Goal: Information Seeking & Learning: Learn about a topic

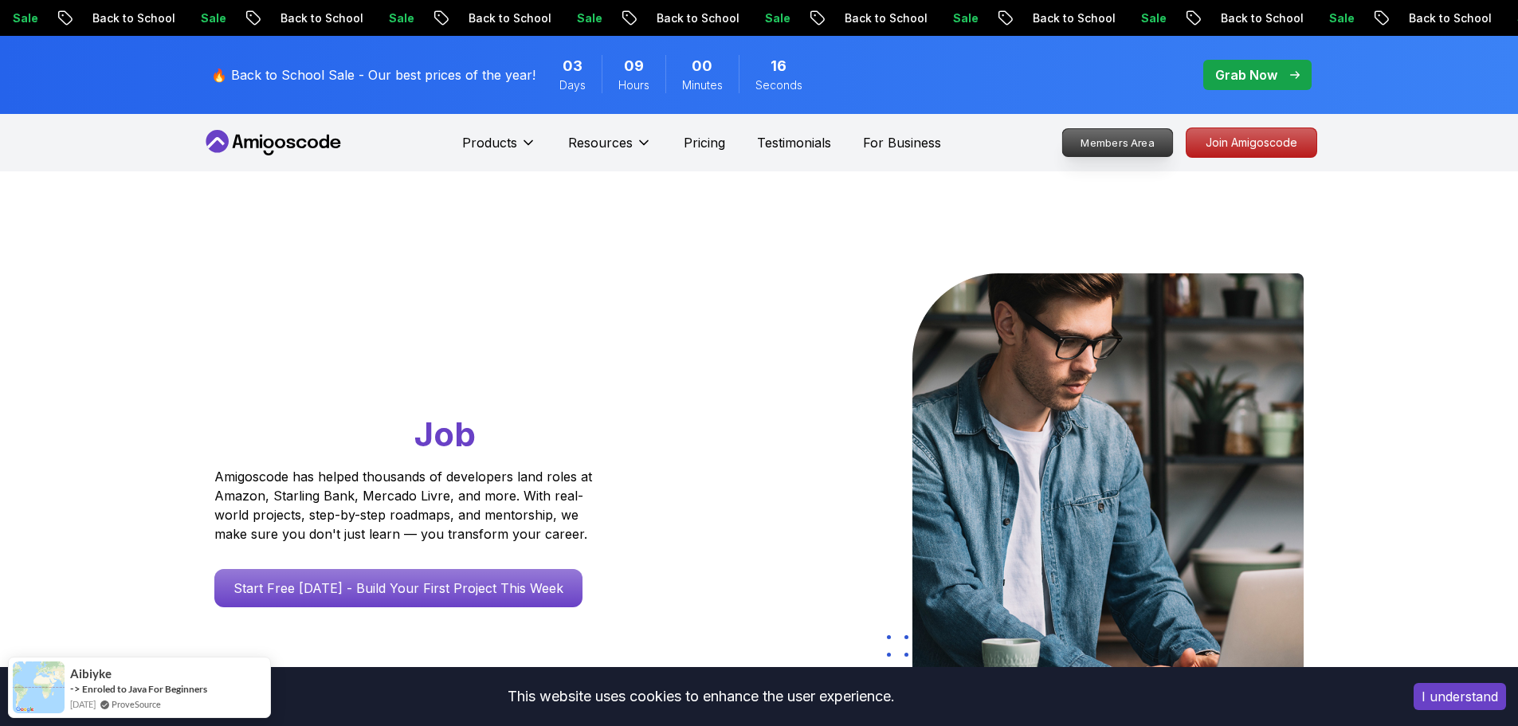
click at [1124, 133] on p "Members Area" at bounding box center [1117, 142] width 110 height 27
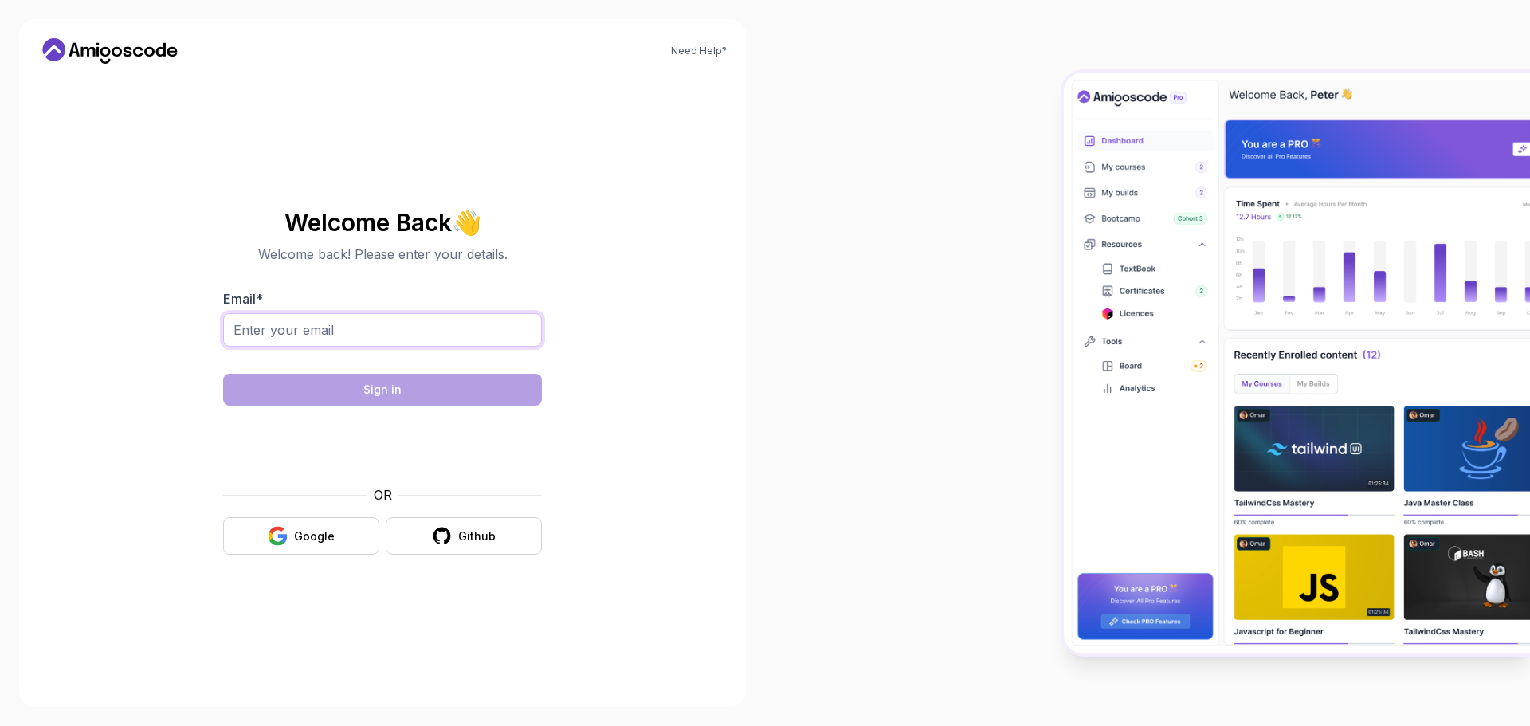
click at [353, 324] on input "Email *" at bounding box center [382, 329] width 319 height 33
type input "agtshaw1213@gmail.com"
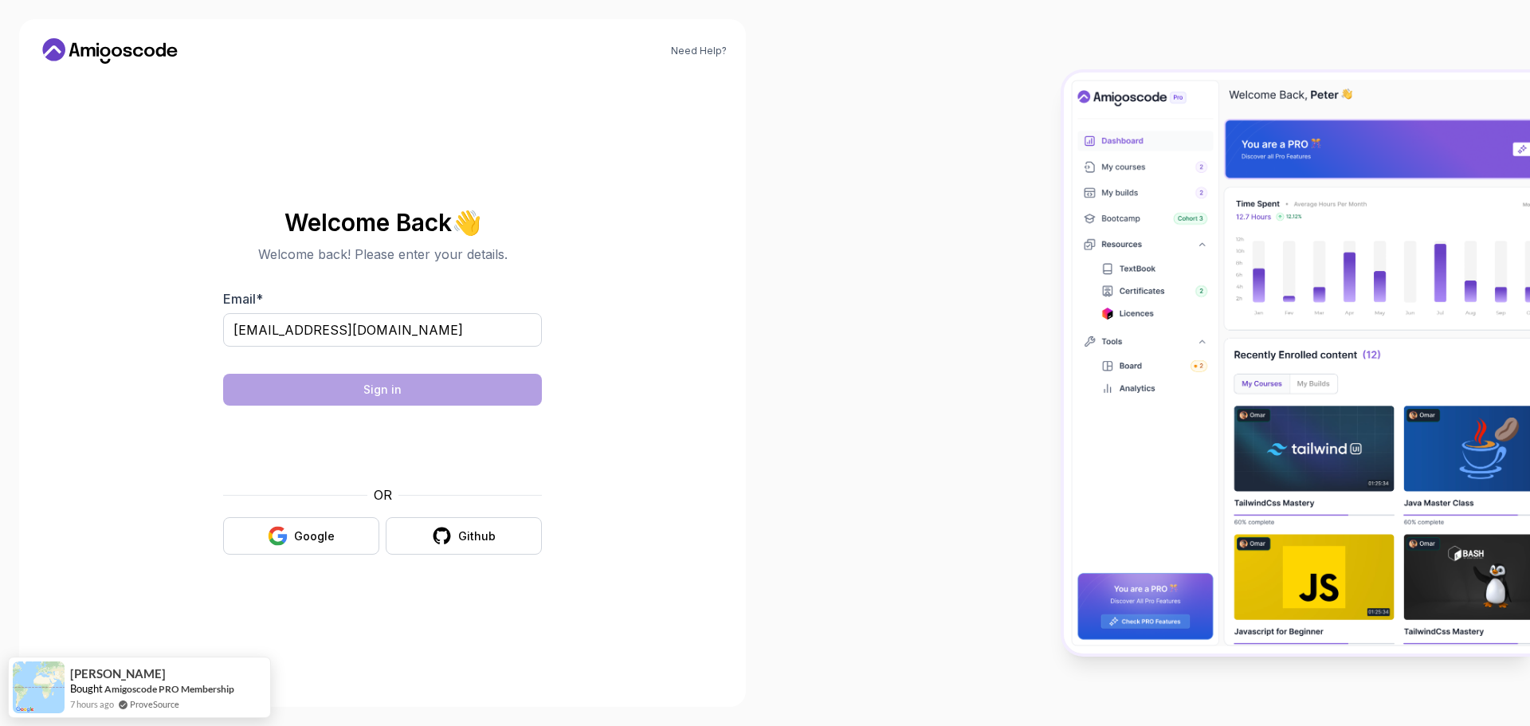
click at [257, 443] on div at bounding box center [382, 445] width 319 height 61
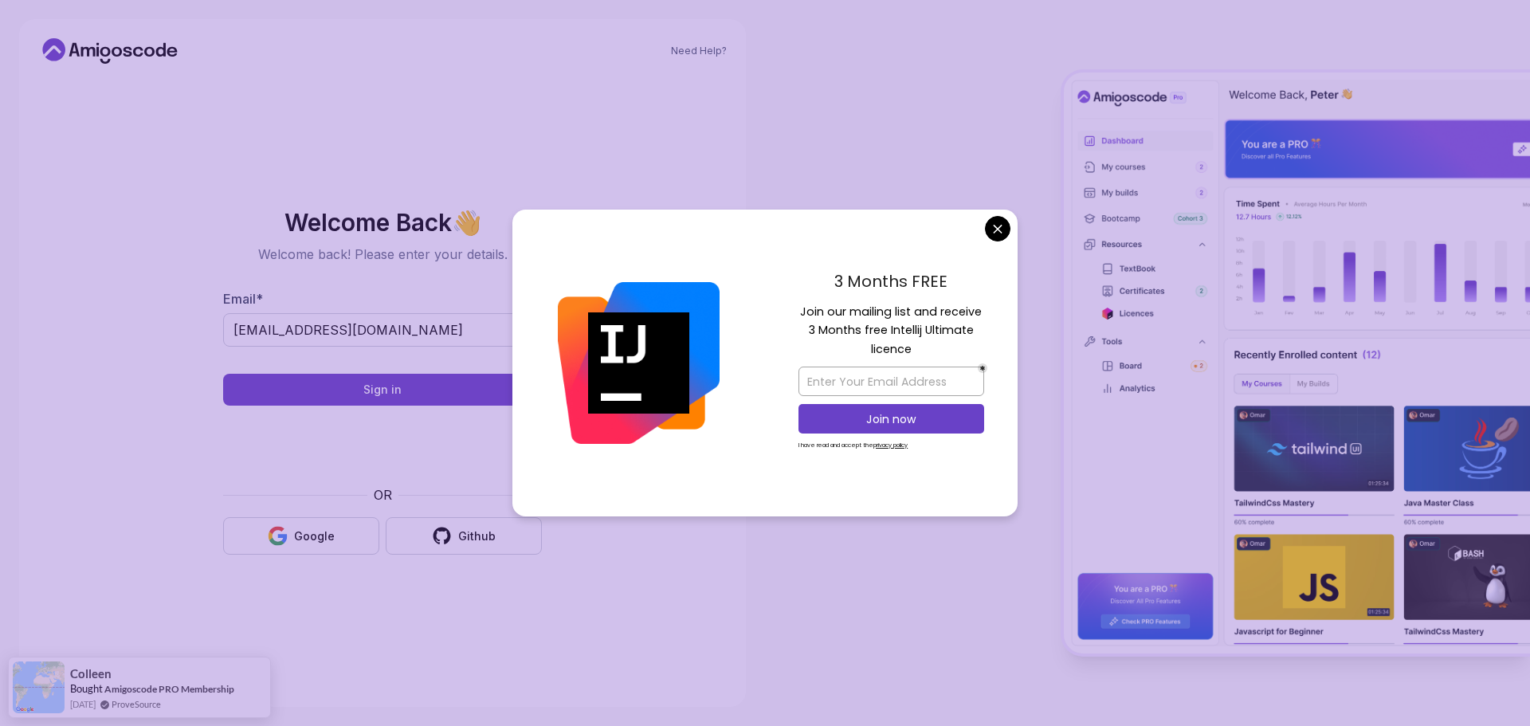
click at [995, 234] on body "Need Help? Welcome Back 👋 Welcome back! Please enter your details. Email * agts…" at bounding box center [765, 363] width 1530 height 726
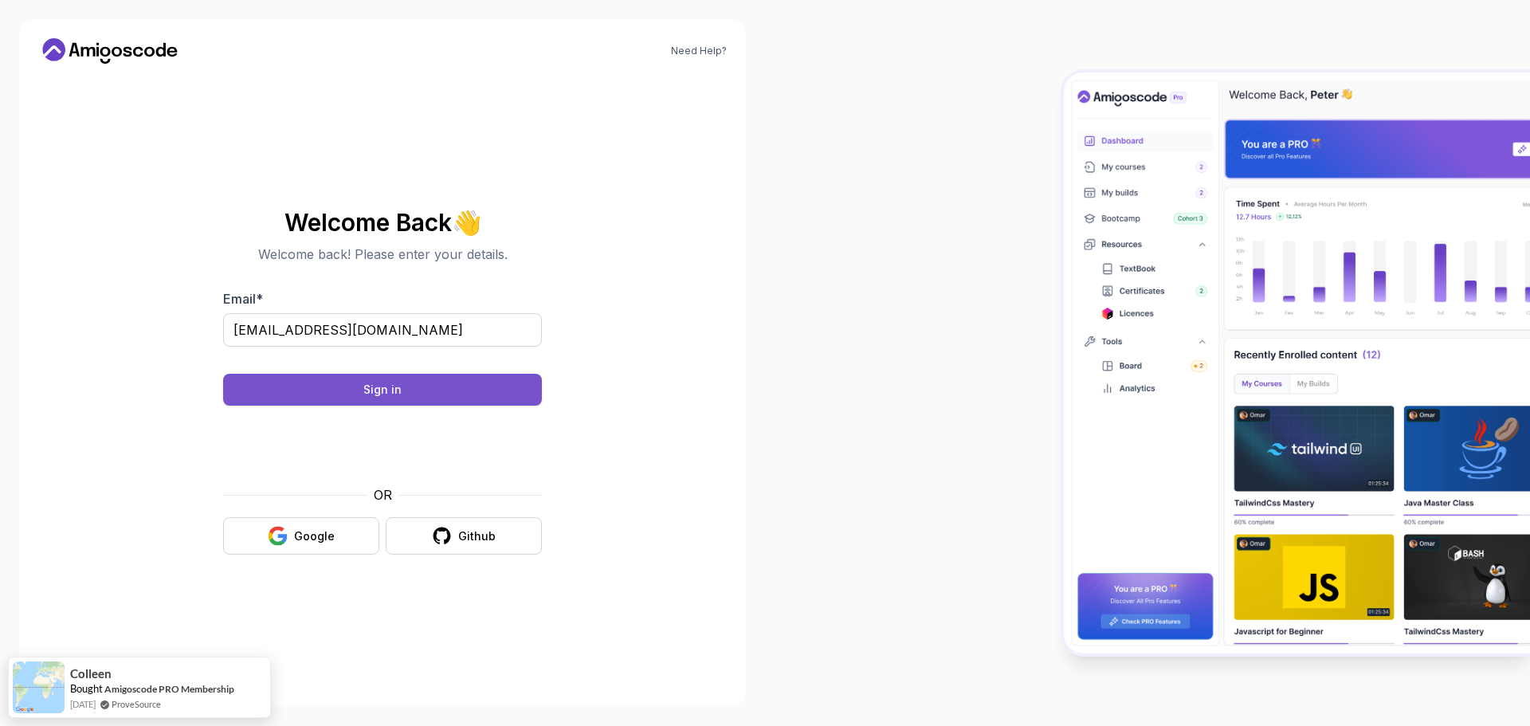
click at [468, 378] on button "Sign in" at bounding box center [382, 390] width 319 height 32
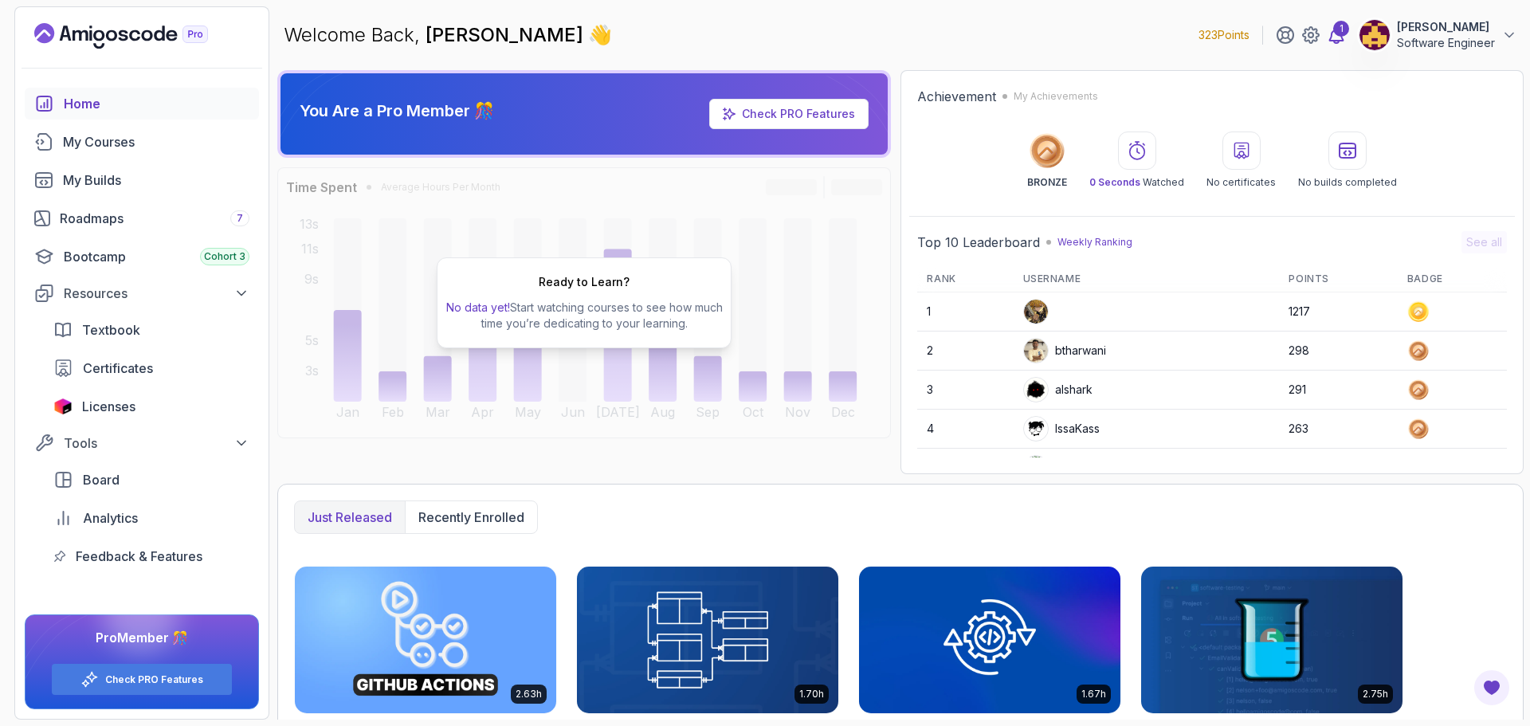
click at [1339, 41] on icon at bounding box center [1337, 35] width 14 height 16
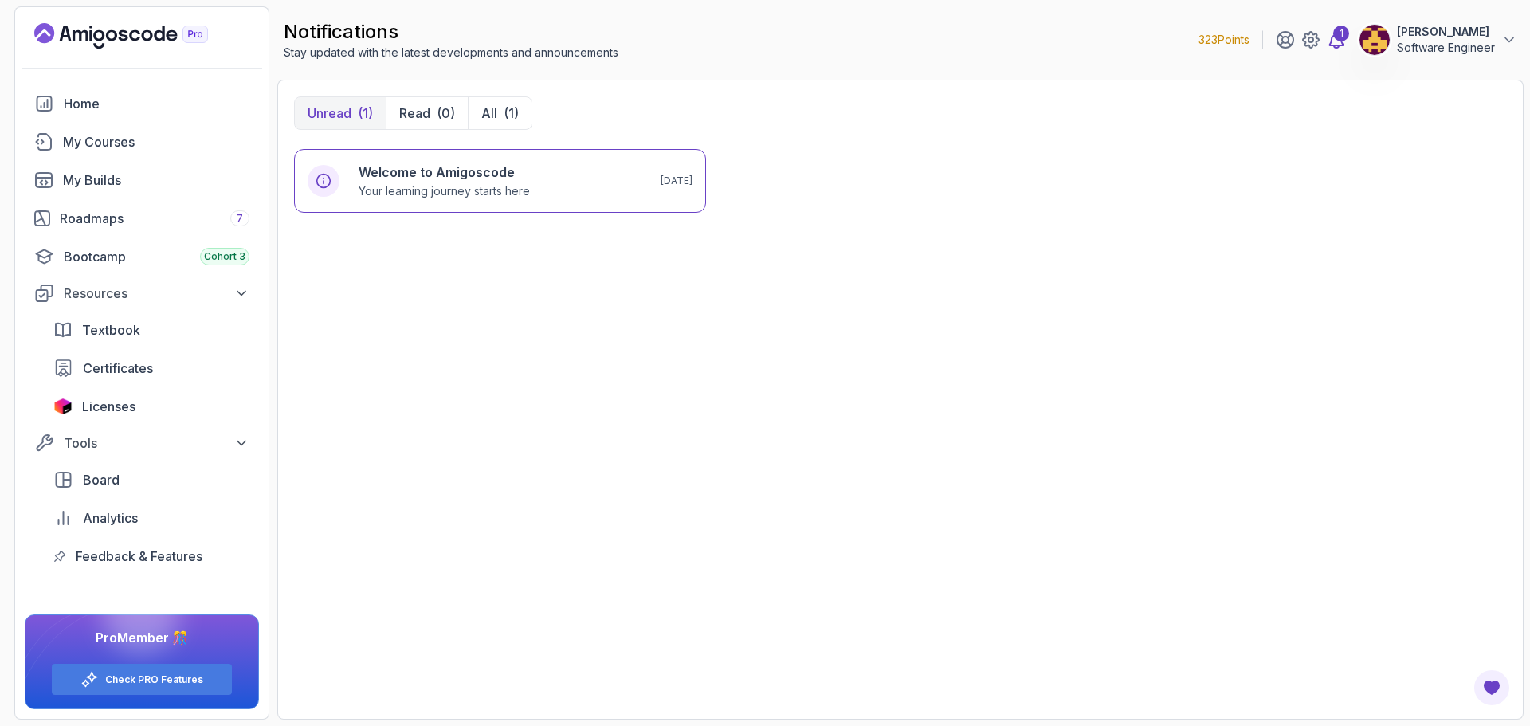
click at [1339, 34] on div "1" at bounding box center [1341, 33] width 16 height 16
click at [135, 142] on div "My Courses" at bounding box center [156, 141] width 186 height 19
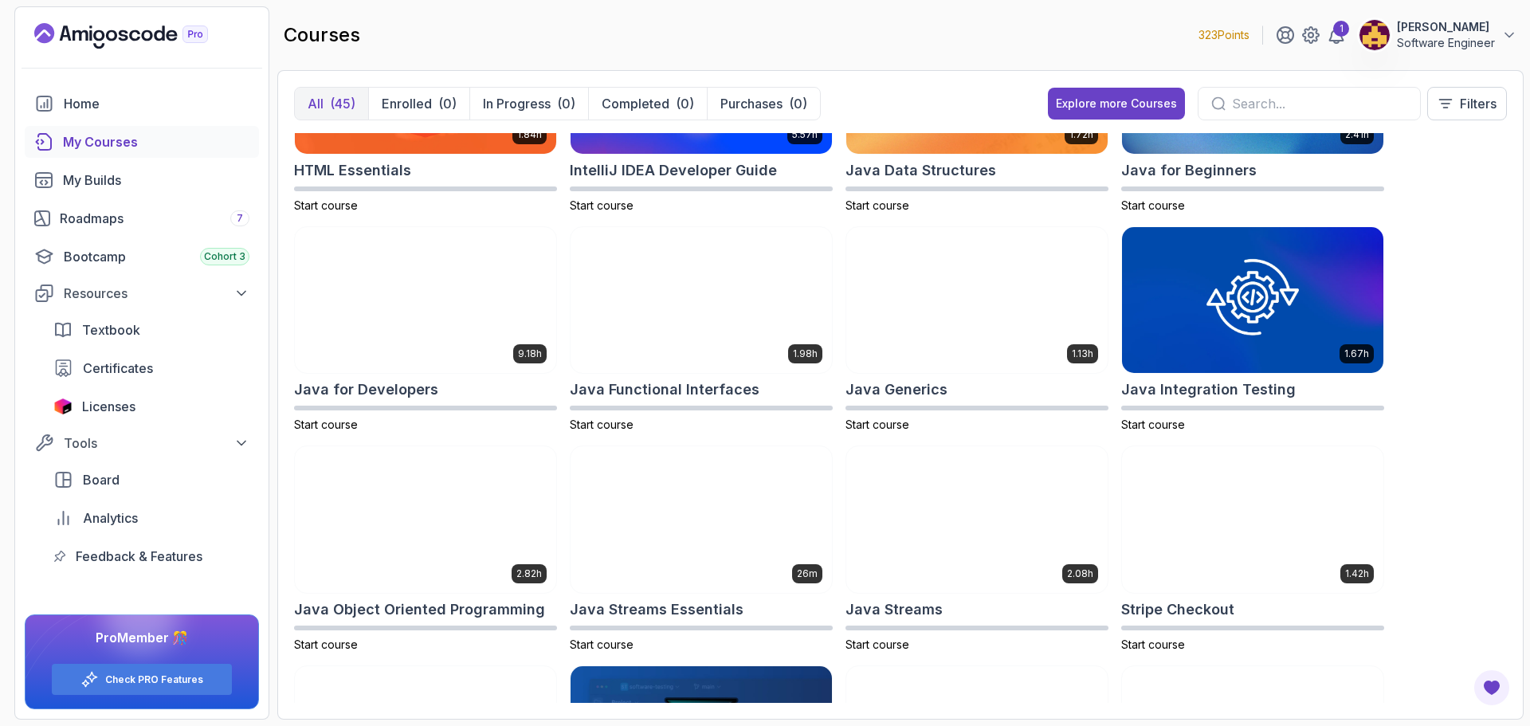
scroll to position [876, 0]
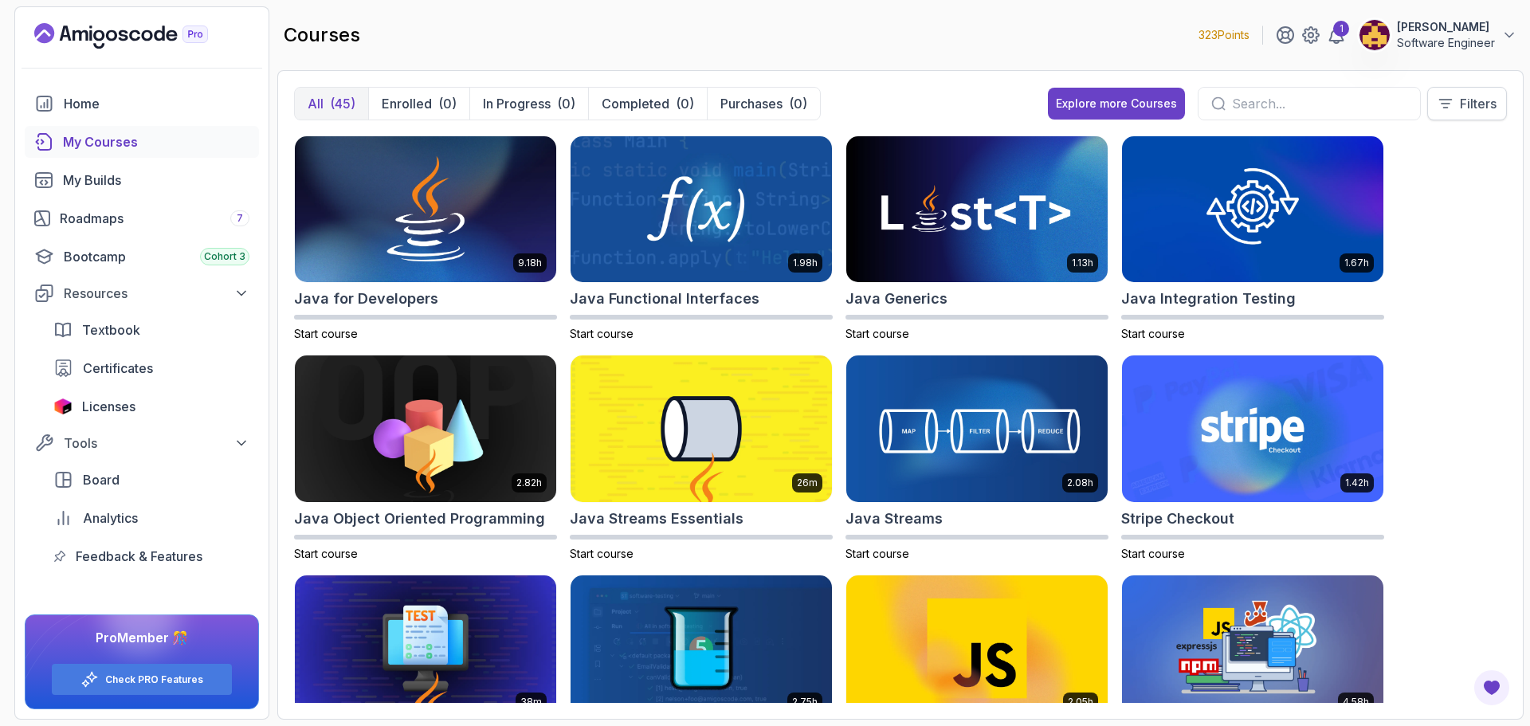
click at [1474, 96] on p "Filters" at bounding box center [1478, 103] width 37 height 19
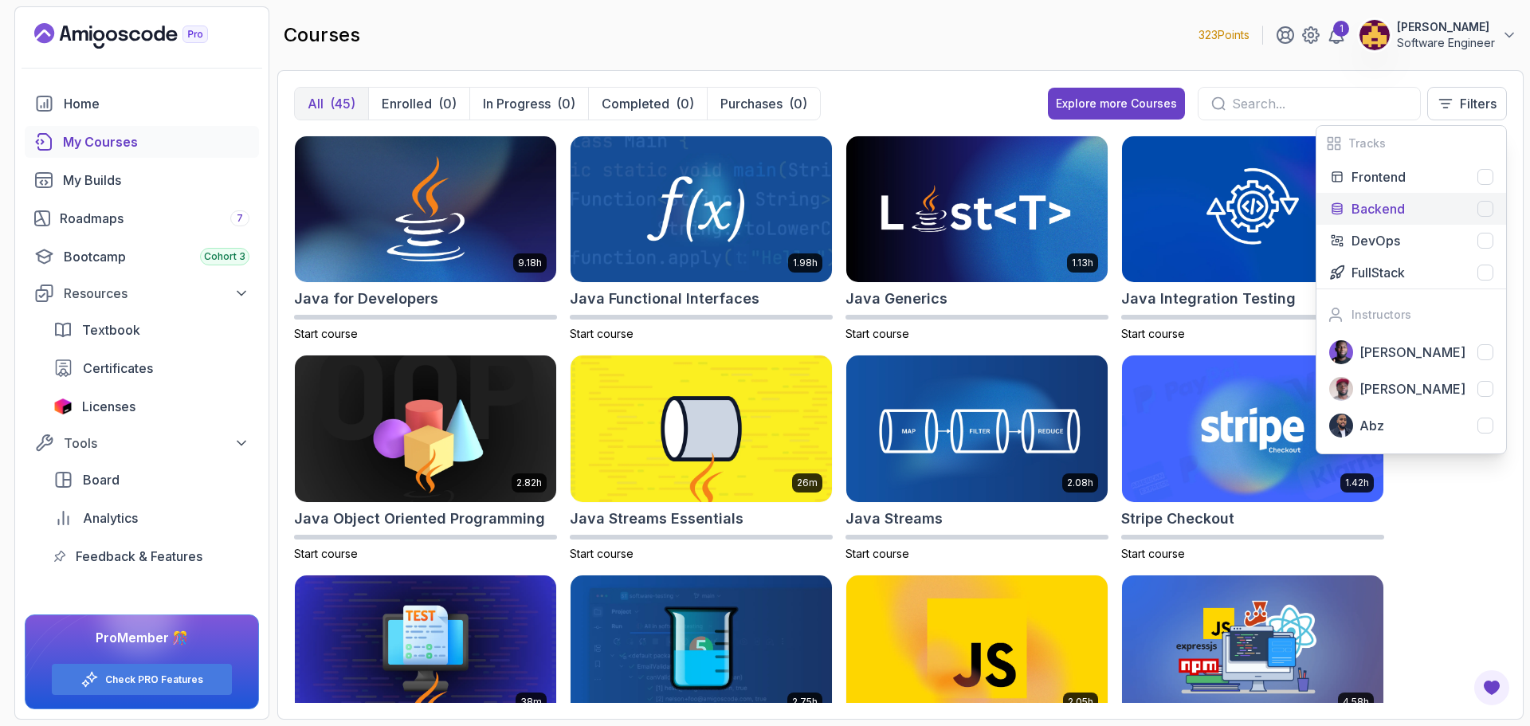
click at [1488, 206] on div at bounding box center [1485, 209] width 16 height 16
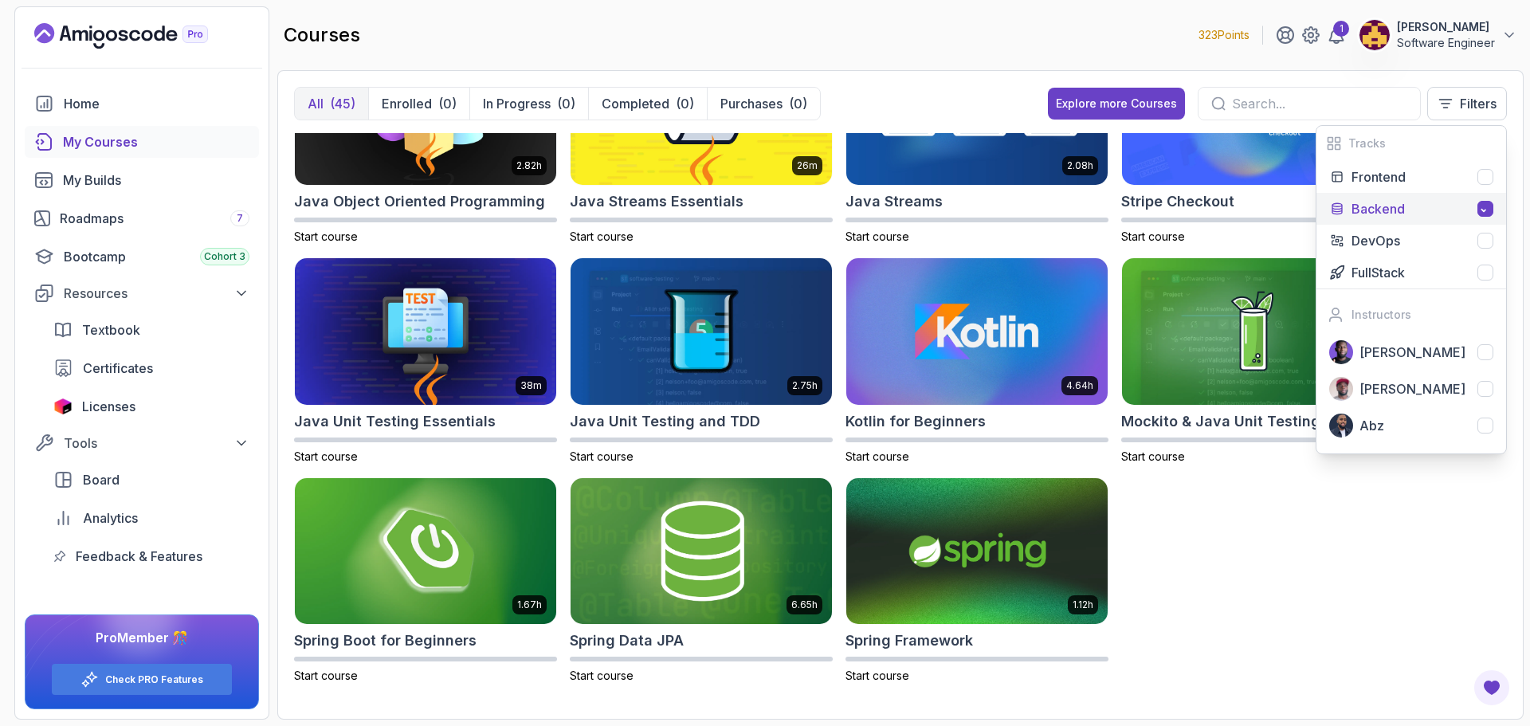
scroll to position [535, 0]
click at [1486, 96] on p "Filters" at bounding box center [1478, 103] width 37 height 19
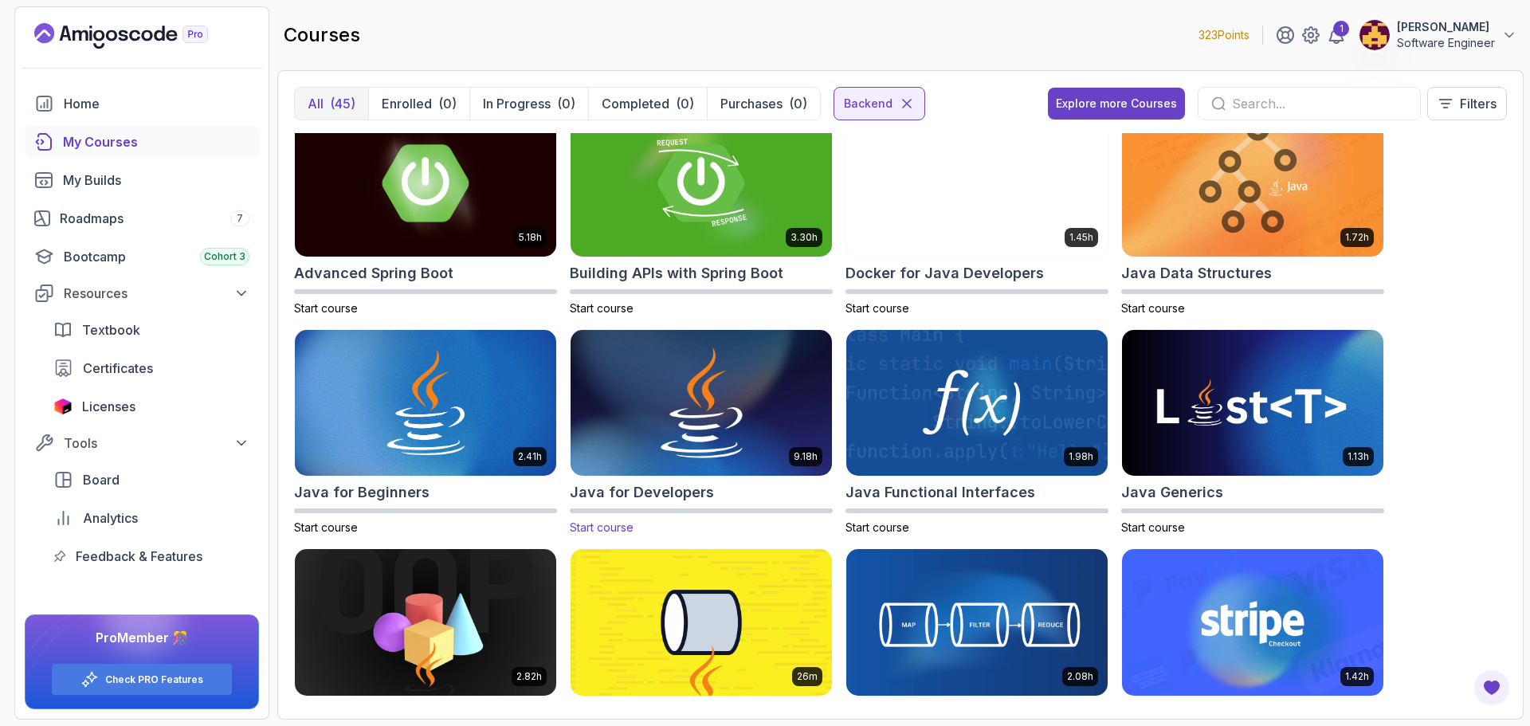
scroll to position [0, 0]
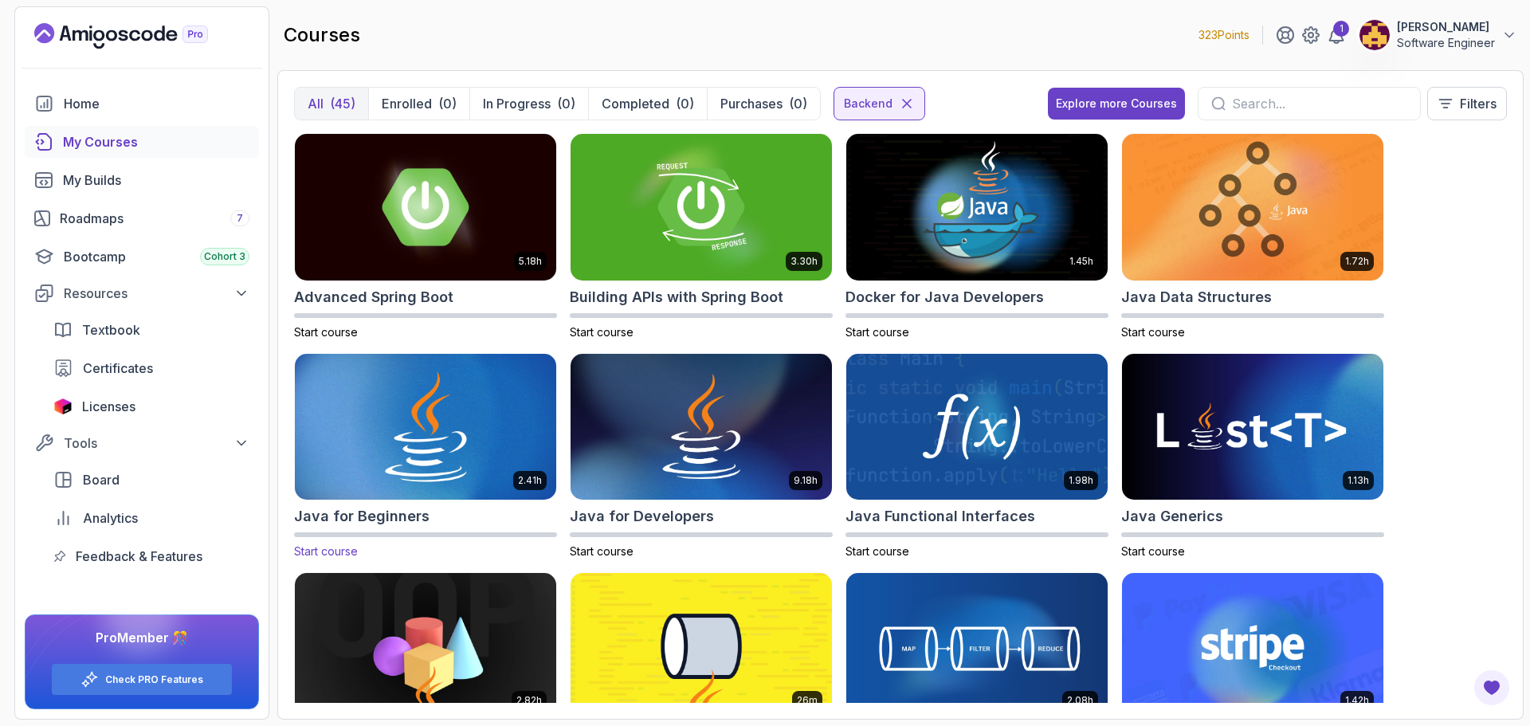
click at [410, 418] on img at bounding box center [425, 427] width 274 height 154
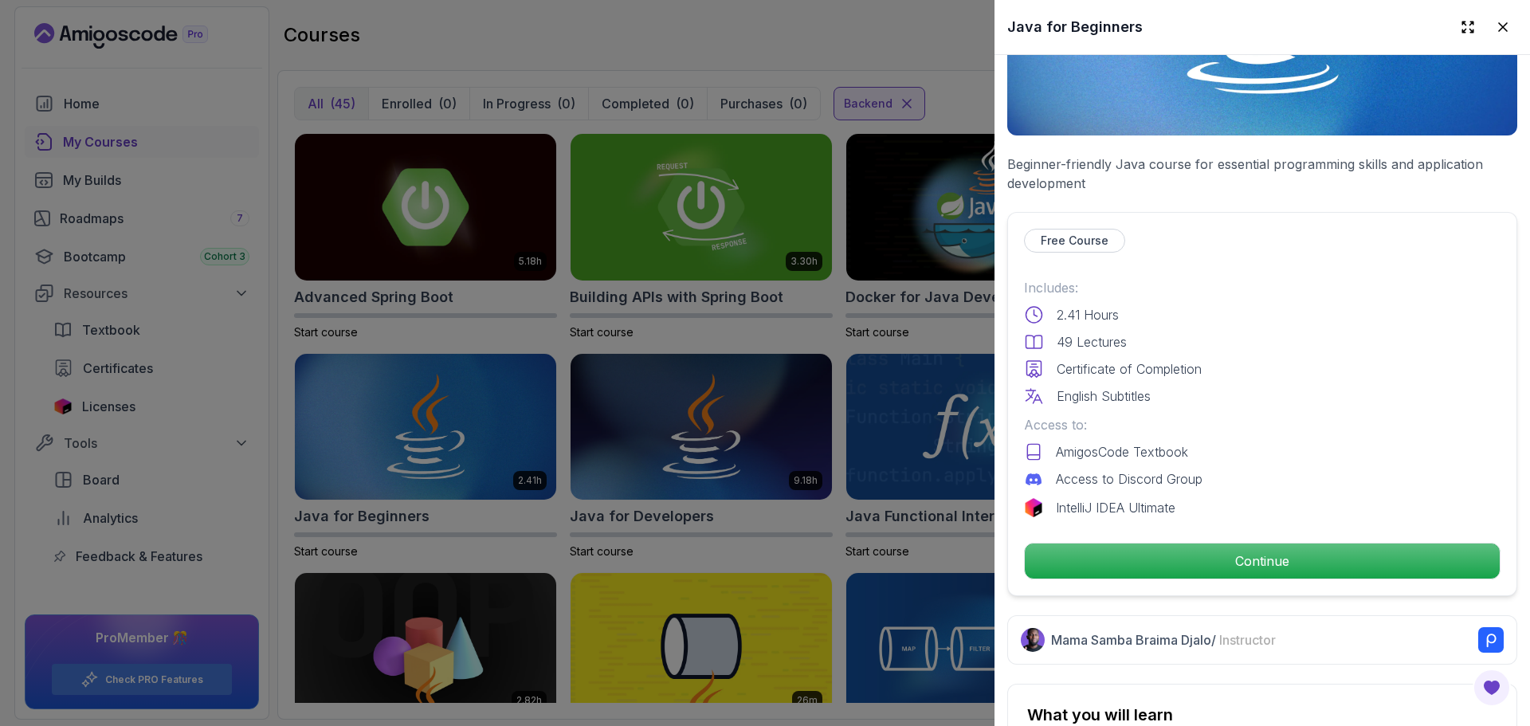
scroll to position [239, 0]
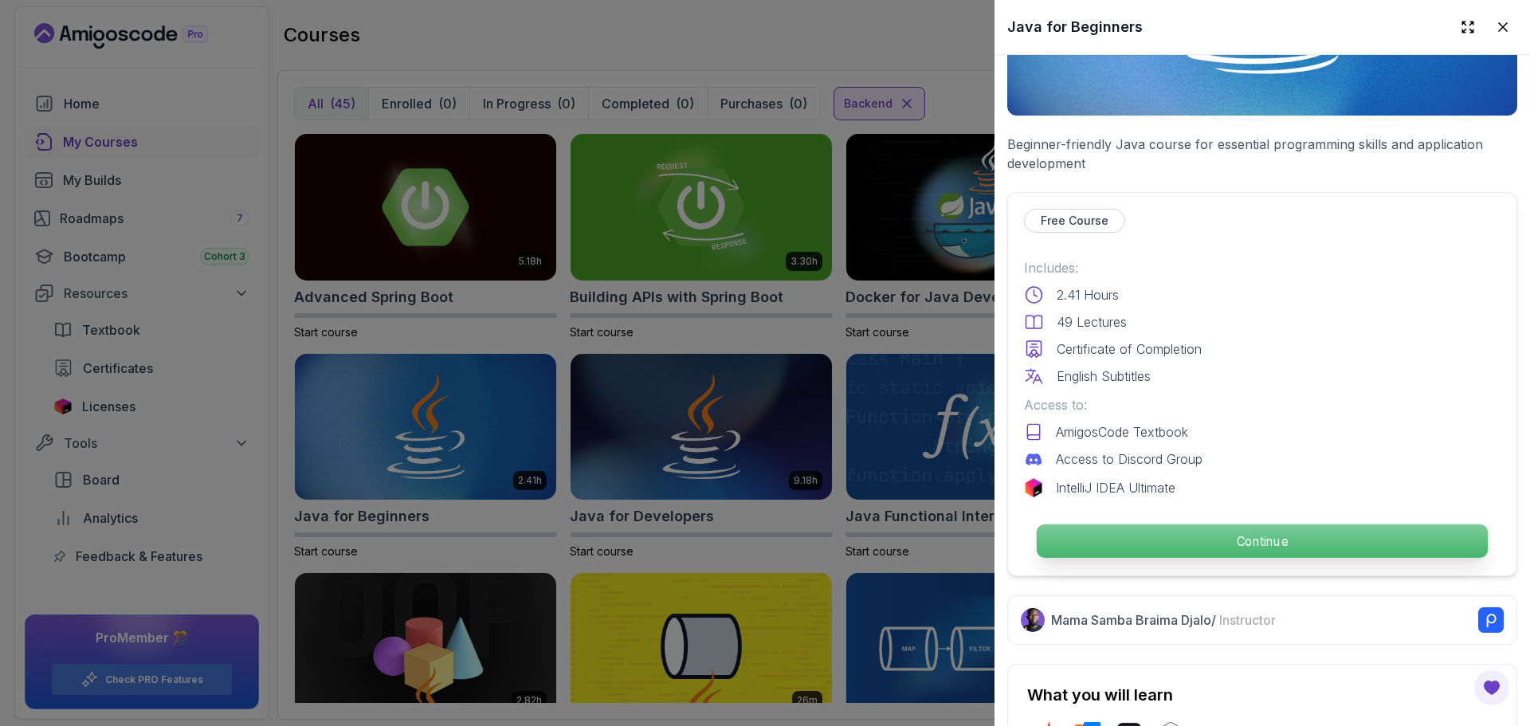
click at [1260, 544] on p "Continue" at bounding box center [1262, 540] width 451 height 33
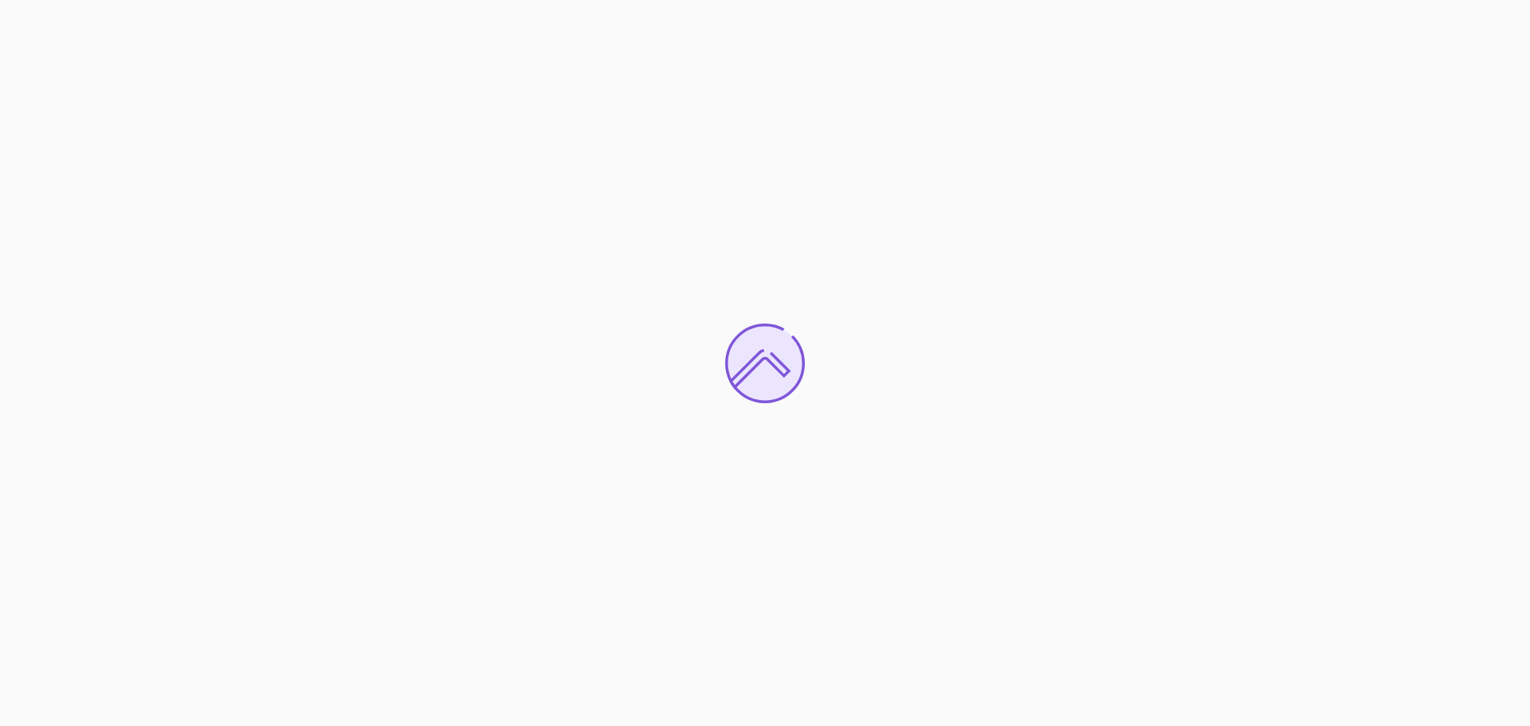
click at [1110, 316] on div at bounding box center [765, 363] width 1530 height 726
click at [1147, 547] on div at bounding box center [765, 363] width 1530 height 726
click at [868, 367] on div at bounding box center [765, 363] width 1530 height 726
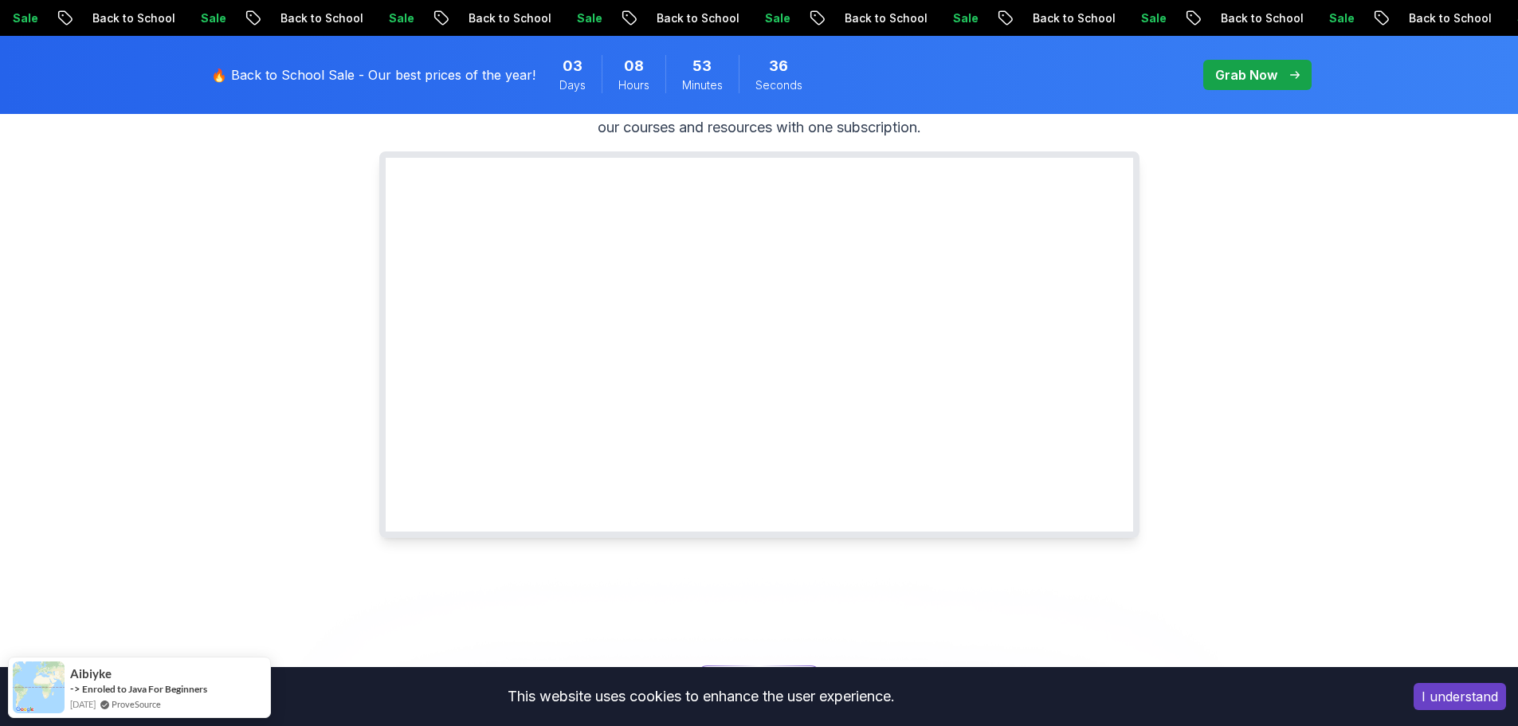
scroll to position [239, 0]
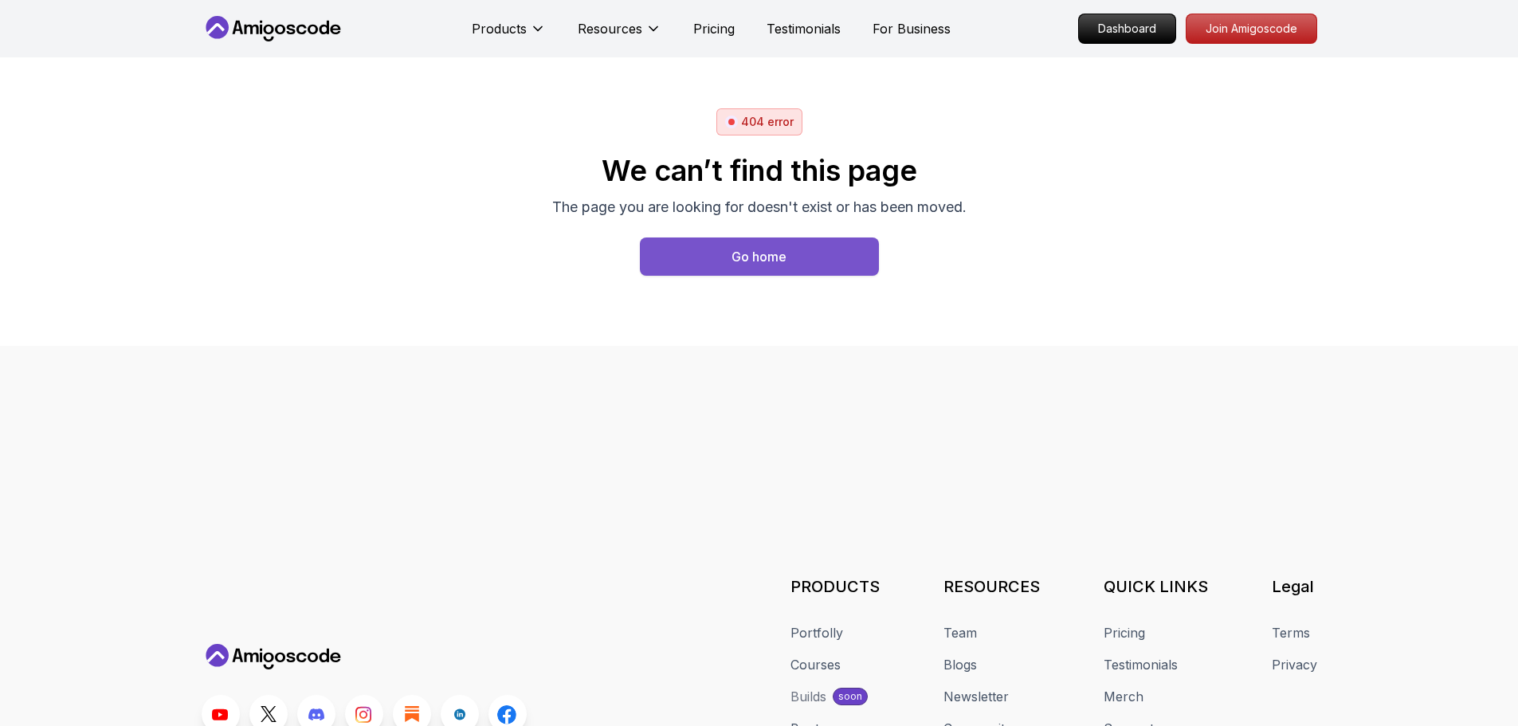
click at [739, 253] on div "Go home" at bounding box center [758, 256] width 55 height 19
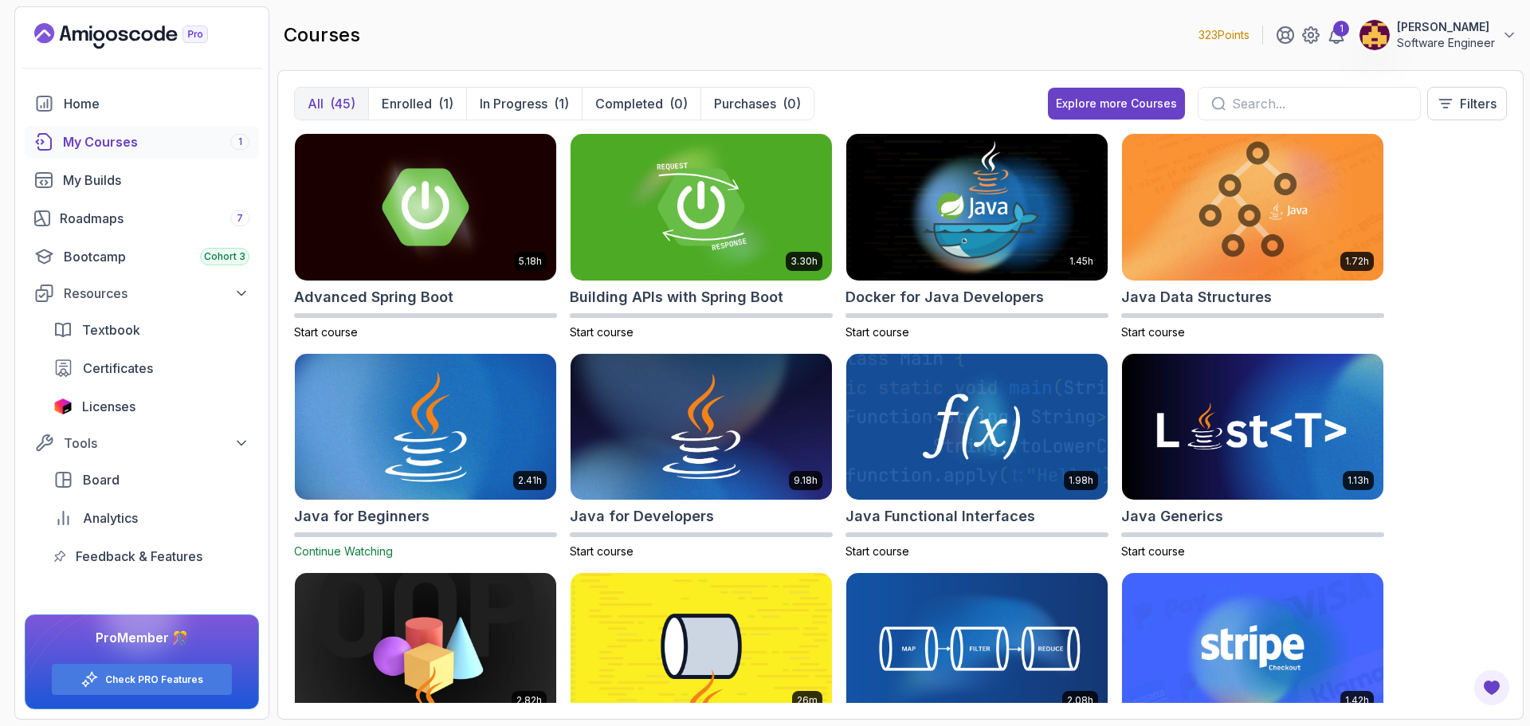
click at [426, 461] on img at bounding box center [425, 427] width 274 height 154
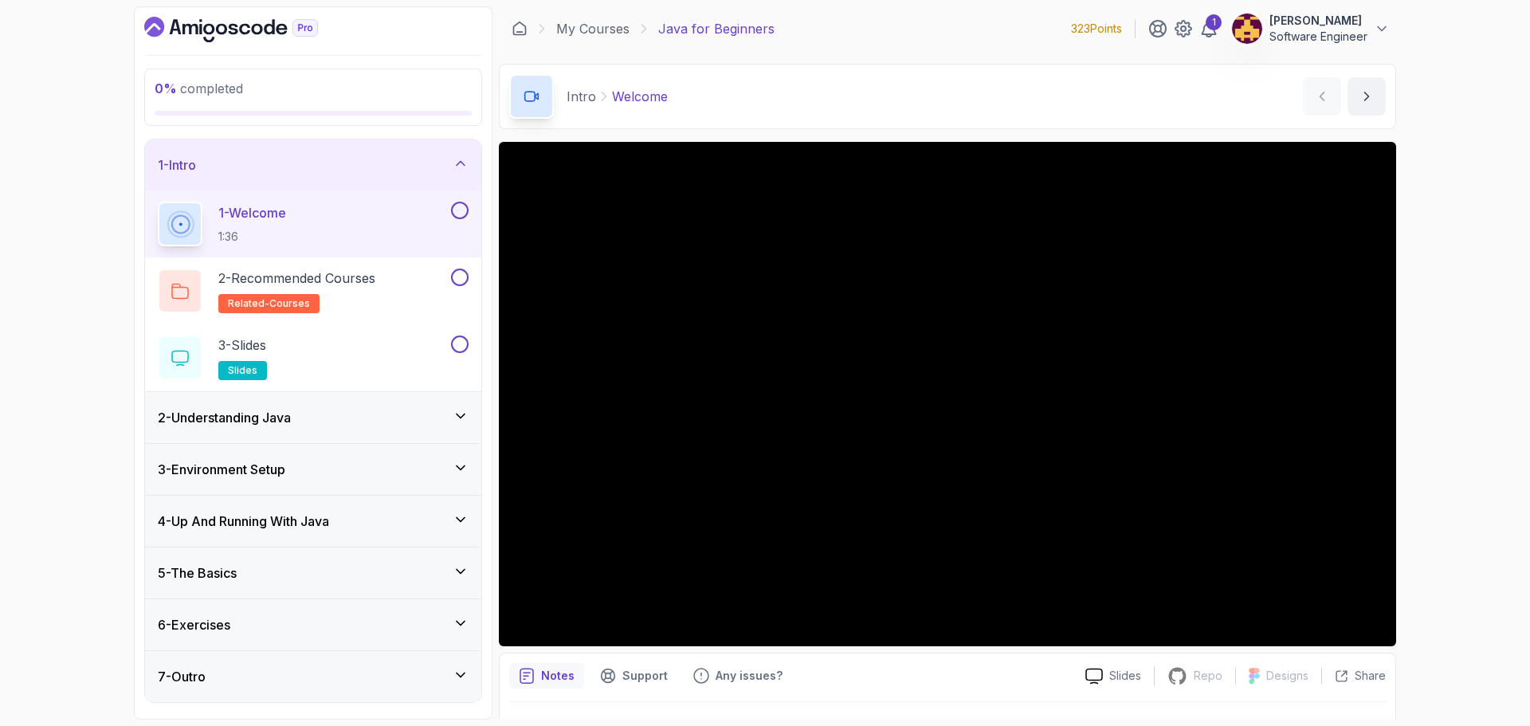
click at [1324, 25] on p "[PERSON_NAME]" at bounding box center [1318, 21] width 98 height 16
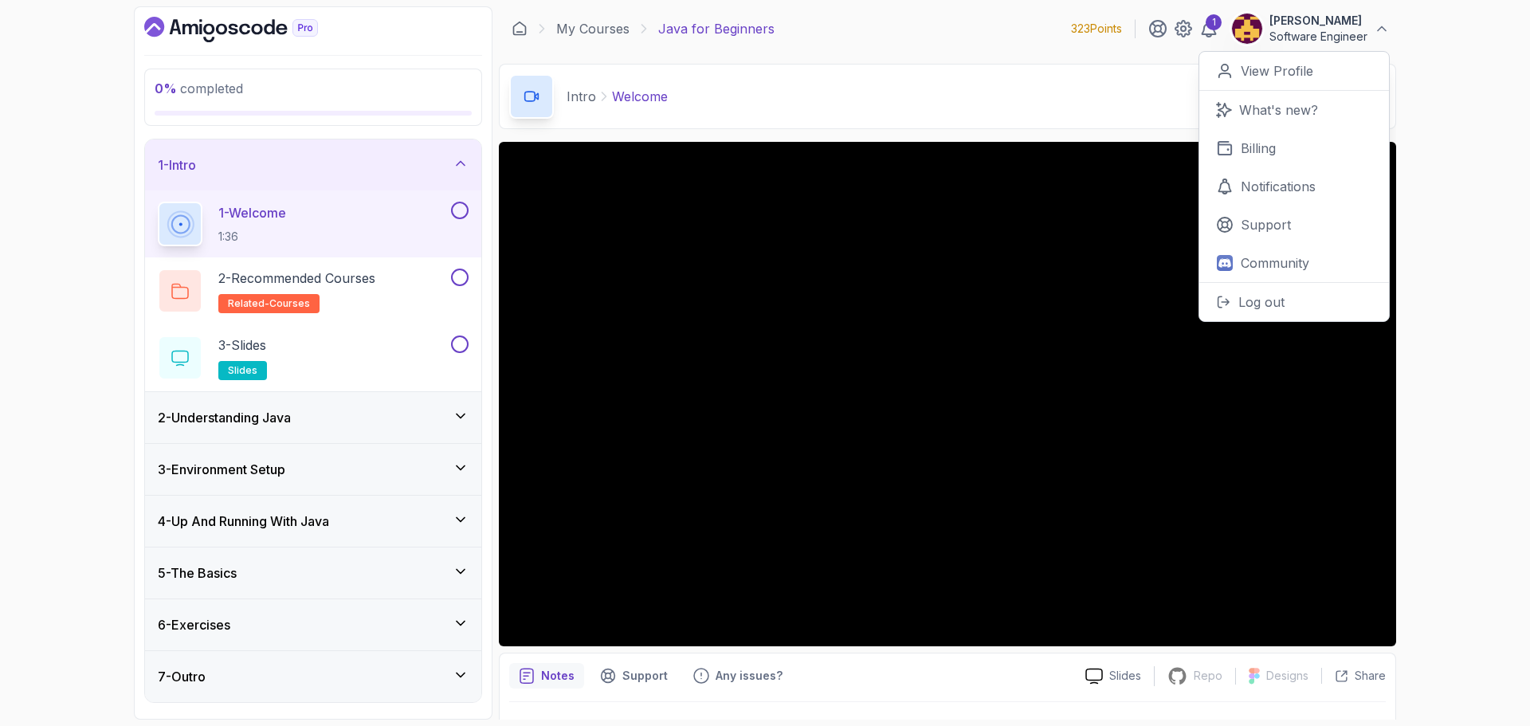
click at [1324, 25] on p "[PERSON_NAME]" at bounding box center [1318, 21] width 98 height 16
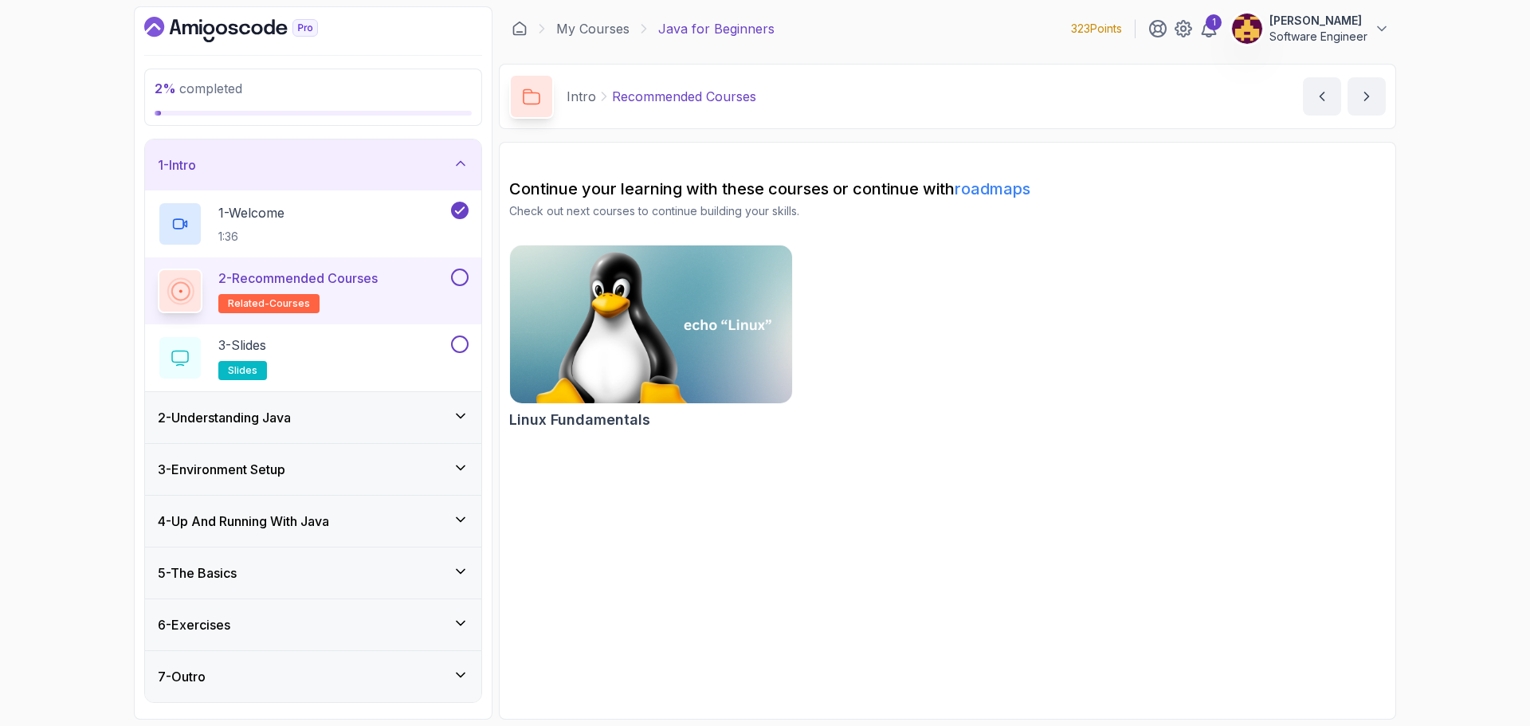
click at [461, 272] on button at bounding box center [460, 278] width 18 height 18
click at [397, 344] on div "3 - Slides slides" at bounding box center [303, 357] width 290 height 45
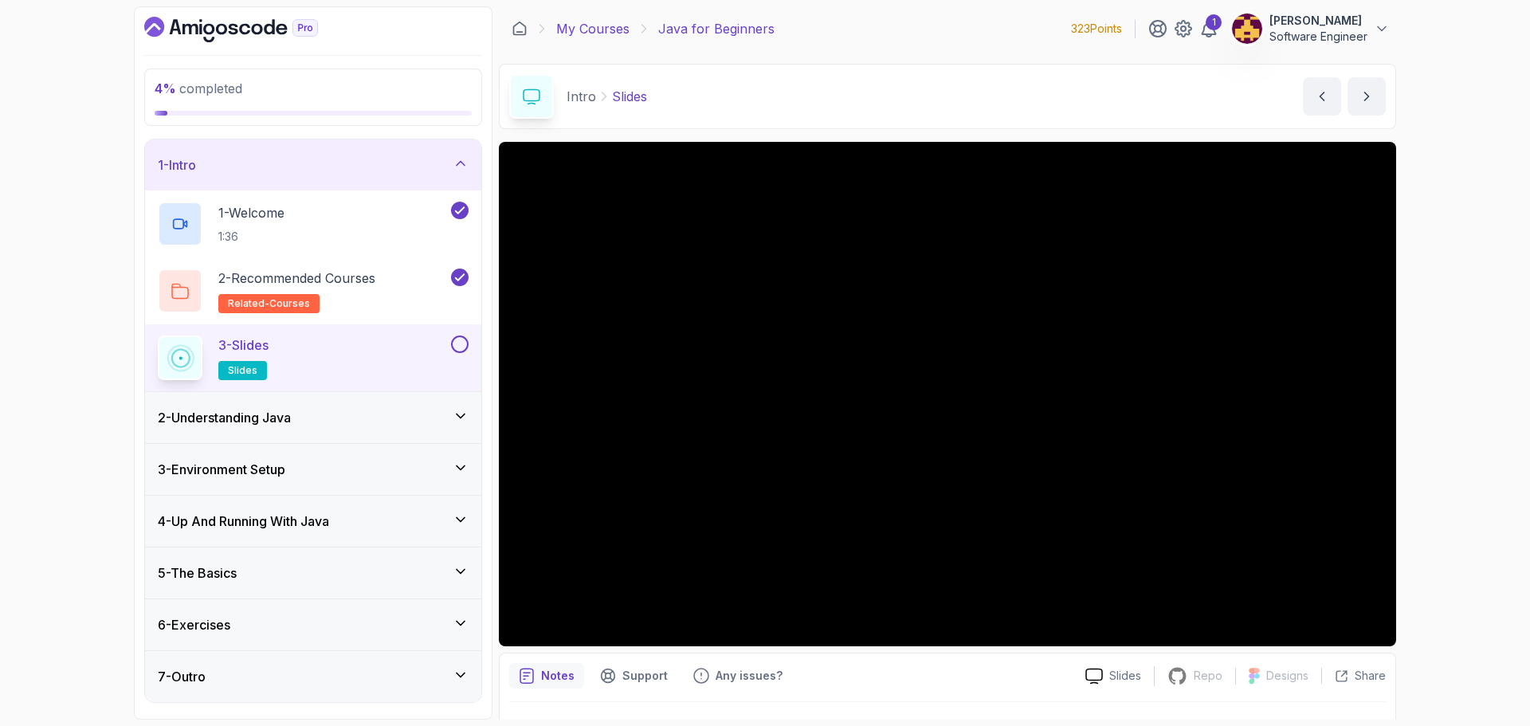
click at [581, 25] on link "My Courses" at bounding box center [592, 28] width 73 height 19
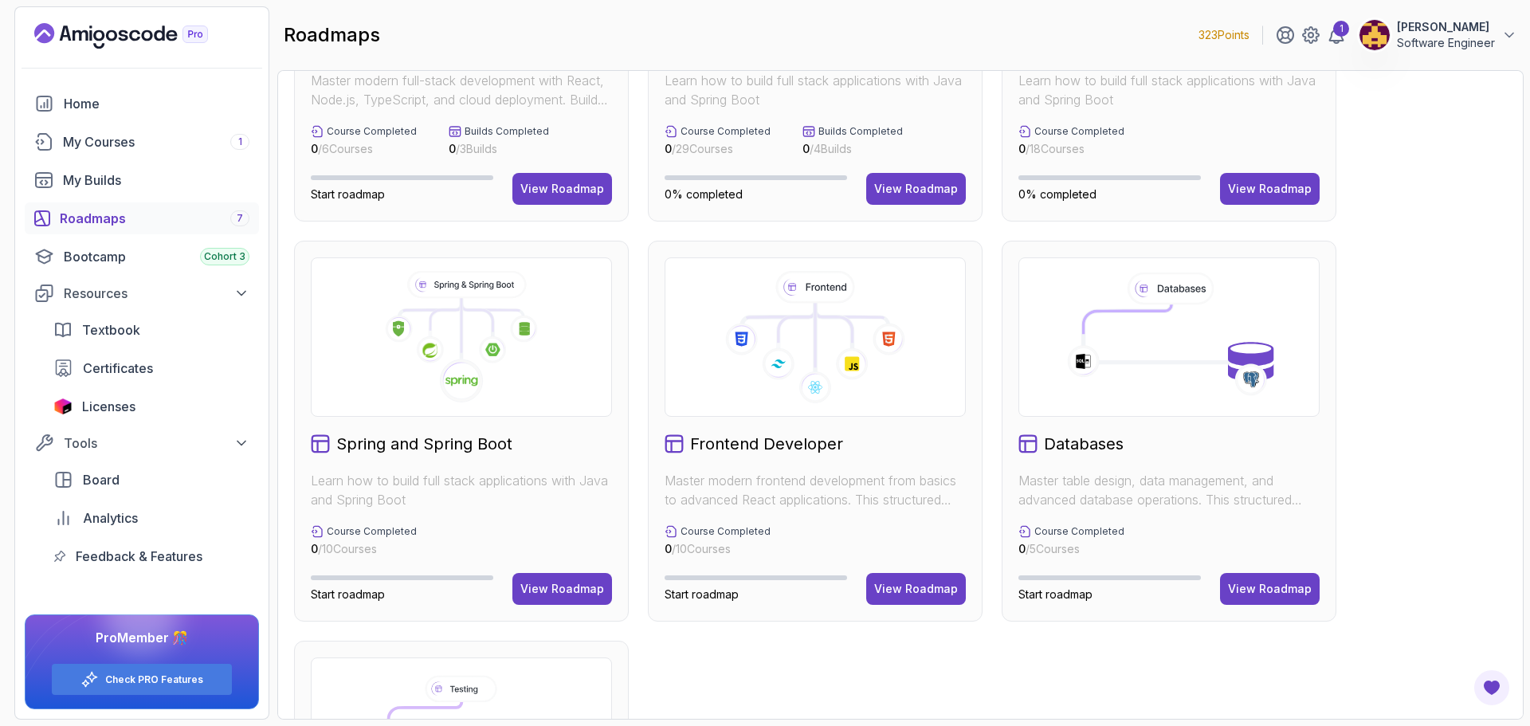
scroll to position [87, 0]
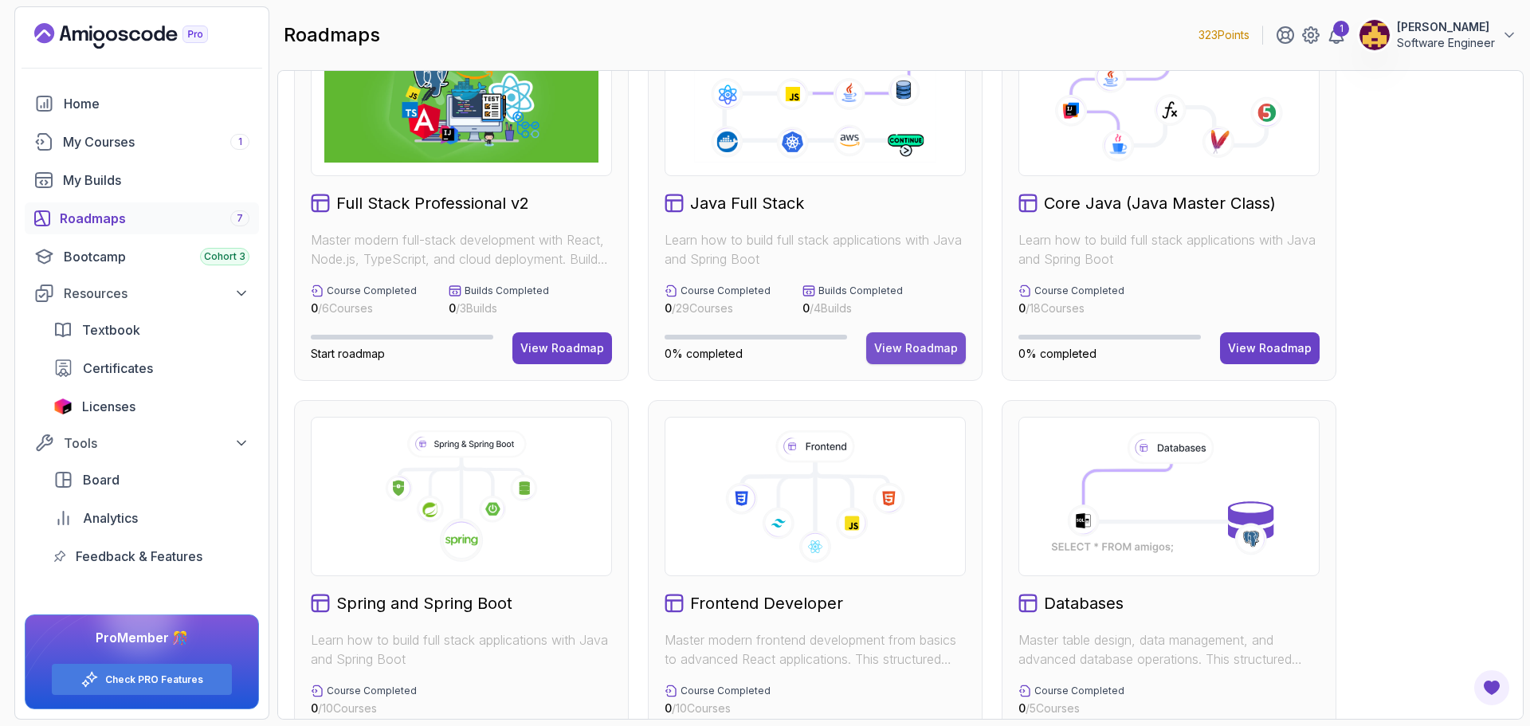
click at [917, 342] on div "View Roadmap" at bounding box center [916, 348] width 84 height 16
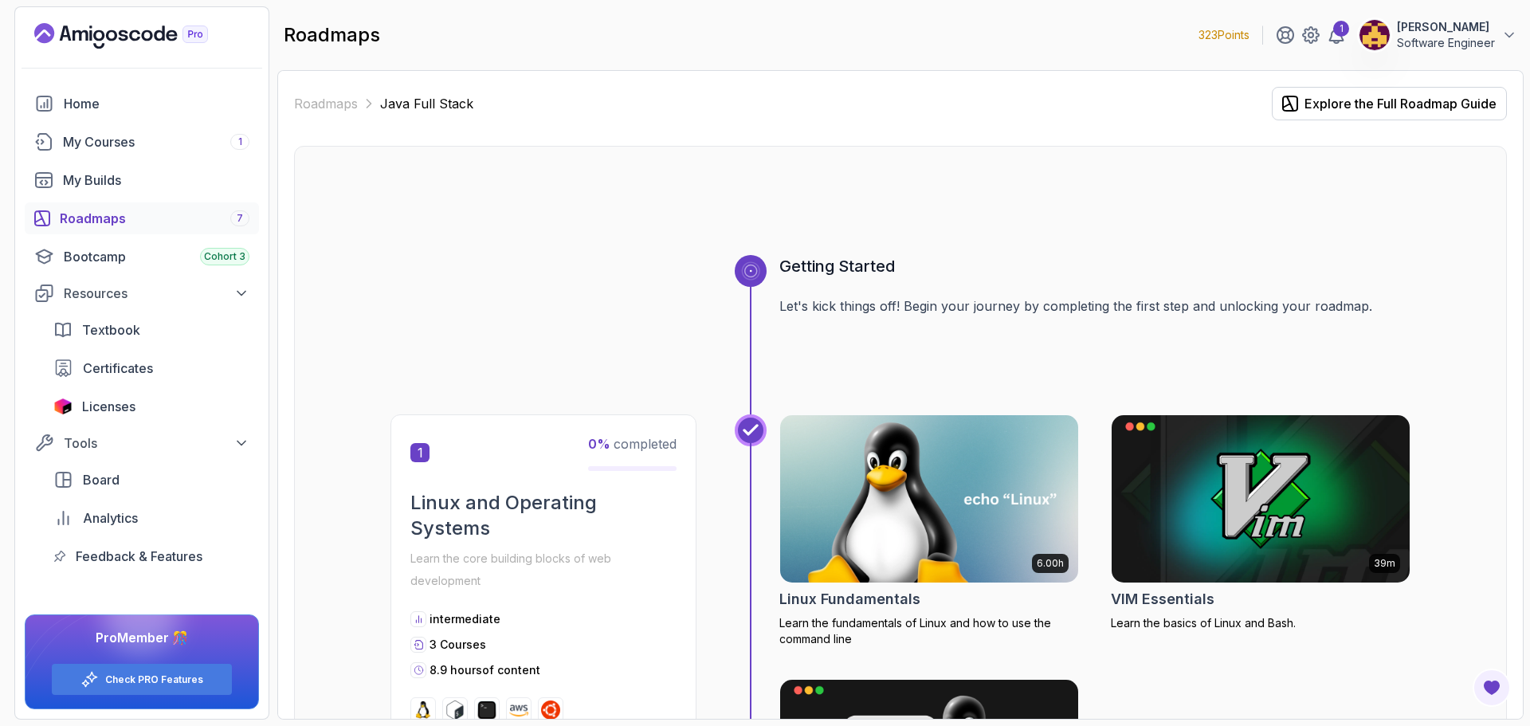
drag, startPoint x: 526, startPoint y: 435, endPoint x: 405, endPoint y: 499, distance: 136.9
copy div "Linux and Operating Systems Learn the core building blocks of web development i…"
click at [1041, 190] on div at bounding box center [900, 216] width 1020 height 76
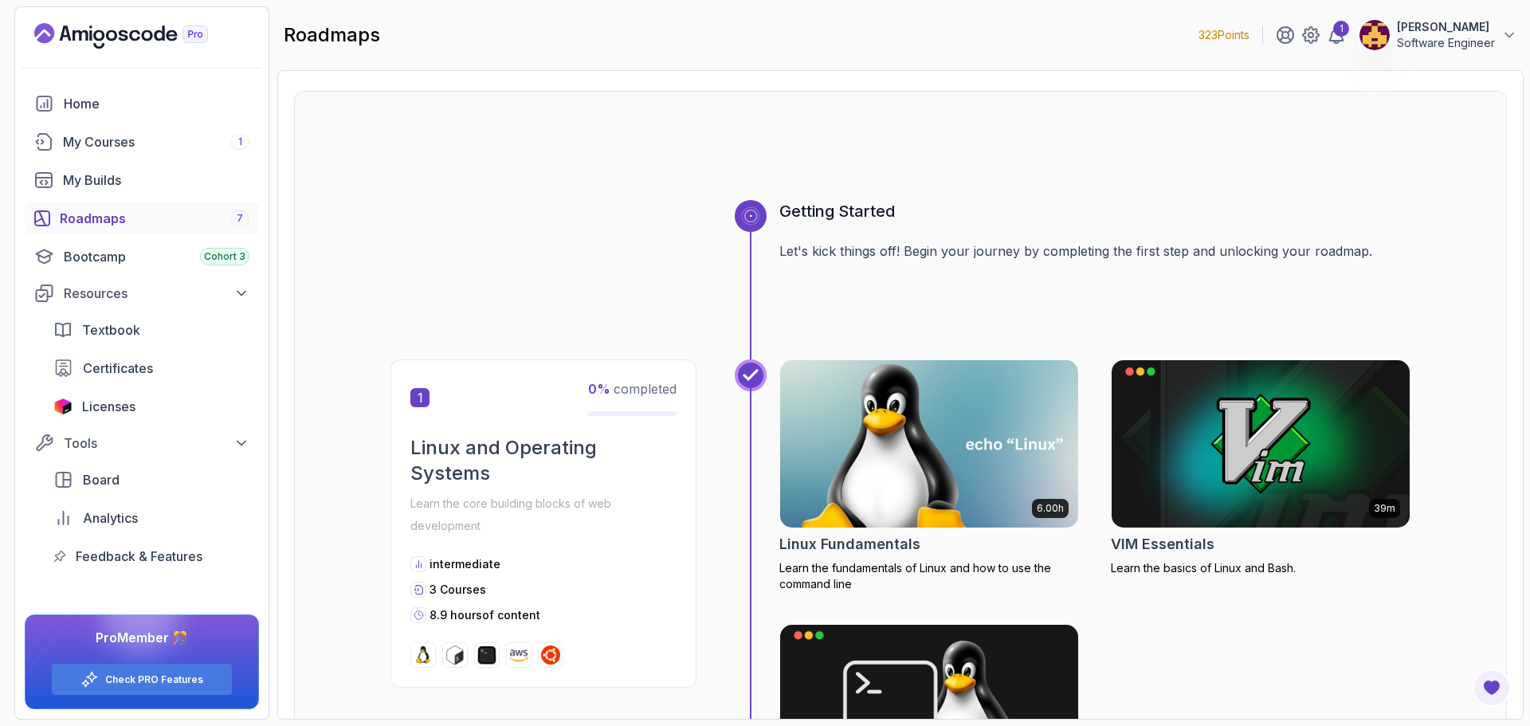
scroll to position [239, 0]
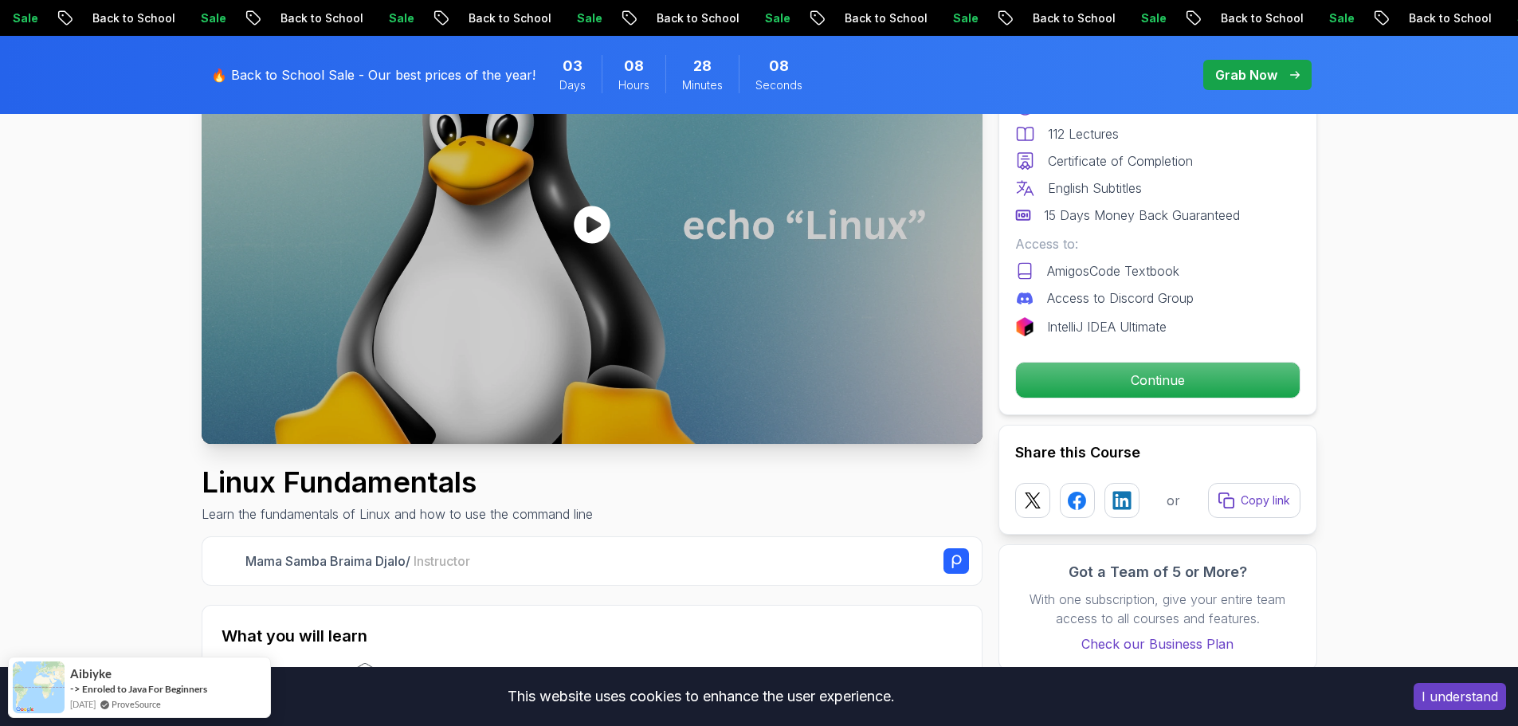
scroll to position [159, 0]
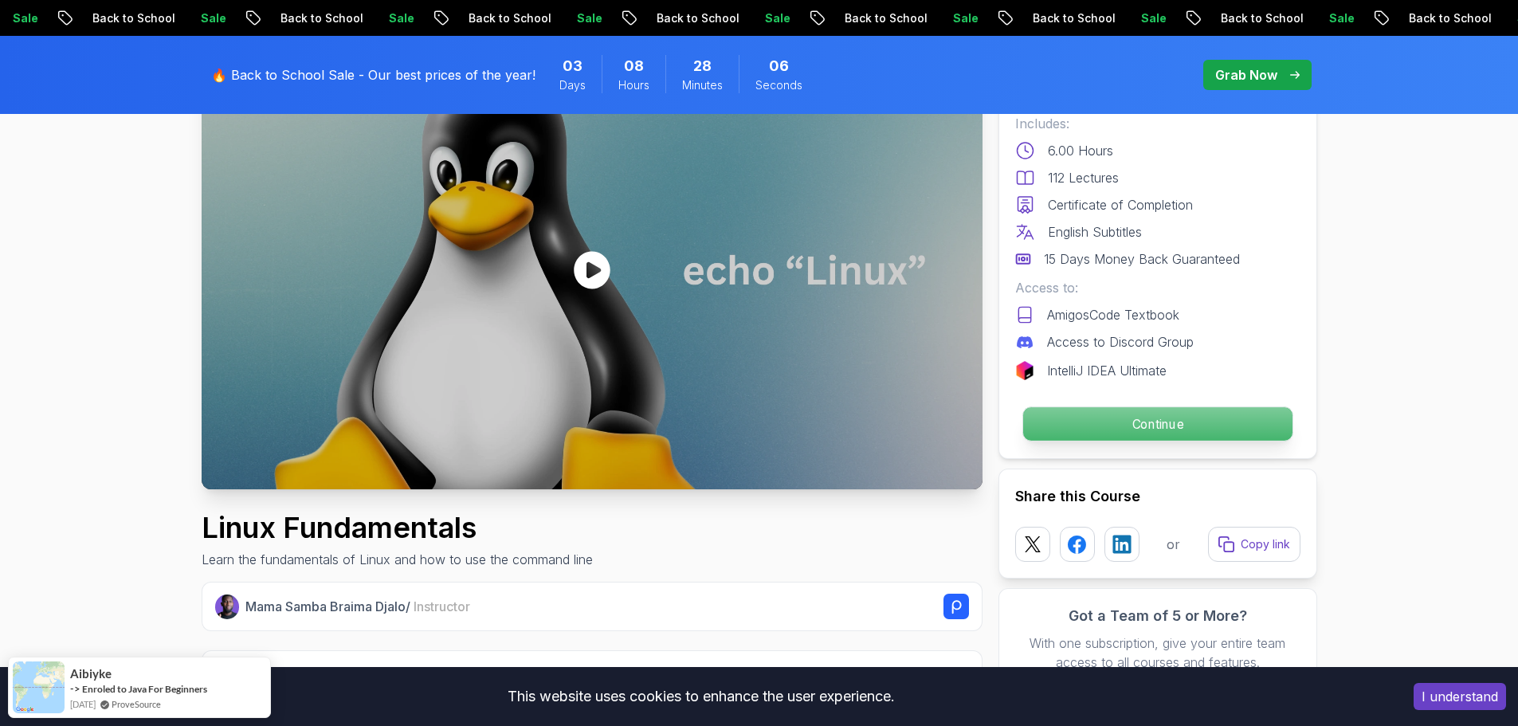
click at [1102, 420] on p "Continue" at bounding box center [1156, 423] width 269 height 33
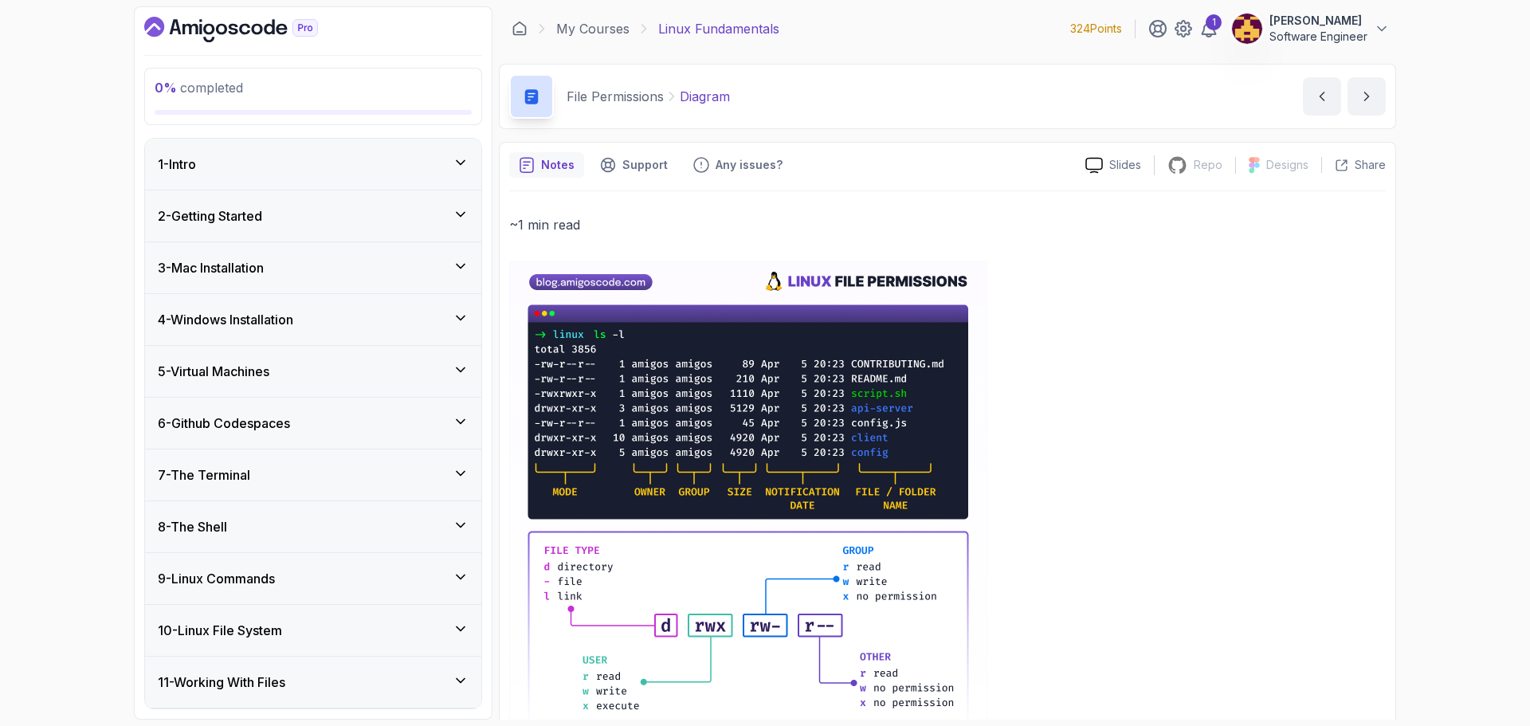
click at [332, 161] on div "1 - Intro" at bounding box center [313, 164] width 311 height 19
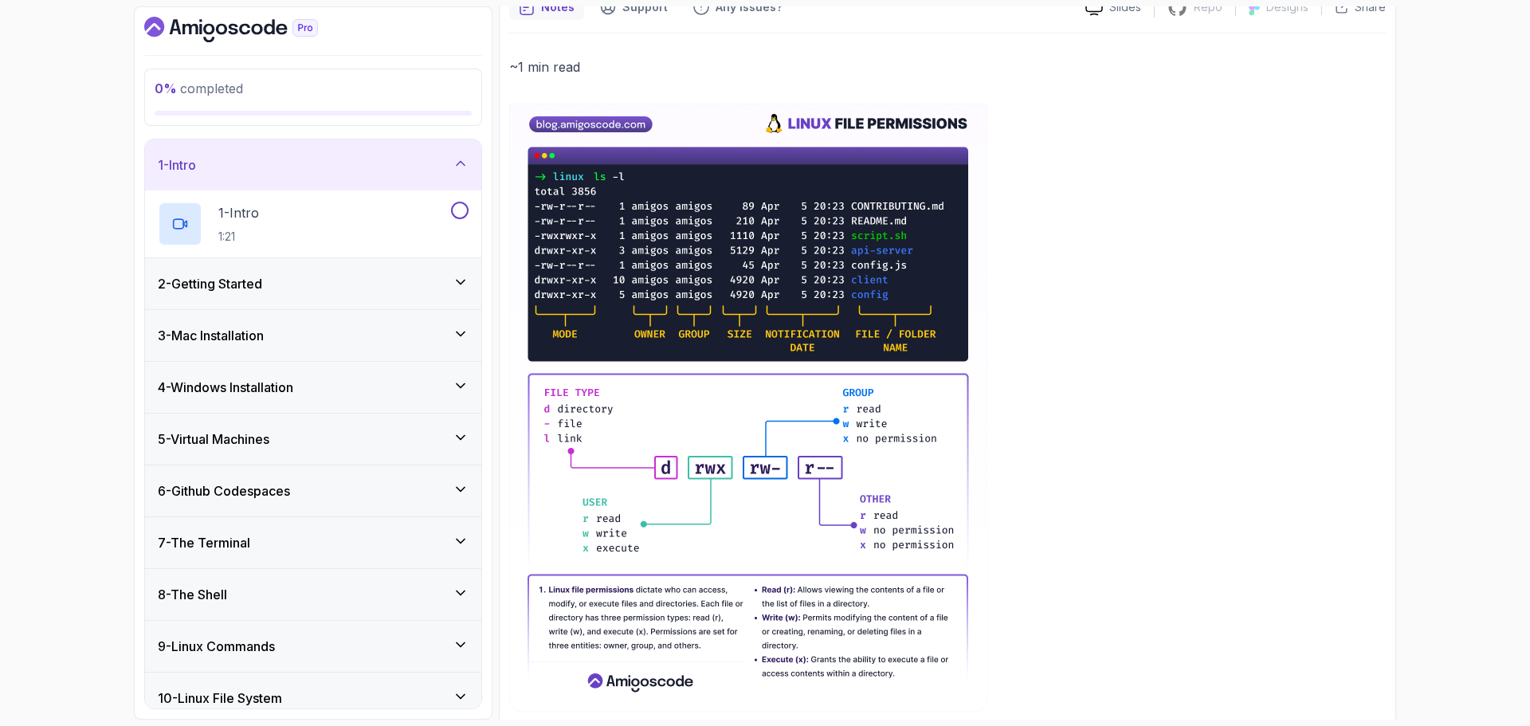
scroll to position [159, 0]
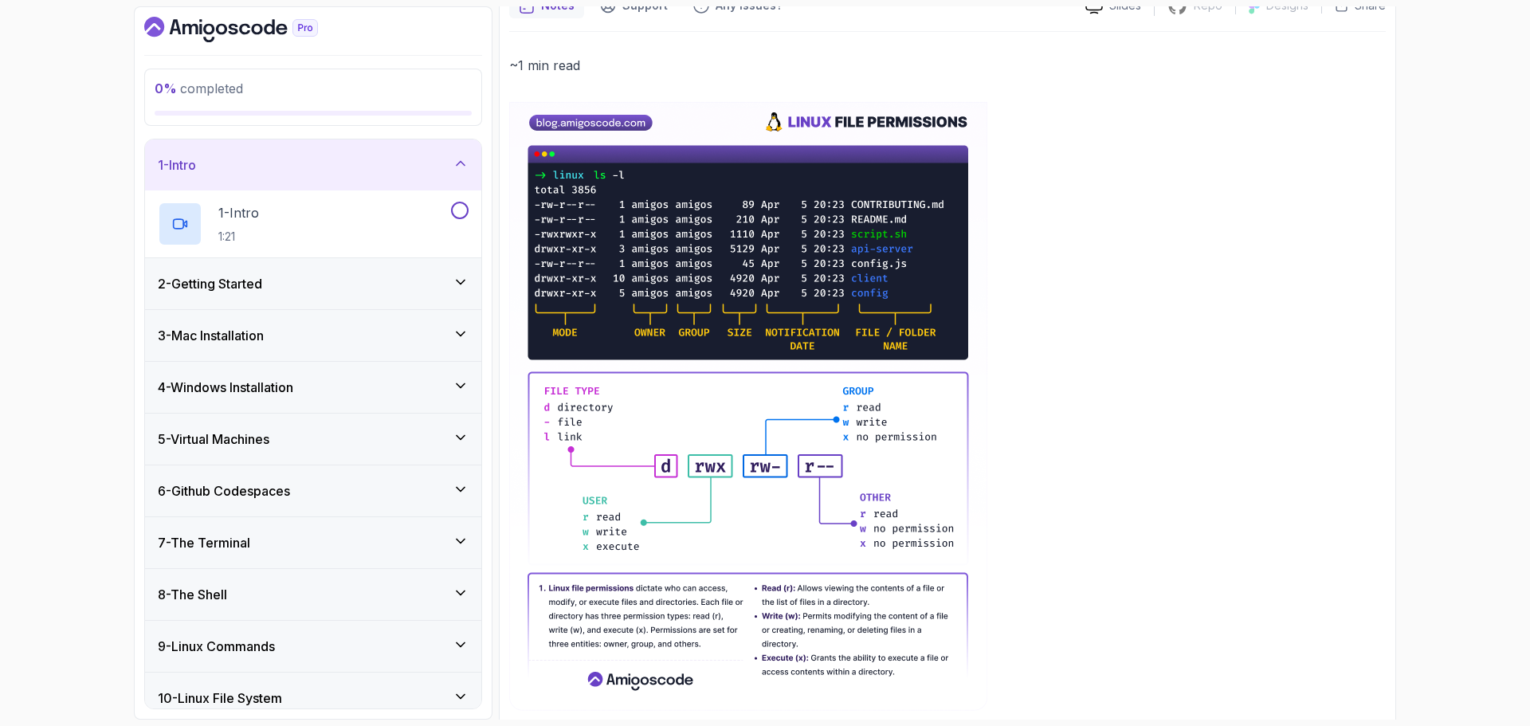
click at [617, 178] on img at bounding box center [748, 406] width 478 height 609
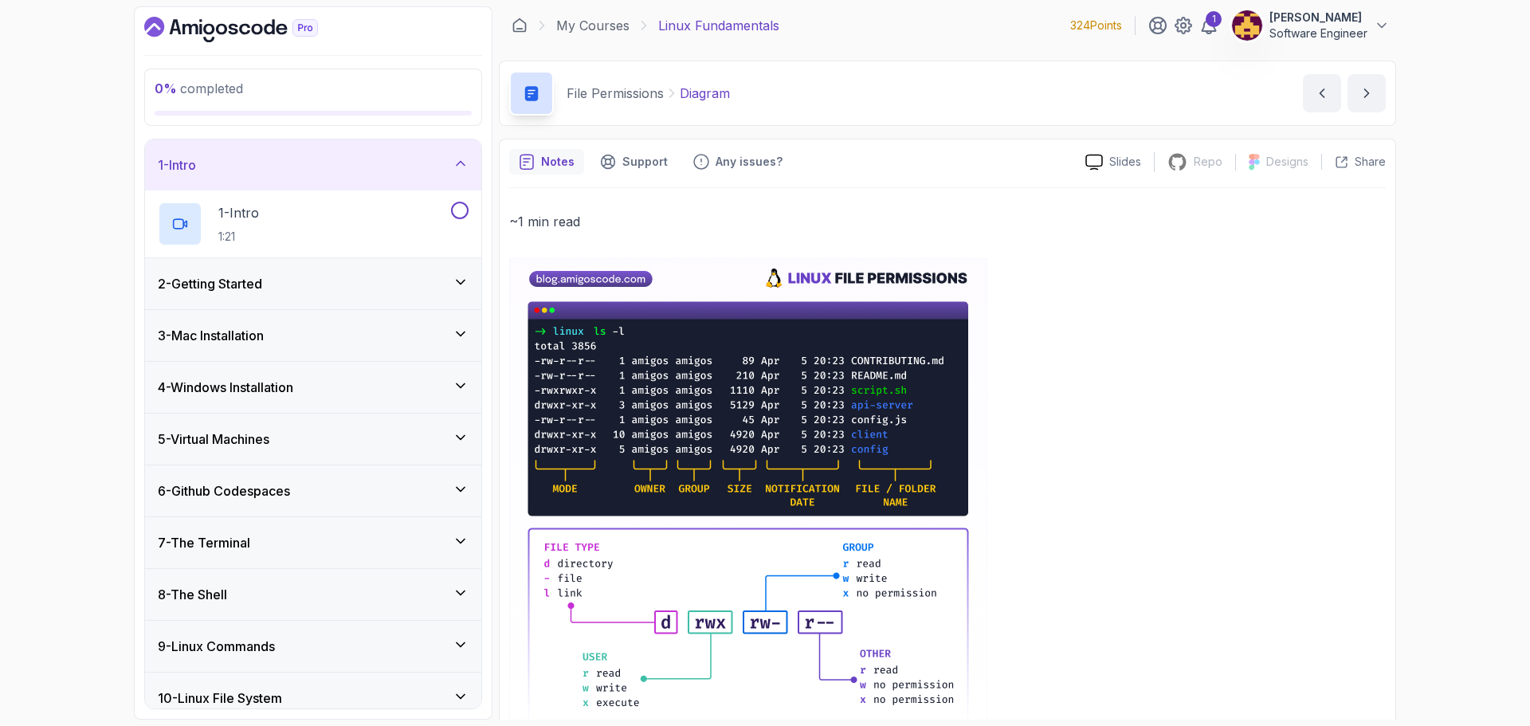
scroll to position [0, 0]
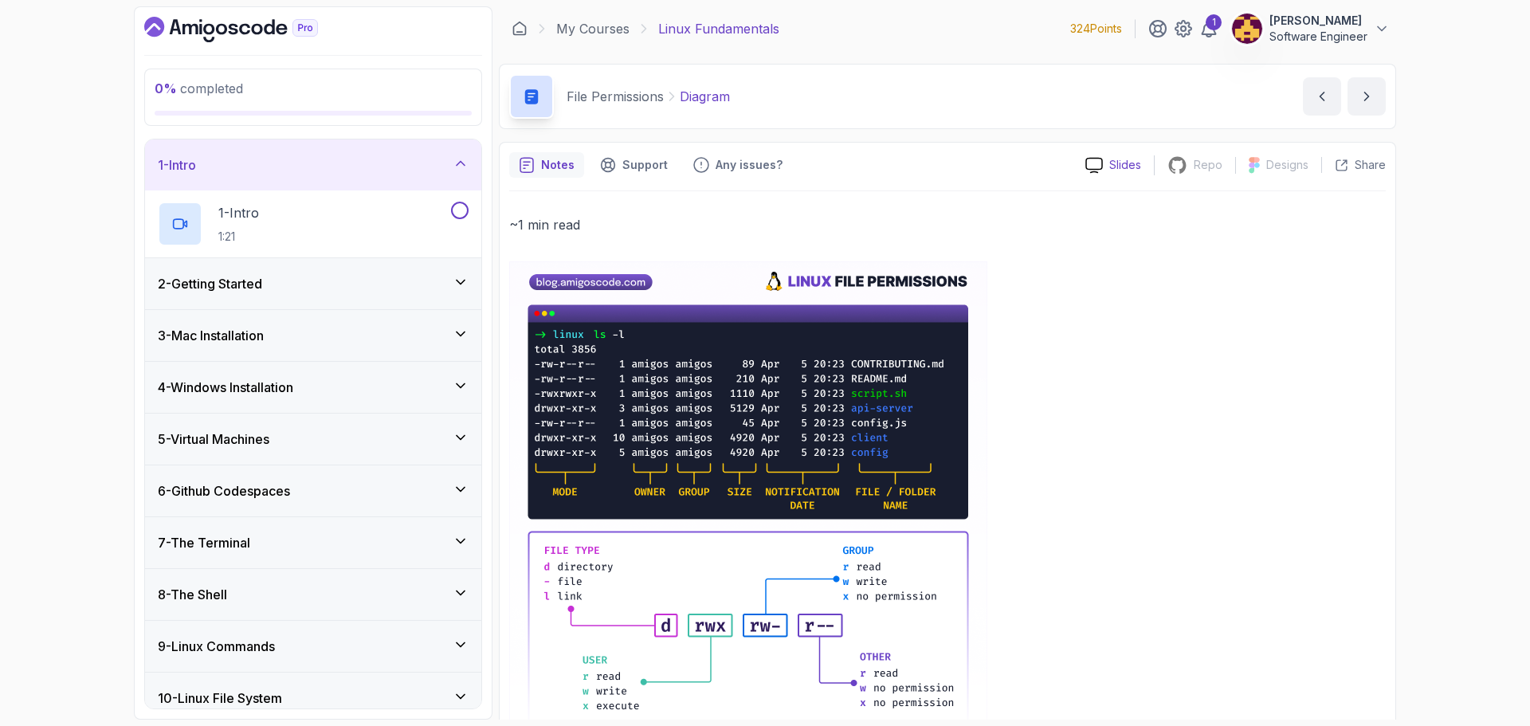
click at [1106, 169] on div "Slides" at bounding box center [1112, 165] width 81 height 17
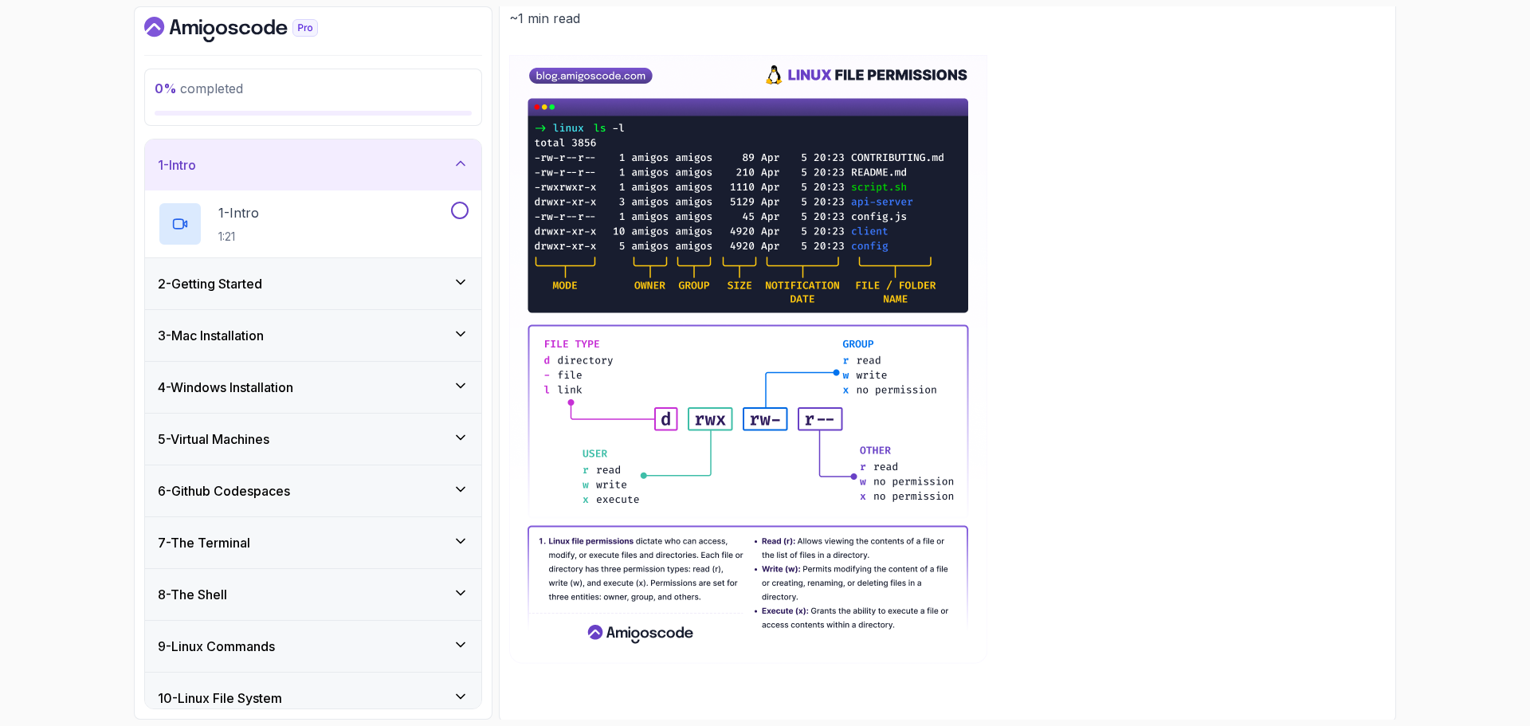
scroll to position [209, 0]
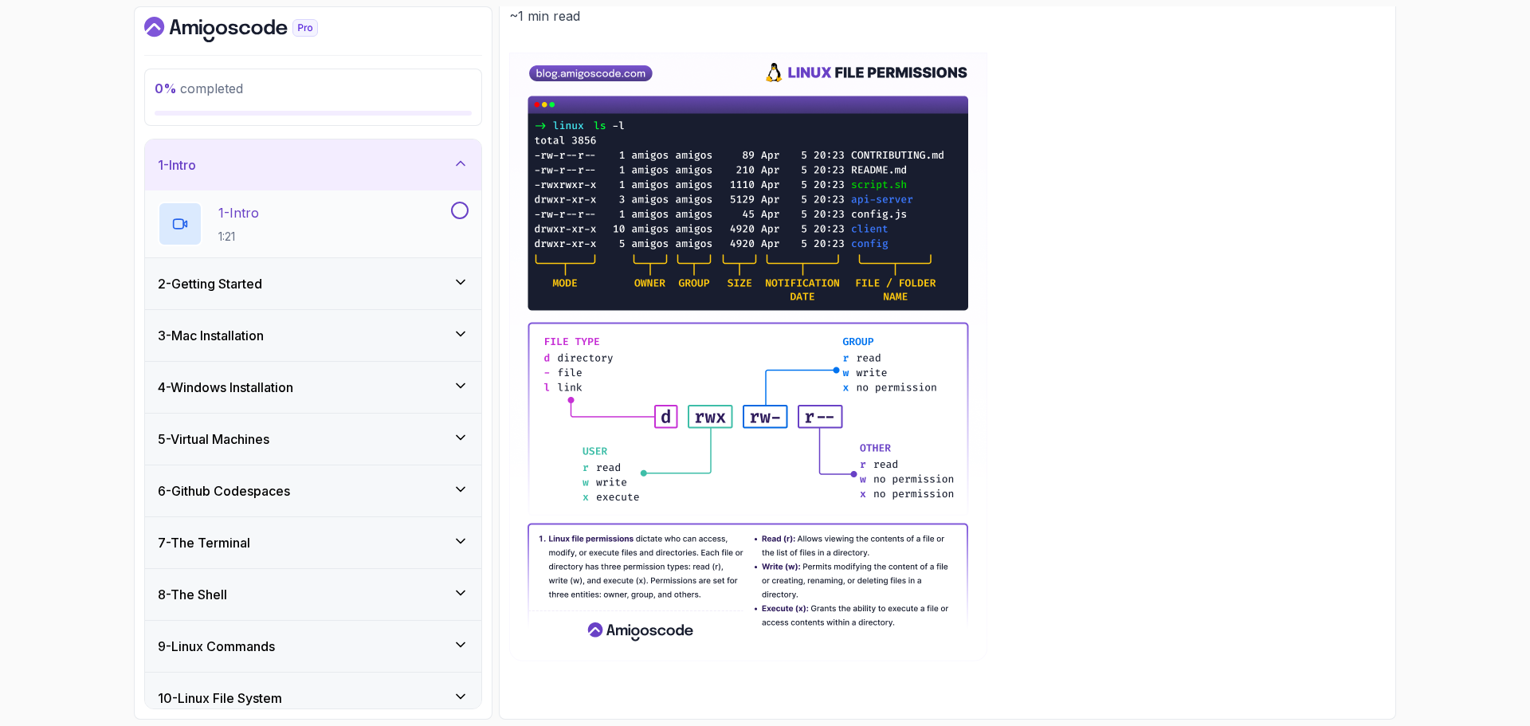
click at [457, 215] on button at bounding box center [460, 211] width 18 height 18
click at [453, 280] on icon at bounding box center [461, 282] width 16 height 16
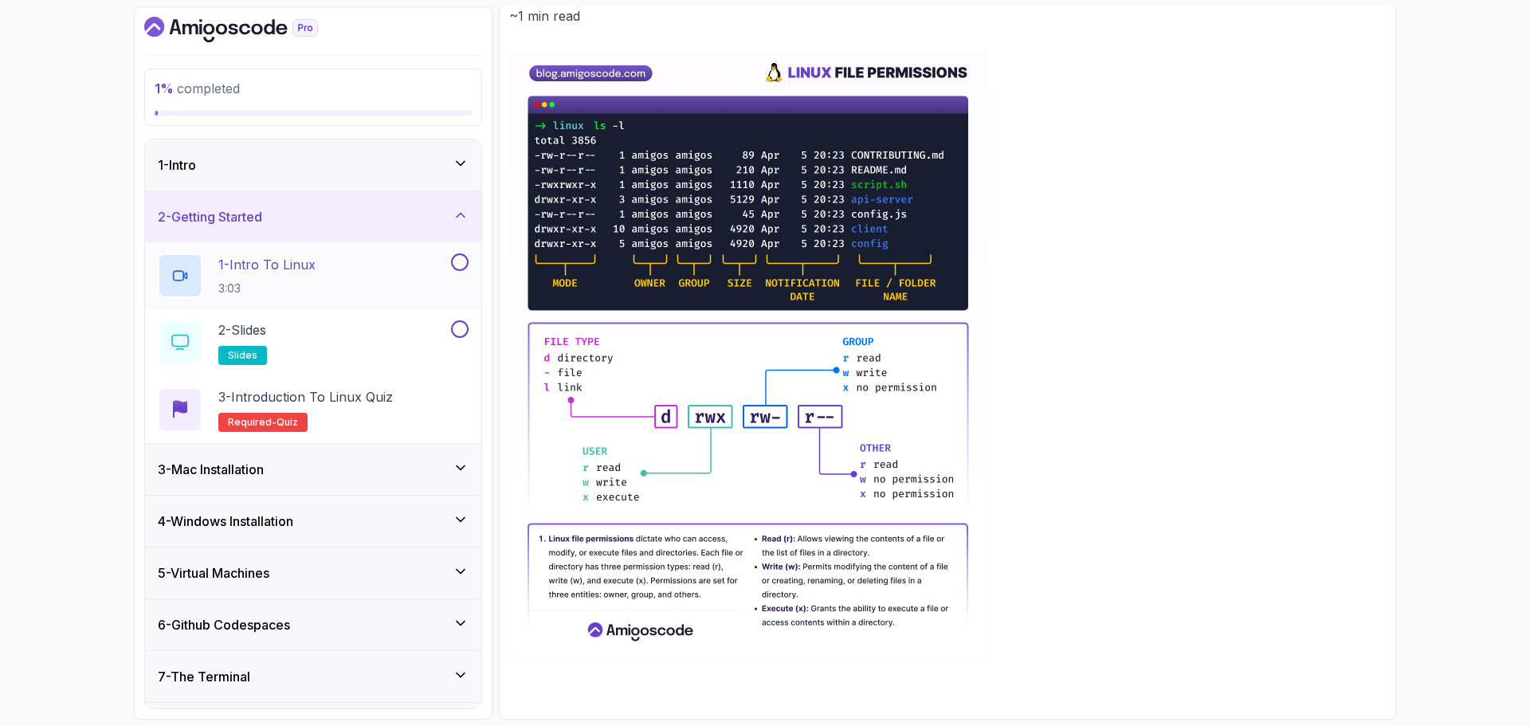
click at [457, 261] on button at bounding box center [460, 262] width 18 height 18
click at [302, 265] on p "1 - Intro To Linux" at bounding box center [266, 264] width 97 height 19
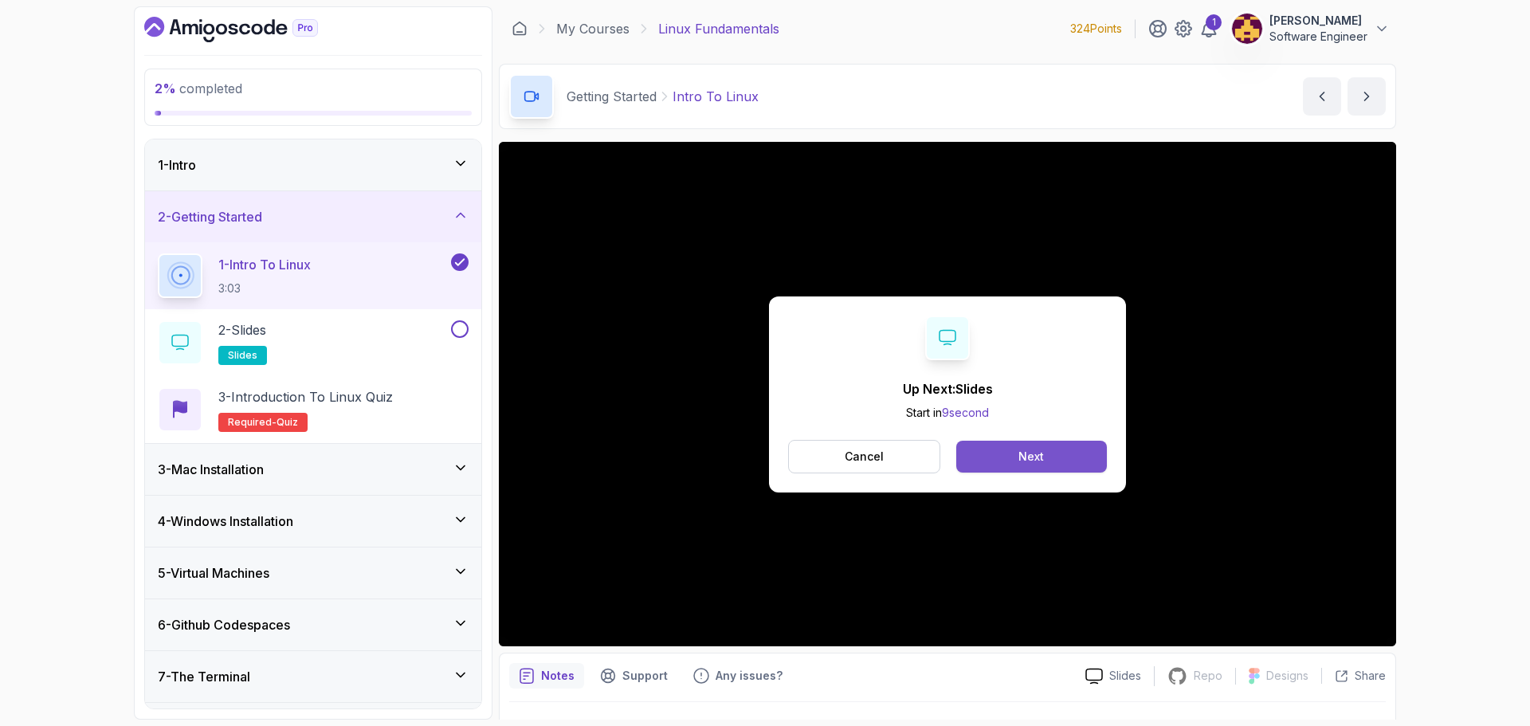
click at [1013, 455] on button "Next" at bounding box center [1031, 457] width 151 height 32
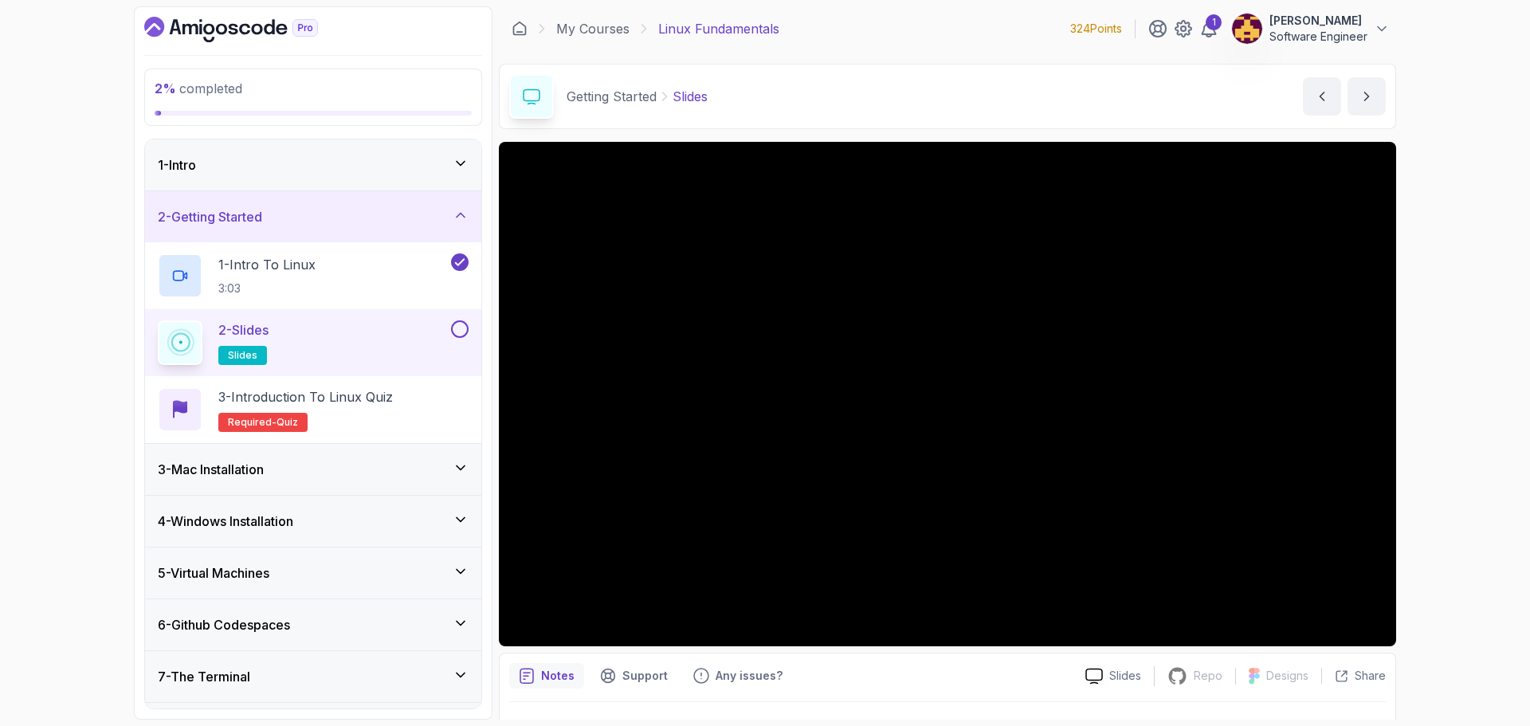
click at [458, 335] on button at bounding box center [460, 329] width 18 height 18
click at [408, 401] on div "3 - Introduction to Linux Quiz Required- quiz" at bounding box center [313, 409] width 311 height 45
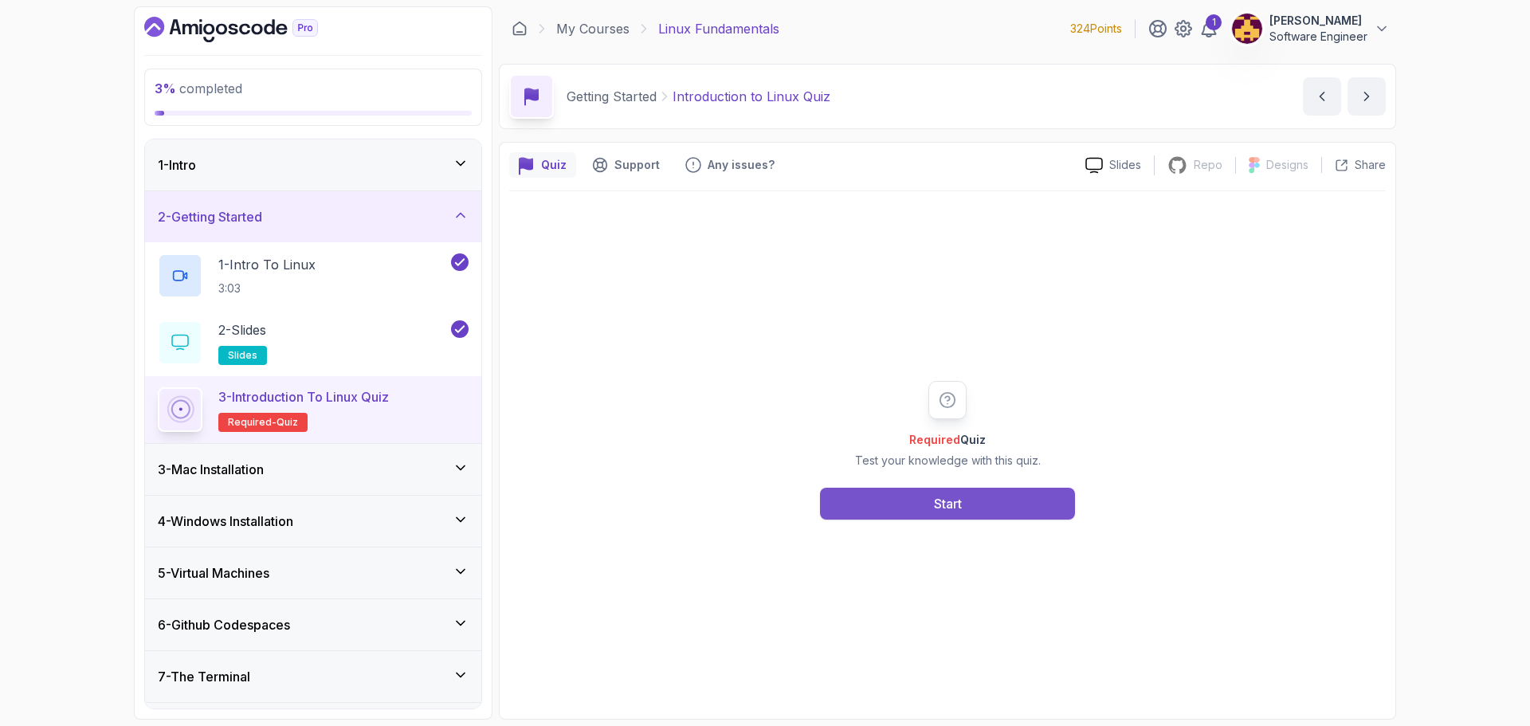
click at [1012, 506] on button "Start" at bounding box center [947, 504] width 255 height 32
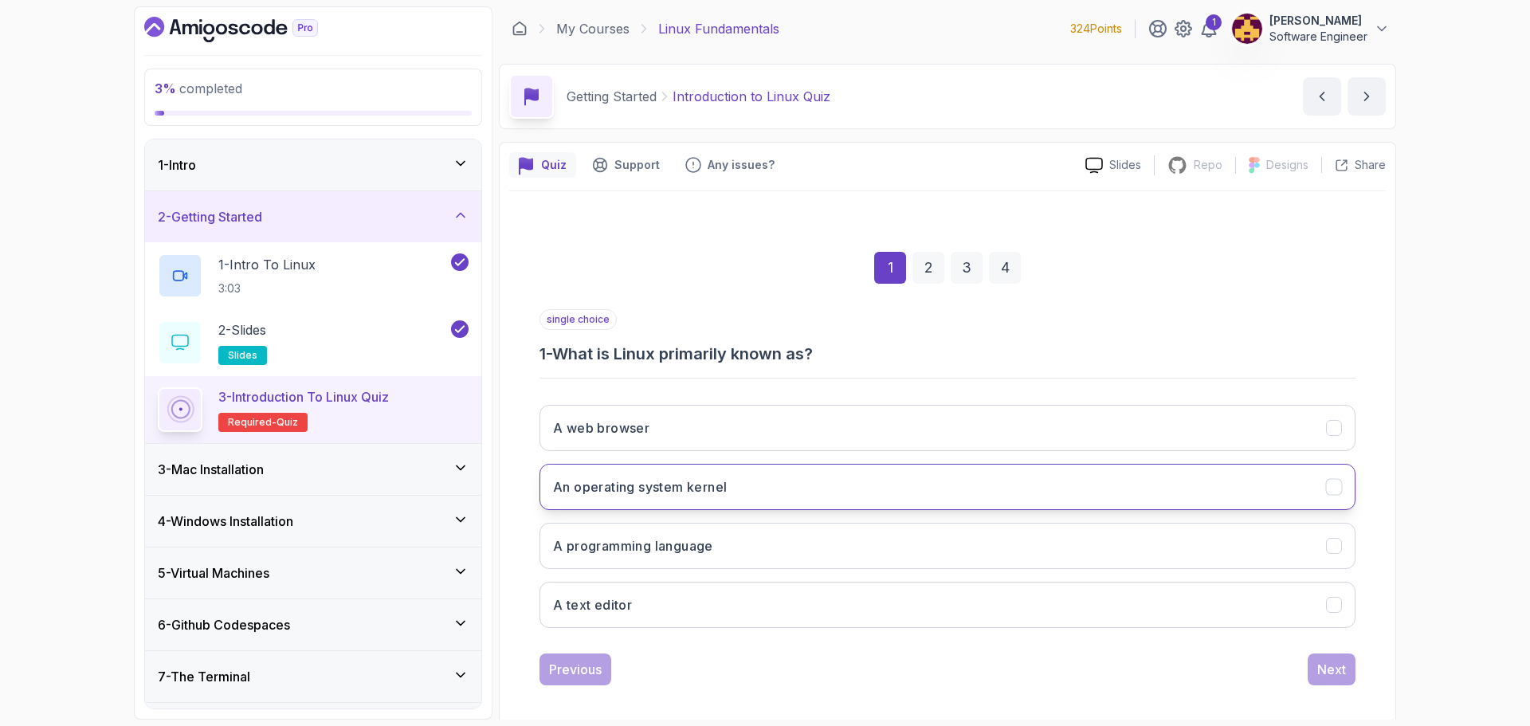
click at [712, 482] on h3 "An operating system kernel" at bounding box center [640, 486] width 174 height 19
click at [1335, 668] on div "Next" at bounding box center [1331, 669] width 29 height 19
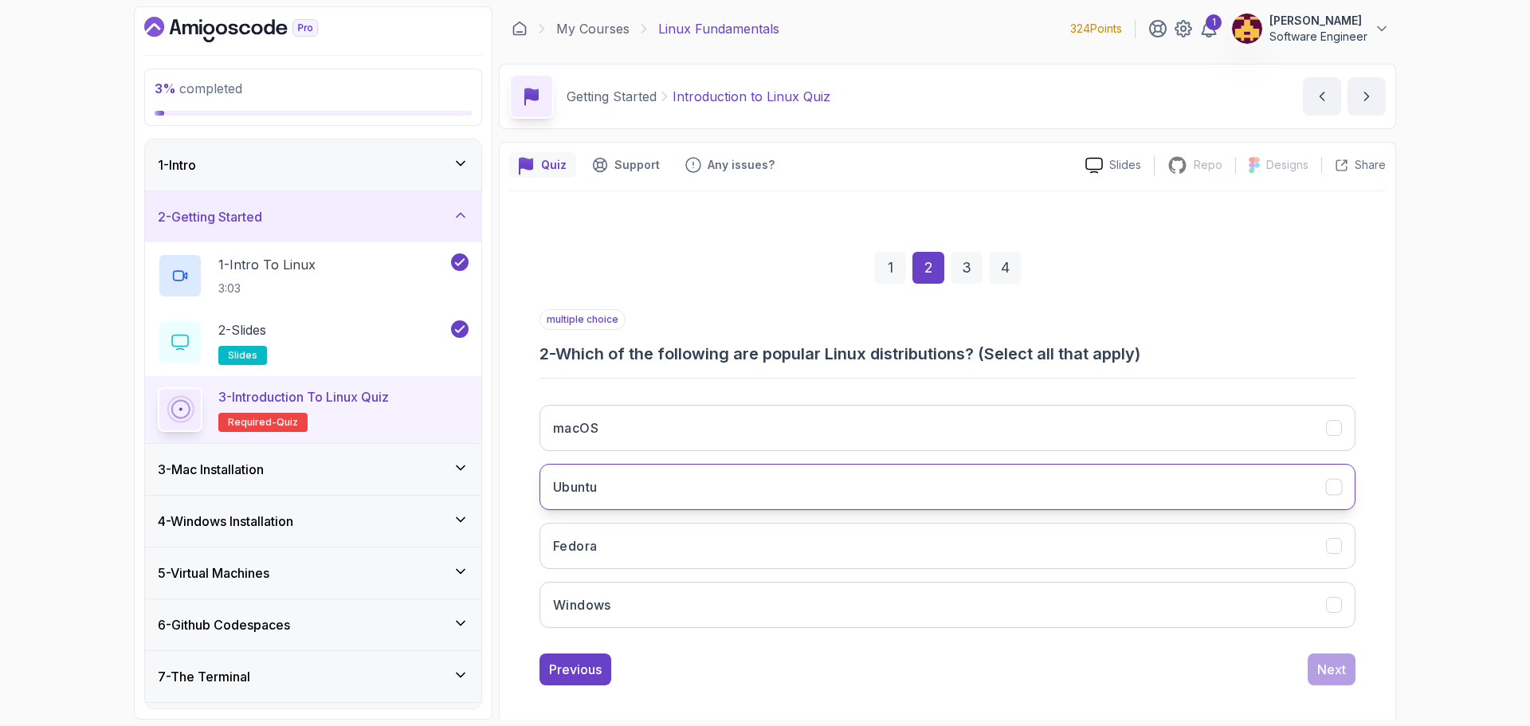
click at [650, 476] on button "Ubuntu" at bounding box center [947, 487] width 816 height 46
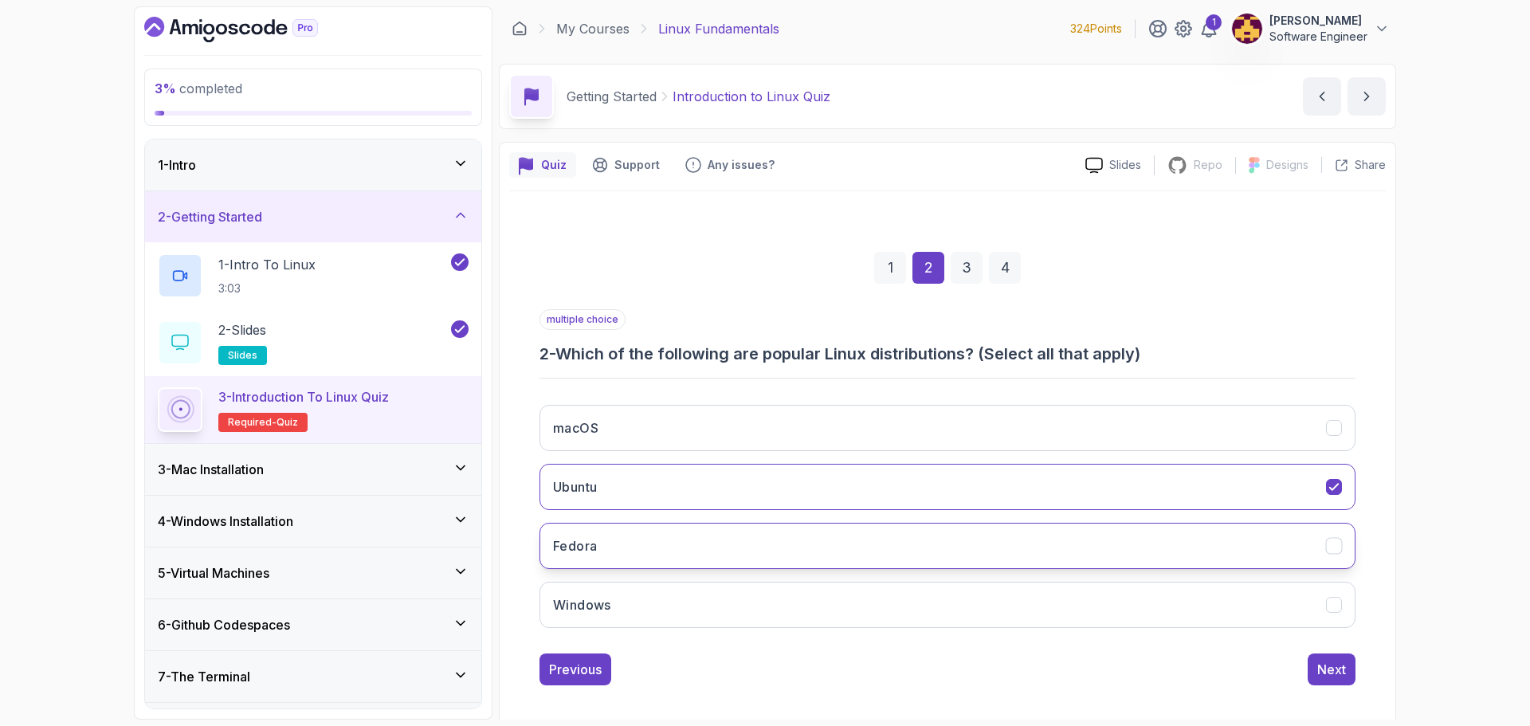
click at [1327, 551] on icon "Fedora" at bounding box center [1334, 546] width 15 height 15
click at [1338, 667] on div "Next" at bounding box center [1331, 669] width 29 height 19
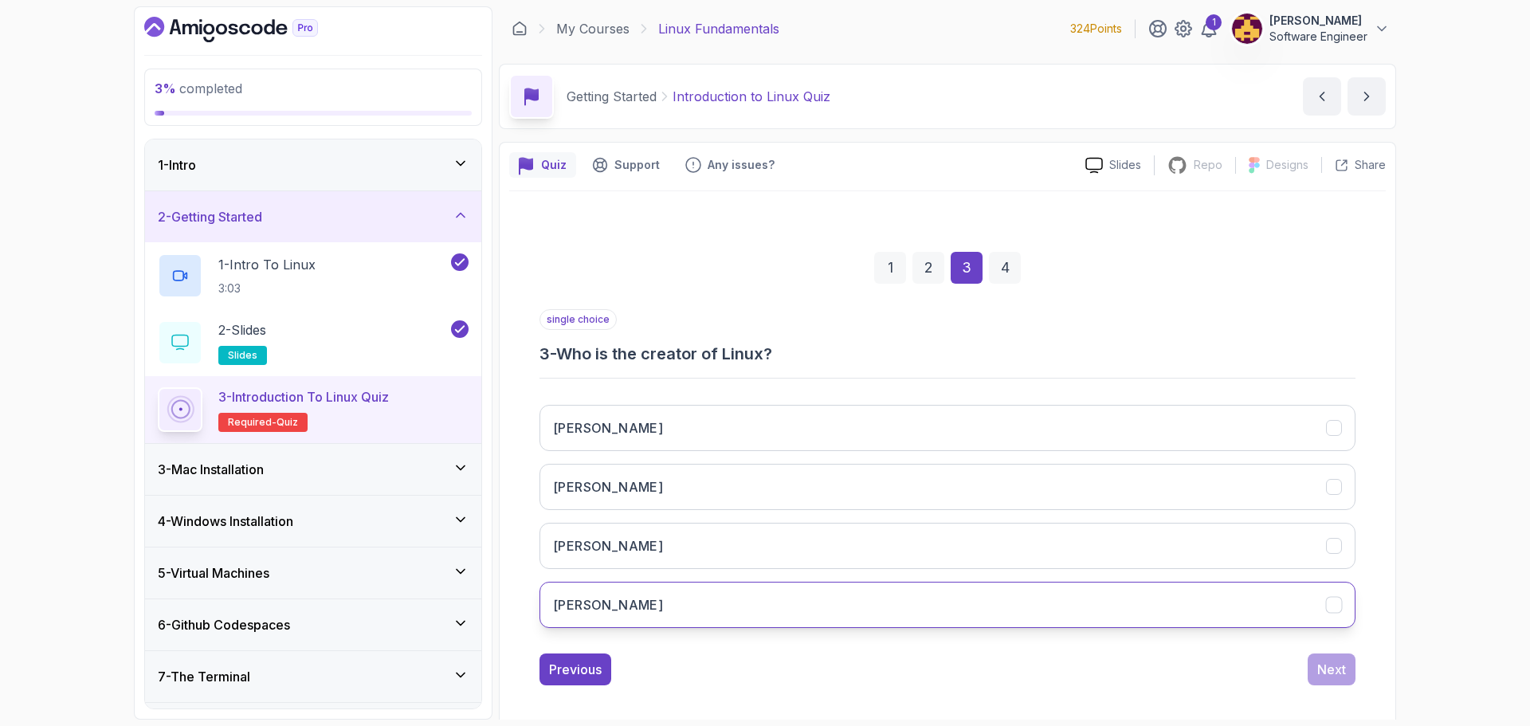
click at [644, 594] on button "Linus Torvalds" at bounding box center [947, 605] width 816 height 46
click at [1325, 668] on div "Next" at bounding box center [1331, 669] width 29 height 19
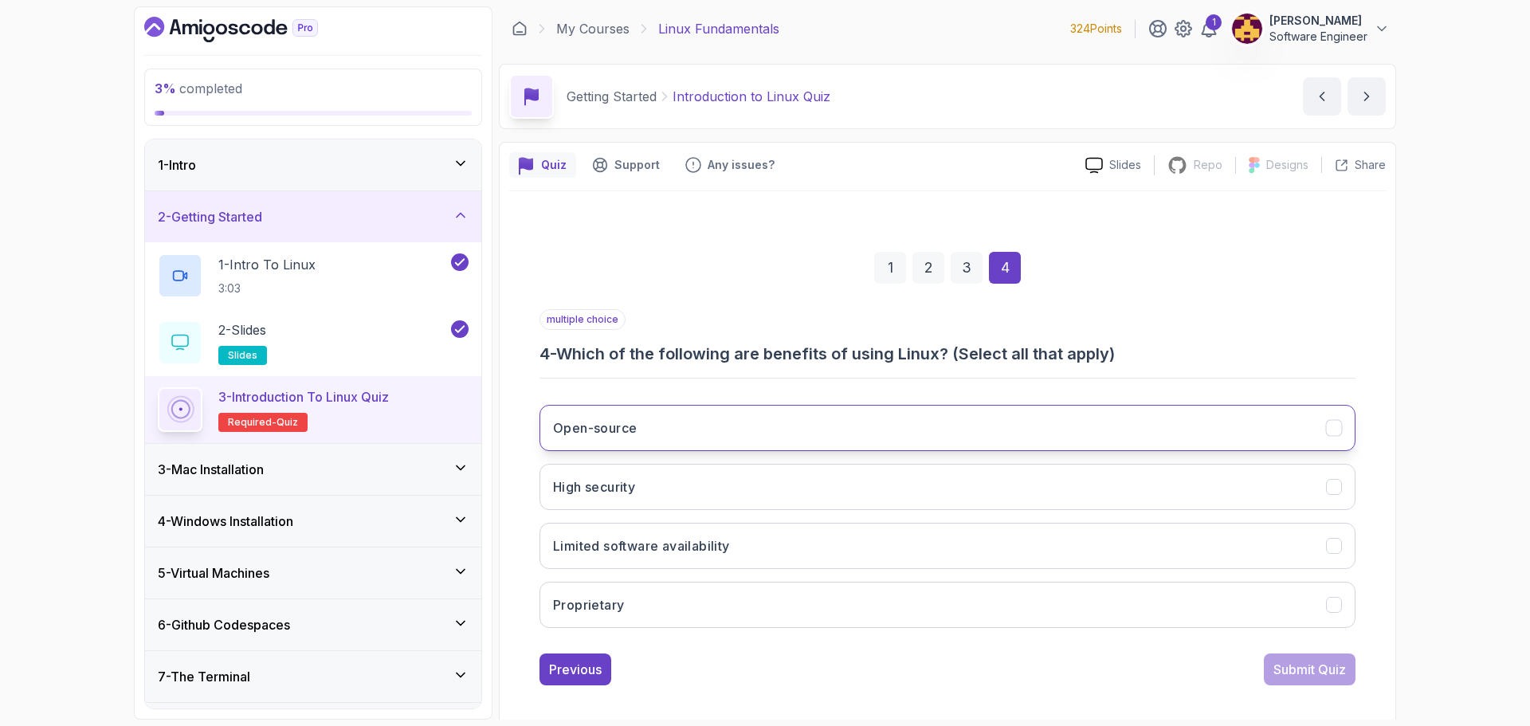
click at [714, 449] on button "Open-source" at bounding box center [947, 428] width 816 height 46
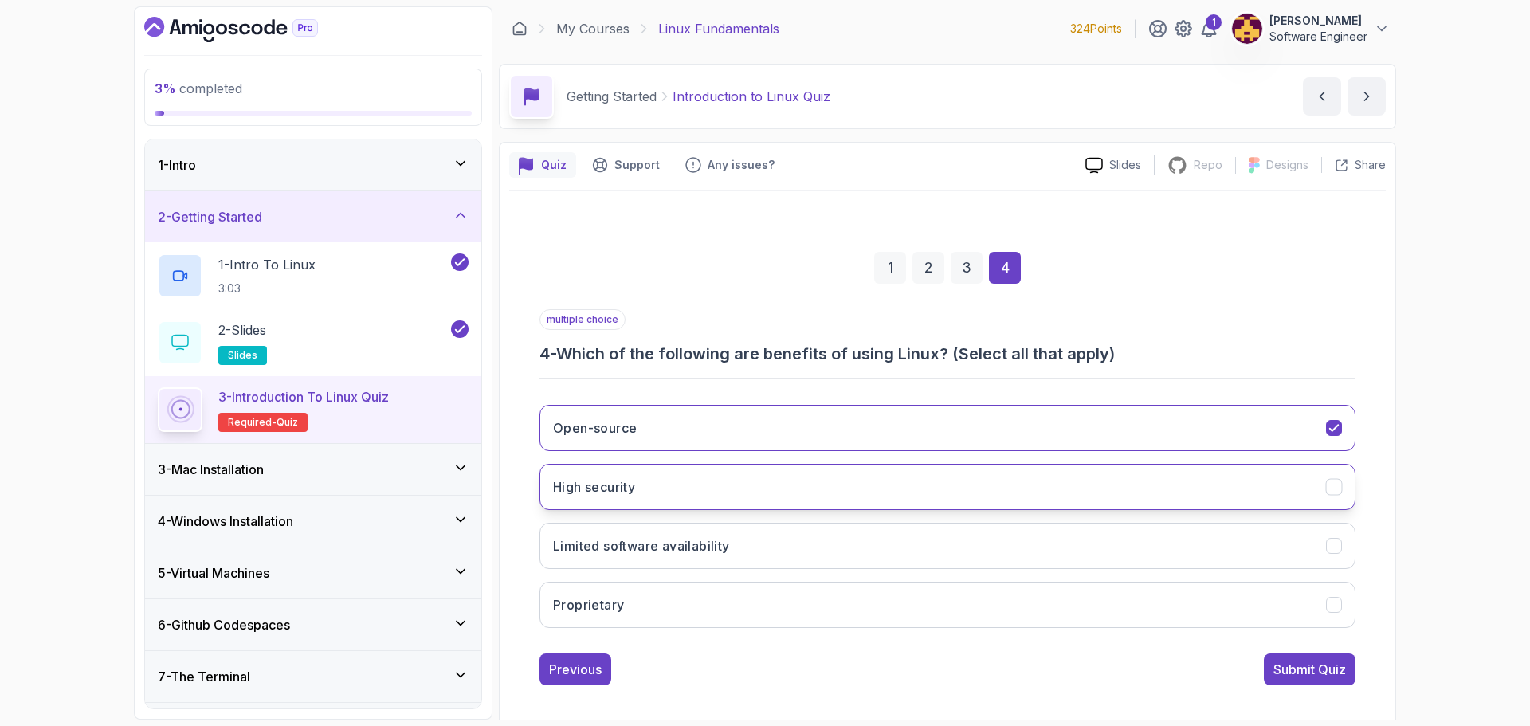
click at [701, 498] on button "High security" at bounding box center [947, 487] width 816 height 46
click at [1337, 665] on div "Submit Quiz" at bounding box center [1309, 669] width 73 height 19
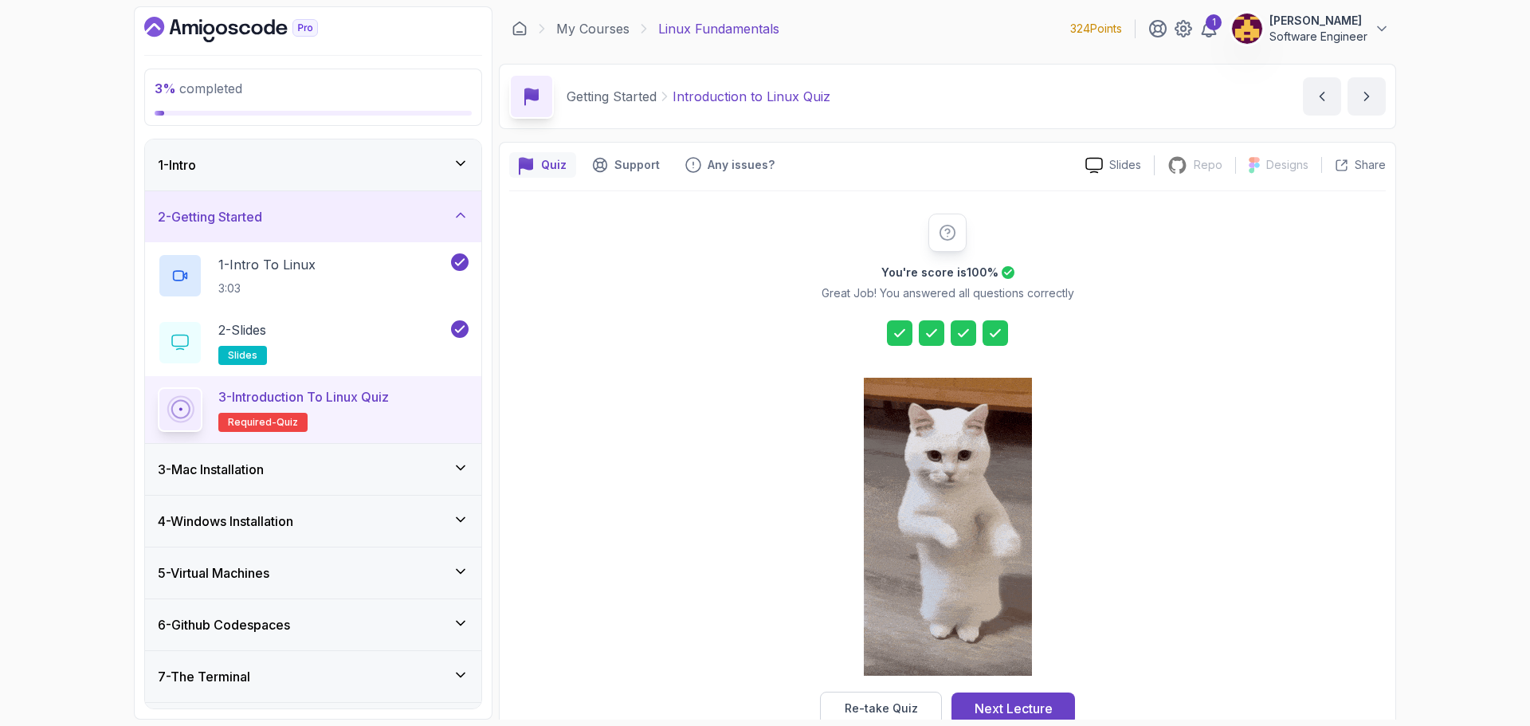
scroll to position [38, 0]
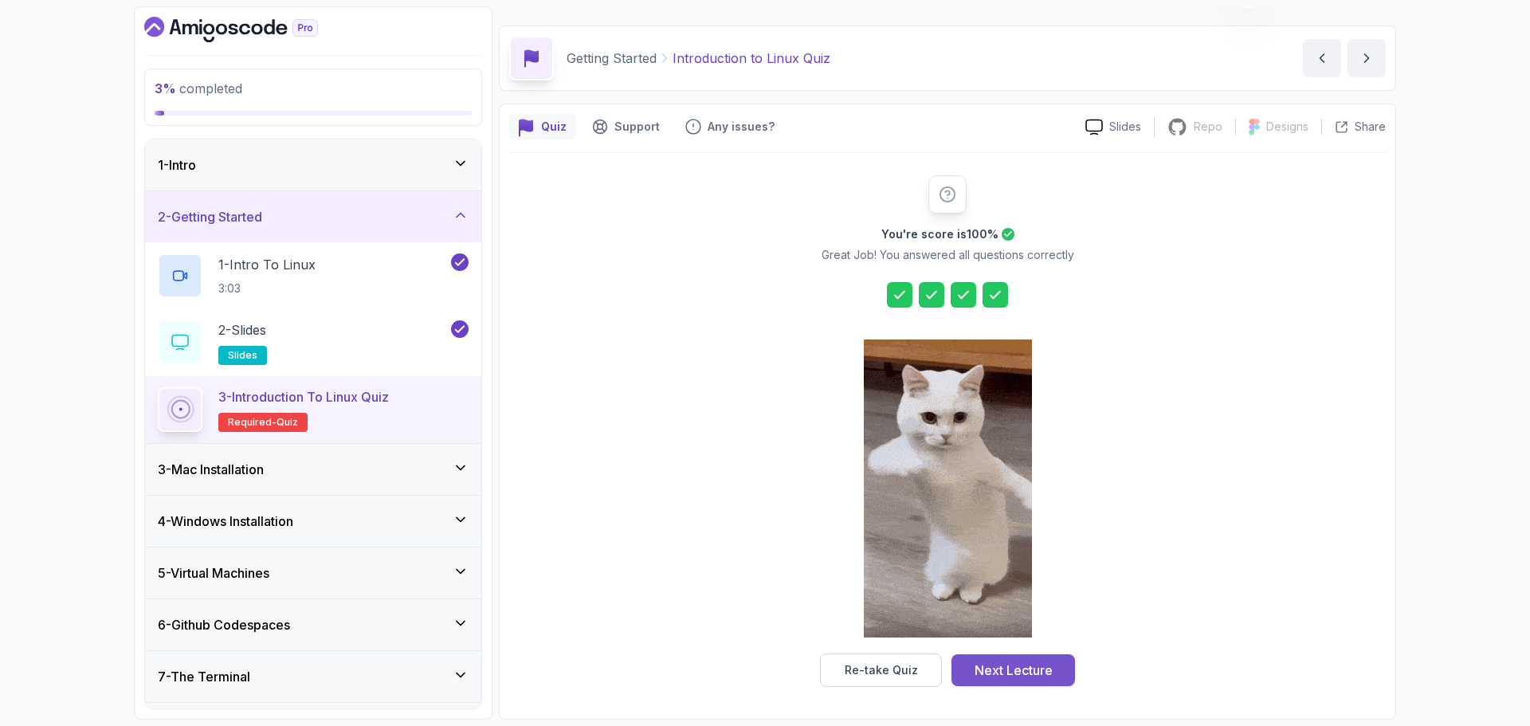
click at [1038, 661] on div "Next Lecture" at bounding box center [1013, 670] width 78 height 19
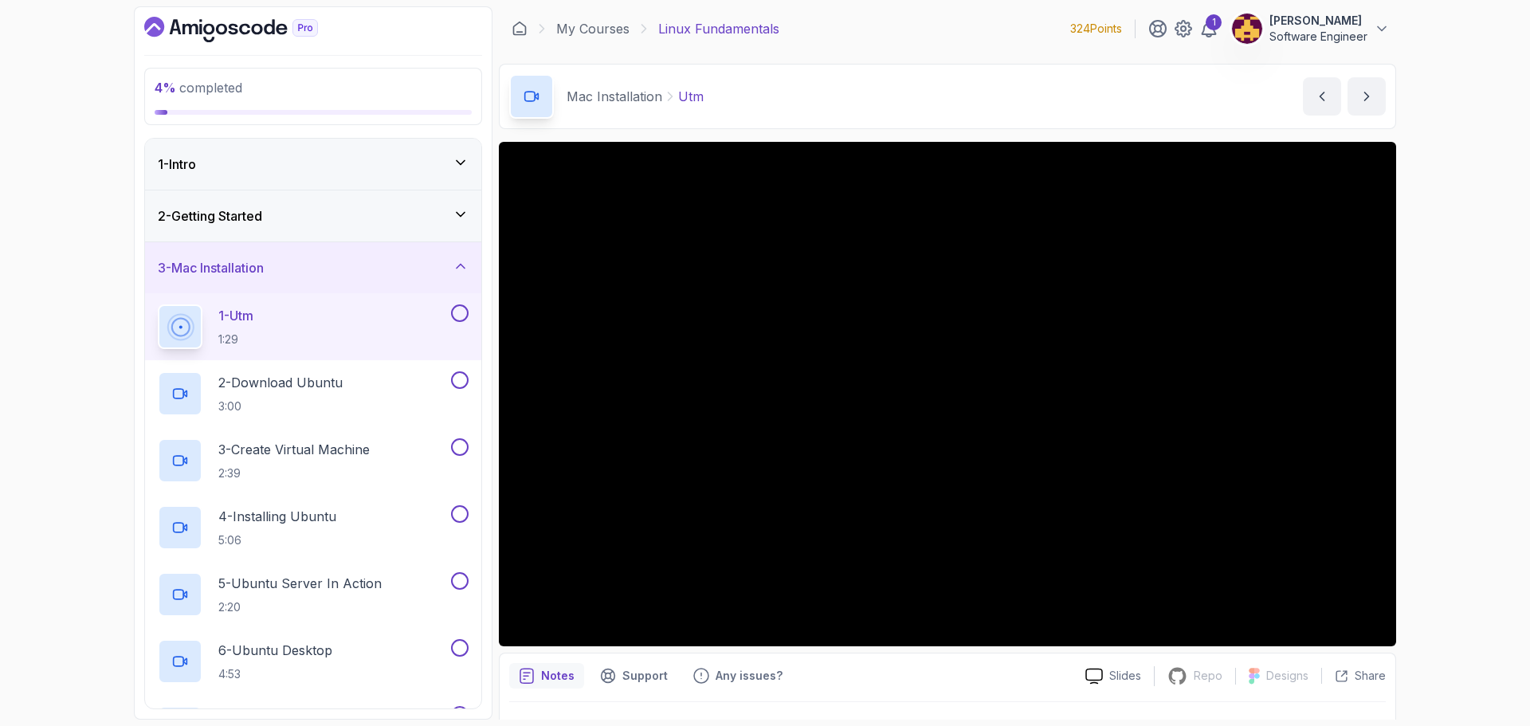
click at [464, 222] on div "2 - Getting Started" at bounding box center [313, 215] width 311 height 19
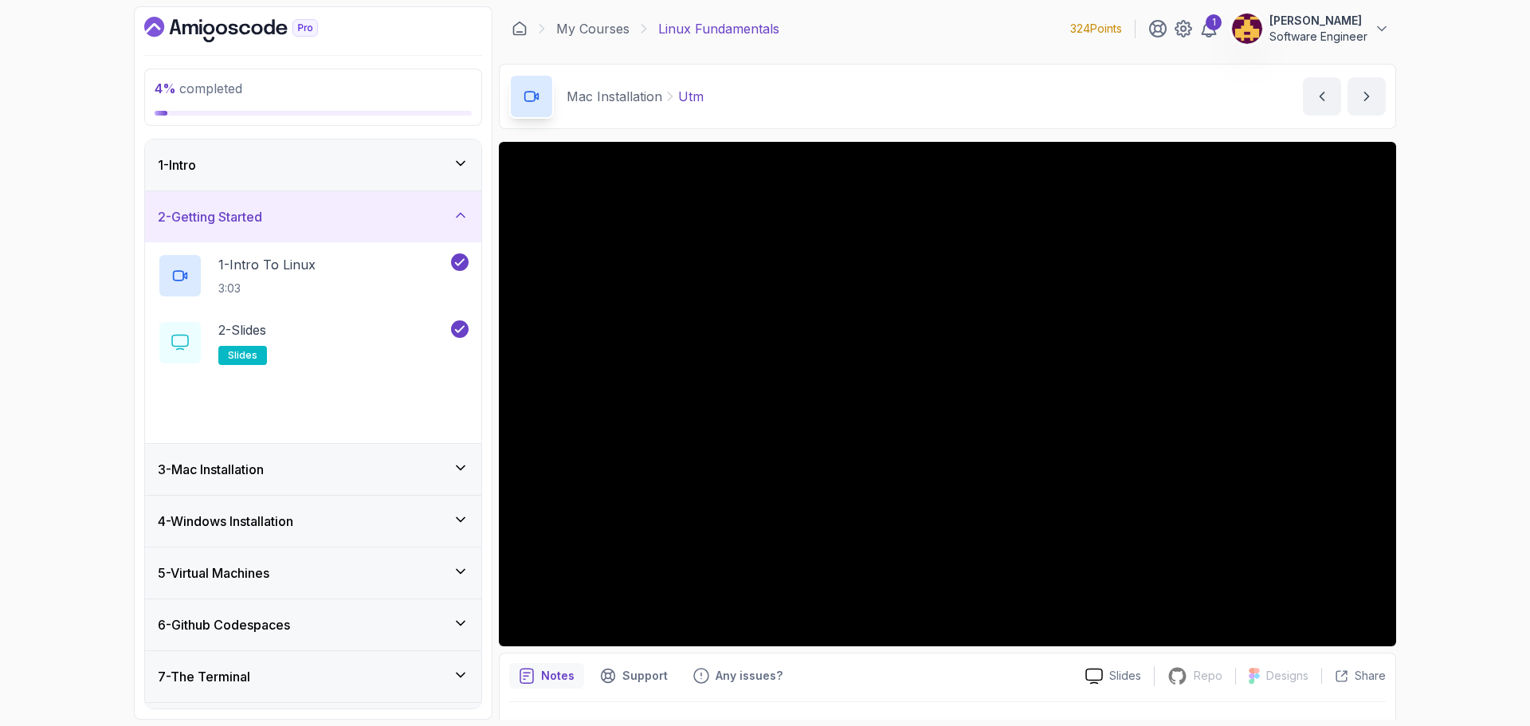
click at [461, 213] on icon at bounding box center [461, 215] width 8 height 4
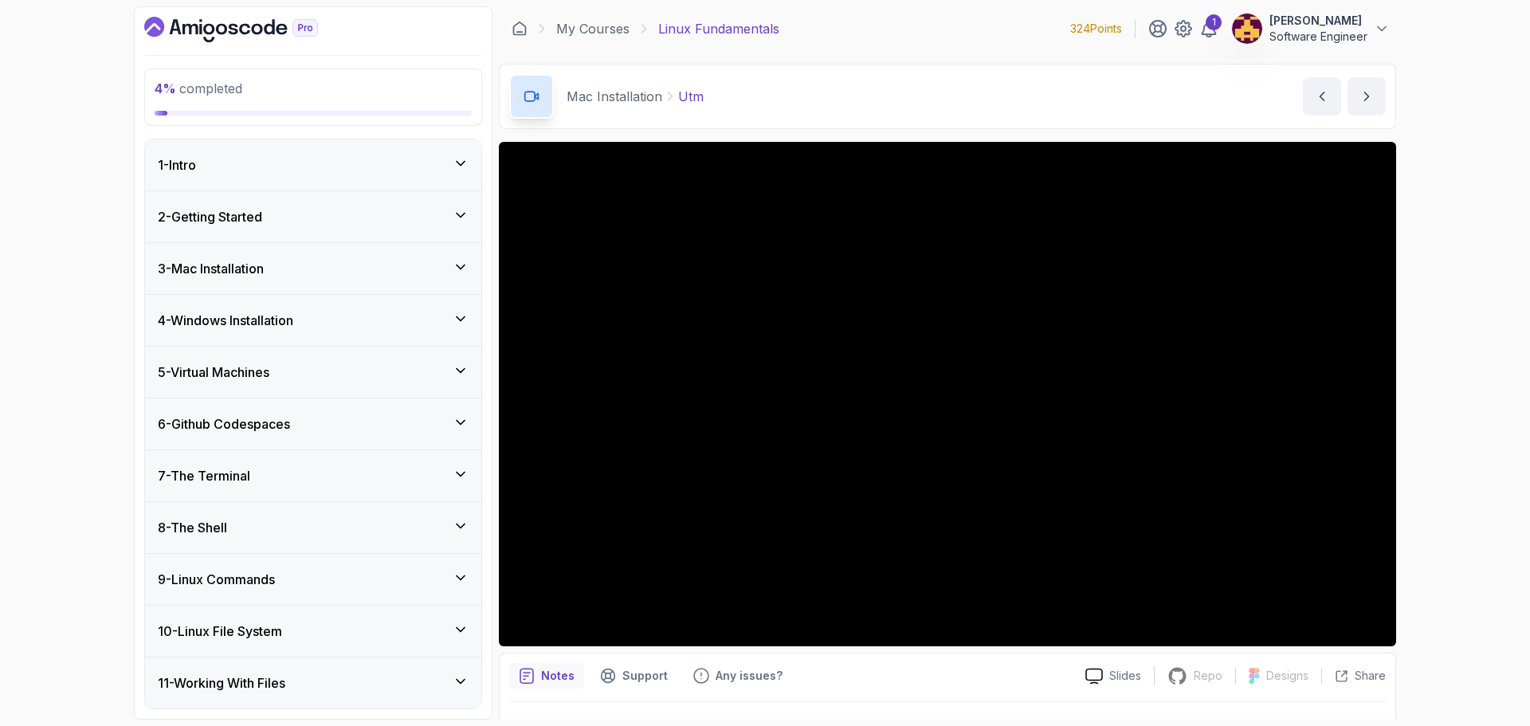
click at [458, 224] on div "2 - Getting Started" at bounding box center [313, 216] width 311 height 19
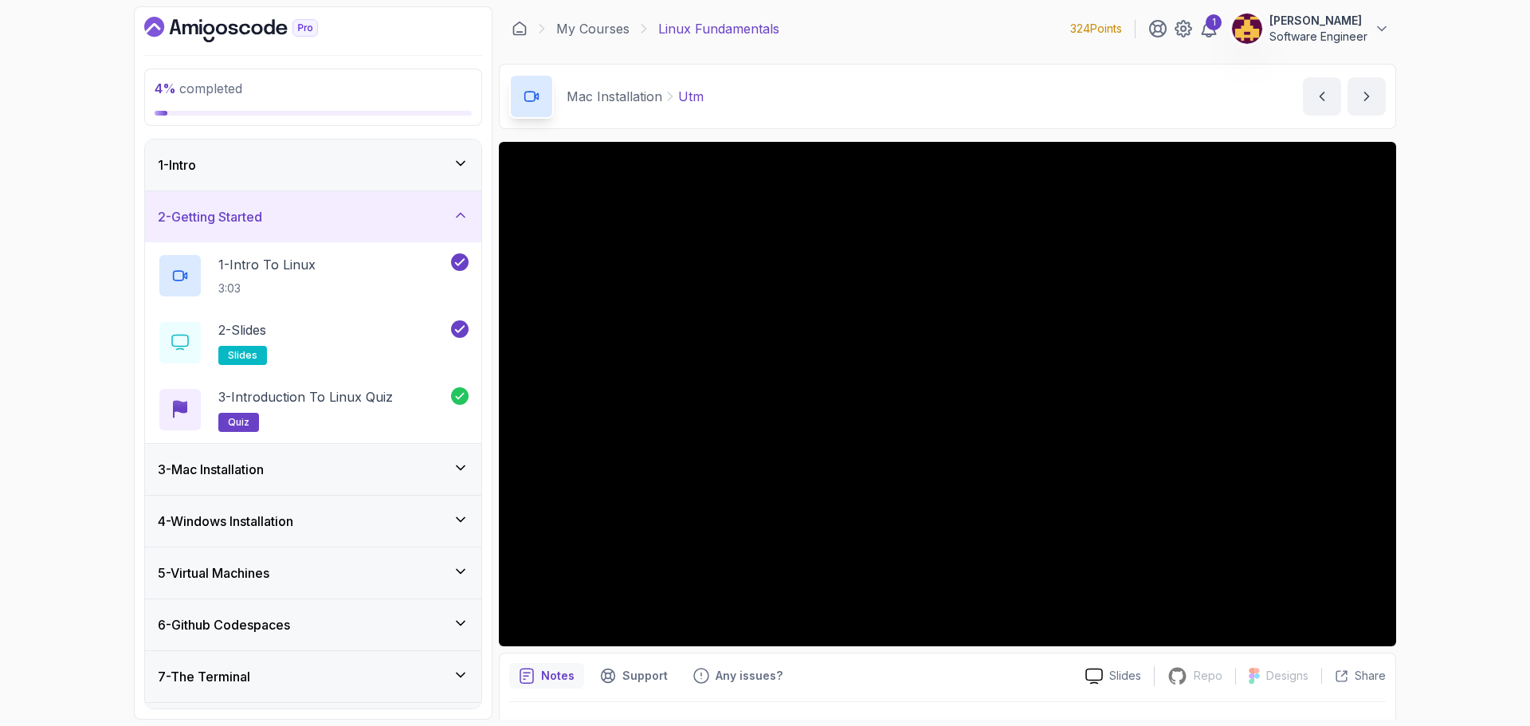
click at [458, 224] on div "2 - Getting Started" at bounding box center [313, 216] width 311 height 19
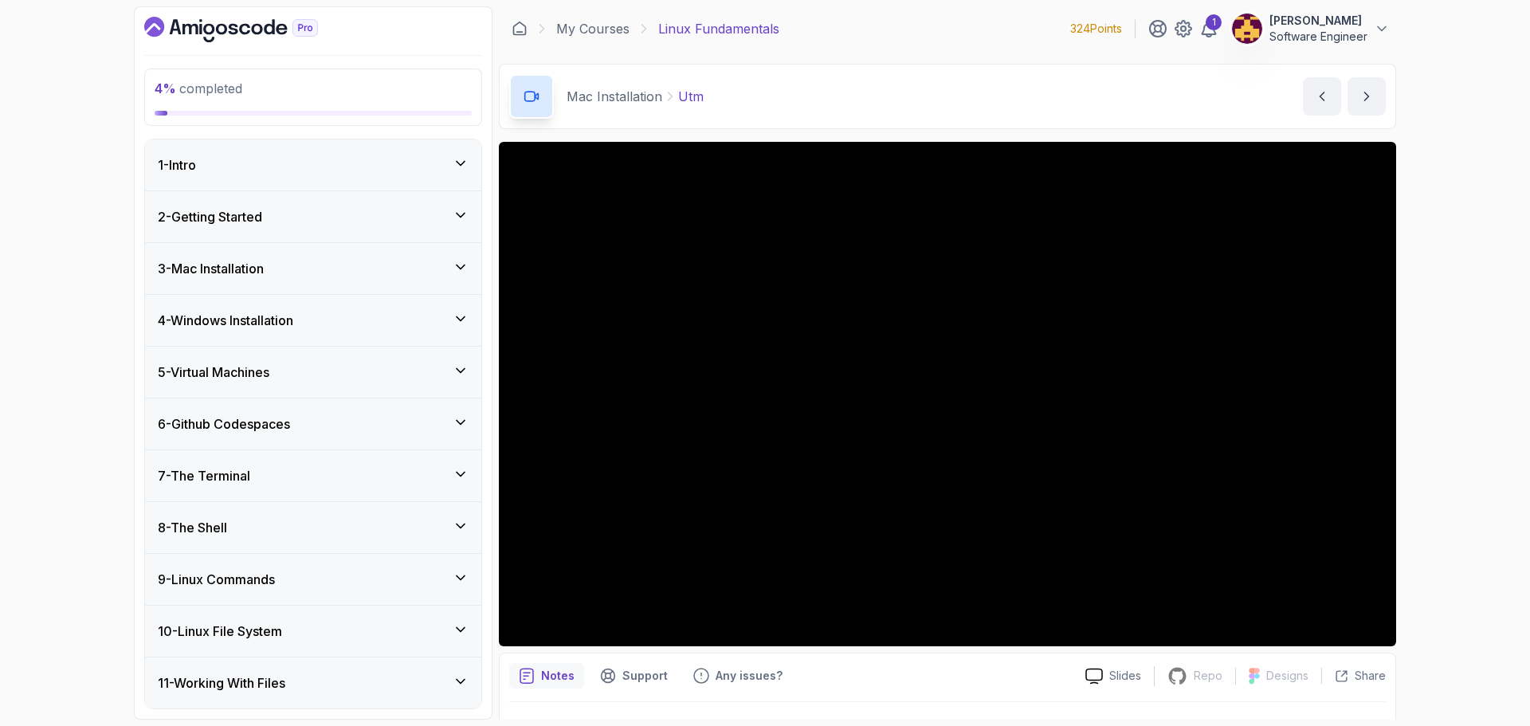
click at [459, 267] on icon at bounding box center [461, 267] width 8 height 4
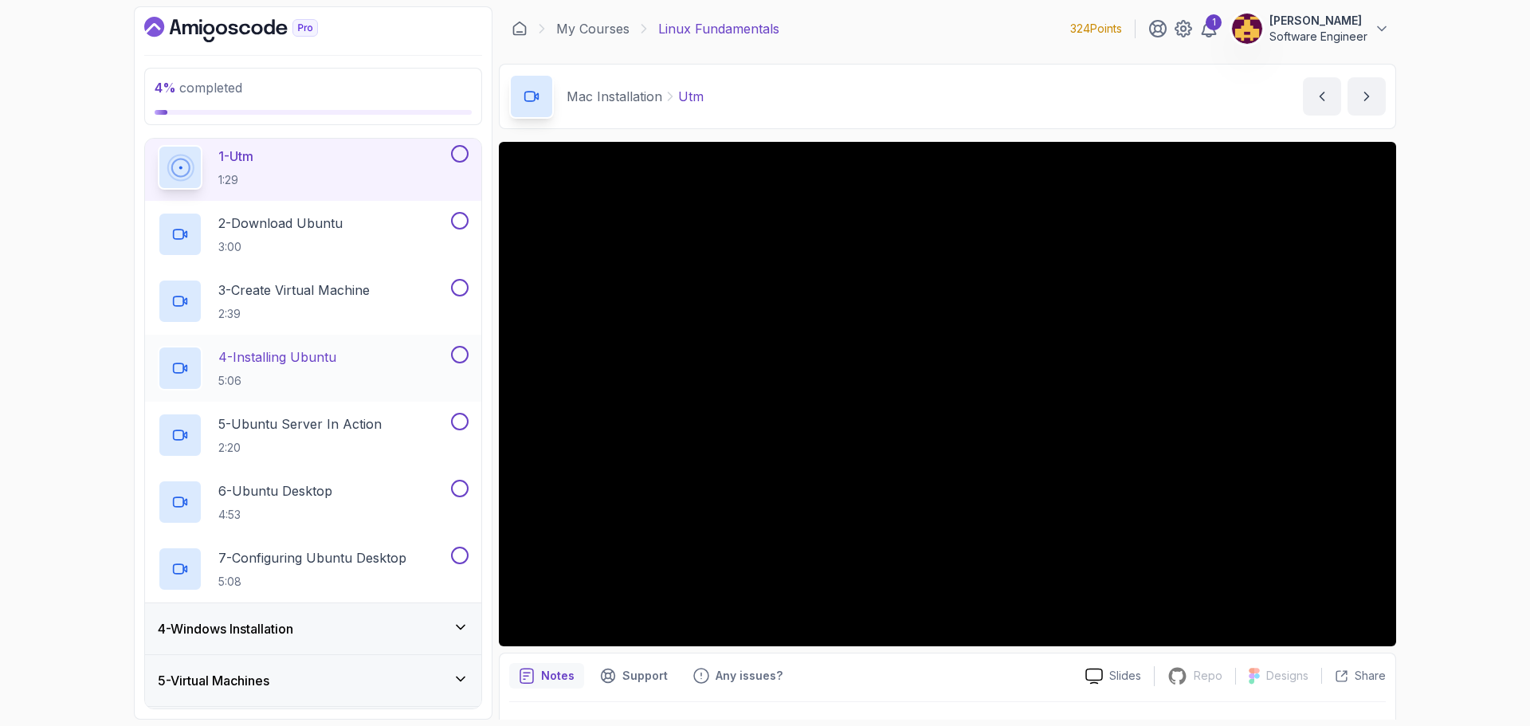
scroll to position [80, 0]
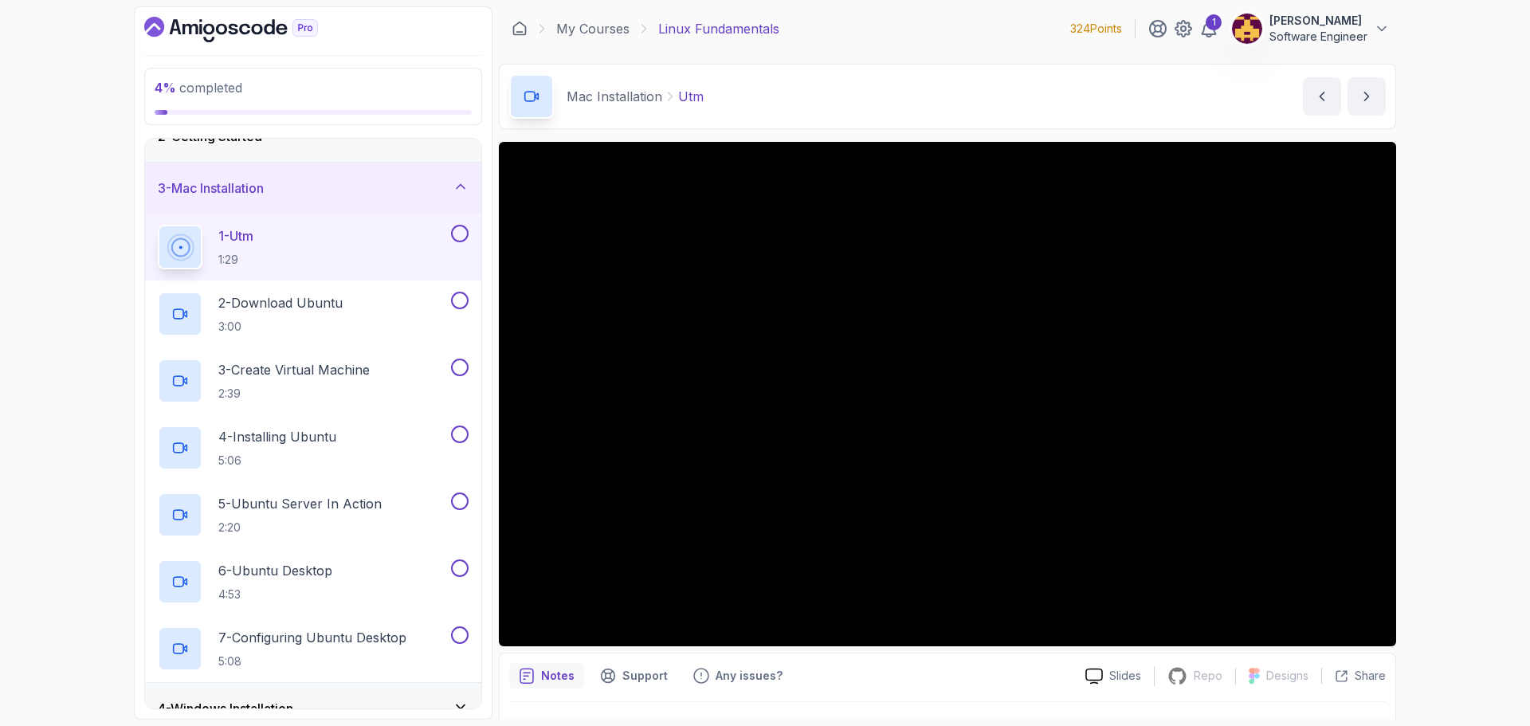
click at [465, 234] on button at bounding box center [460, 234] width 18 height 18
click at [458, 302] on button at bounding box center [460, 301] width 18 height 18
click at [459, 367] on button at bounding box center [460, 368] width 18 height 18
click at [457, 433] on button at bounding box center [460, 434] width 18 height 18
click at [462, 508] on button at bounding box center [460, 501] width 18 height 18
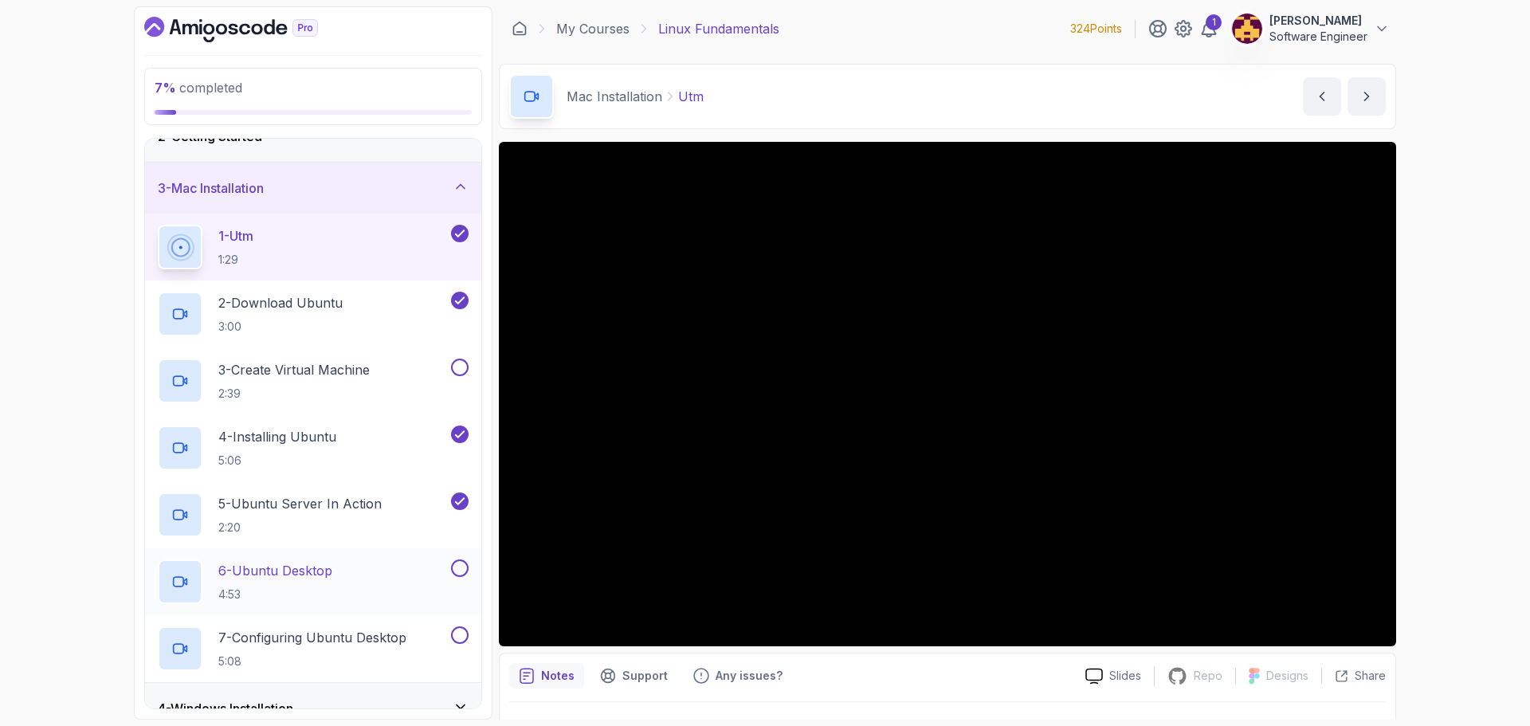
click at [468, 569] on div "6 - Ubuntu Desktop 4:53" at bounding box center [313, 581] width 336 height 67
click at [457, 634] on button at bounding box center [460, 635] width 18 height 18
click at [457, 562] on button at bounding box center [460, 568] width 18 height 18
click at [462, 368] on button at bounding box center [460, 368] width 18 height 18
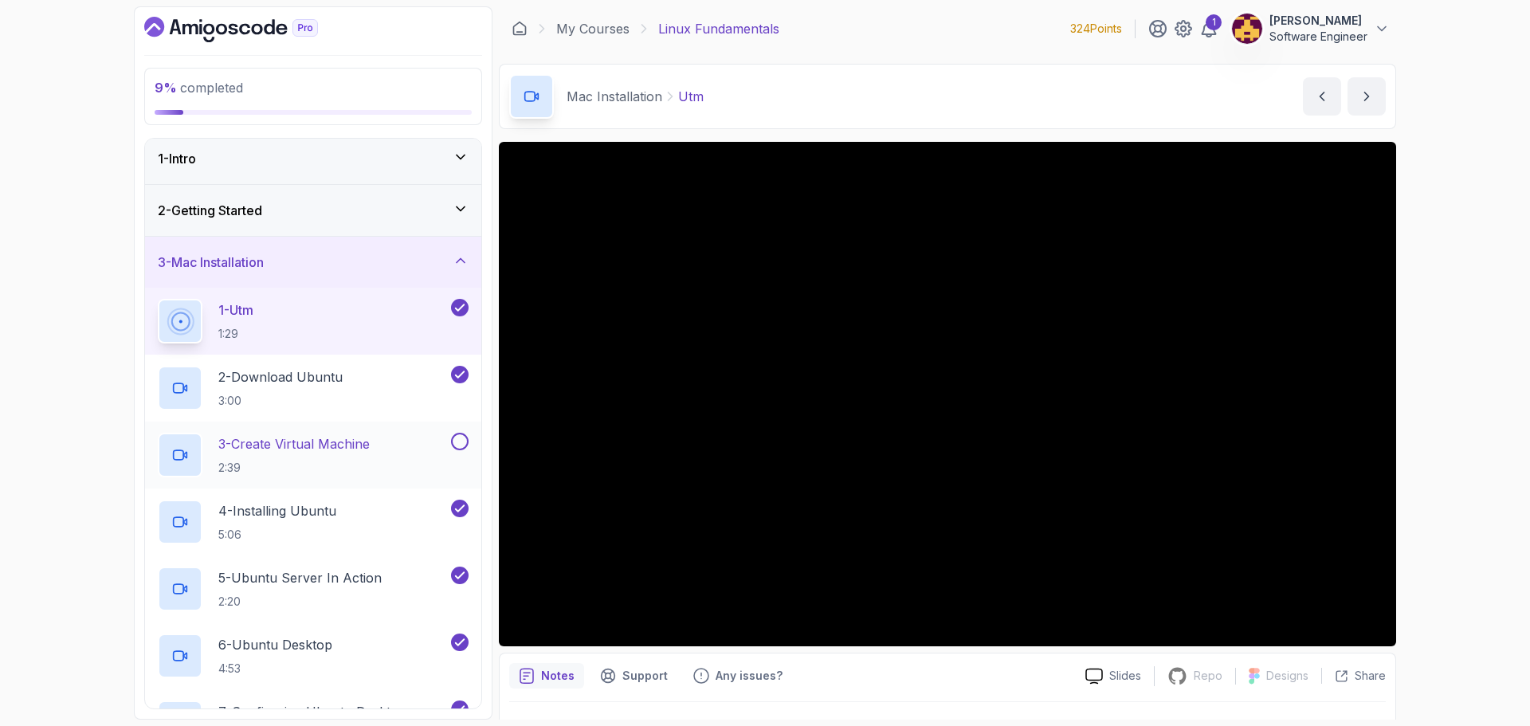
scroll to position [0, 0]
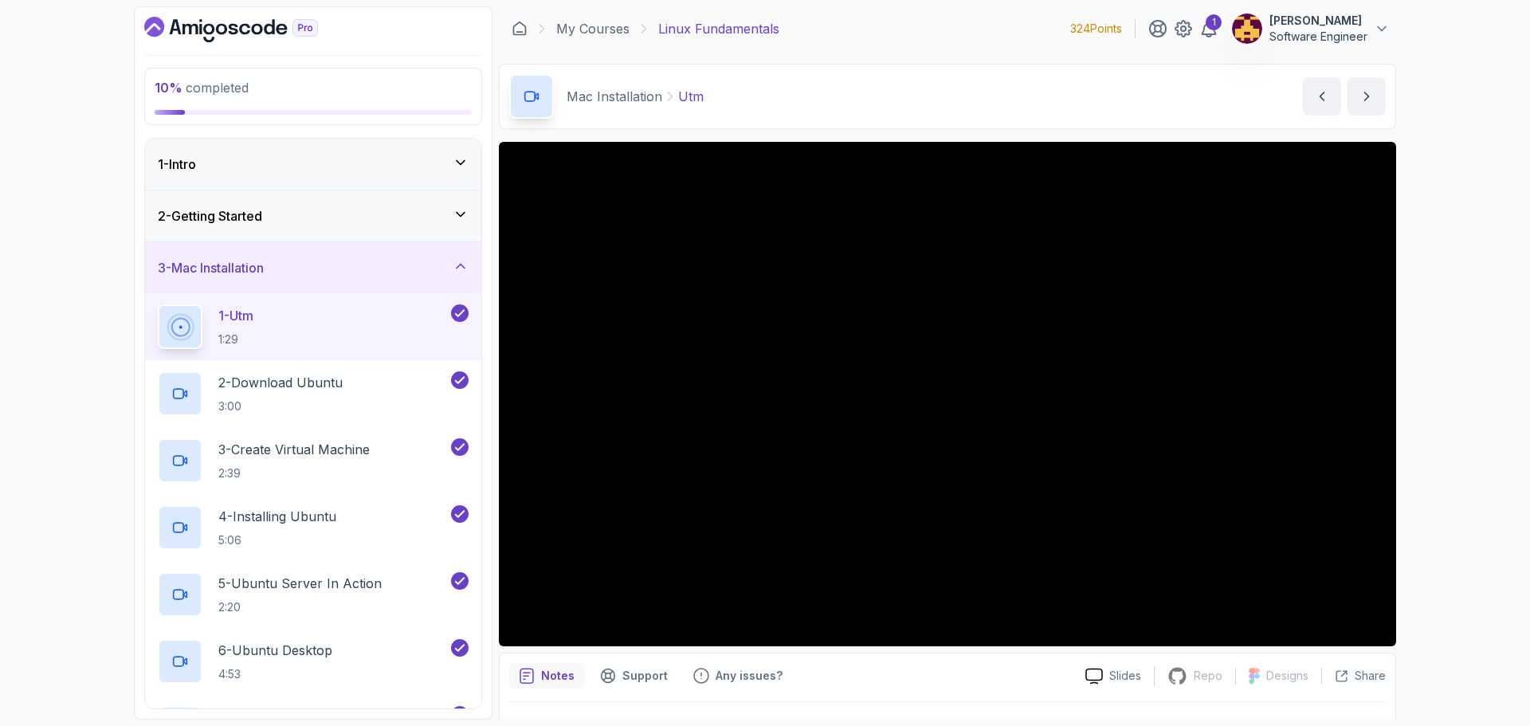
click at [453, 276] on div "3 - Mac Installation" at bounding box center [313, 267] width 311 height 19
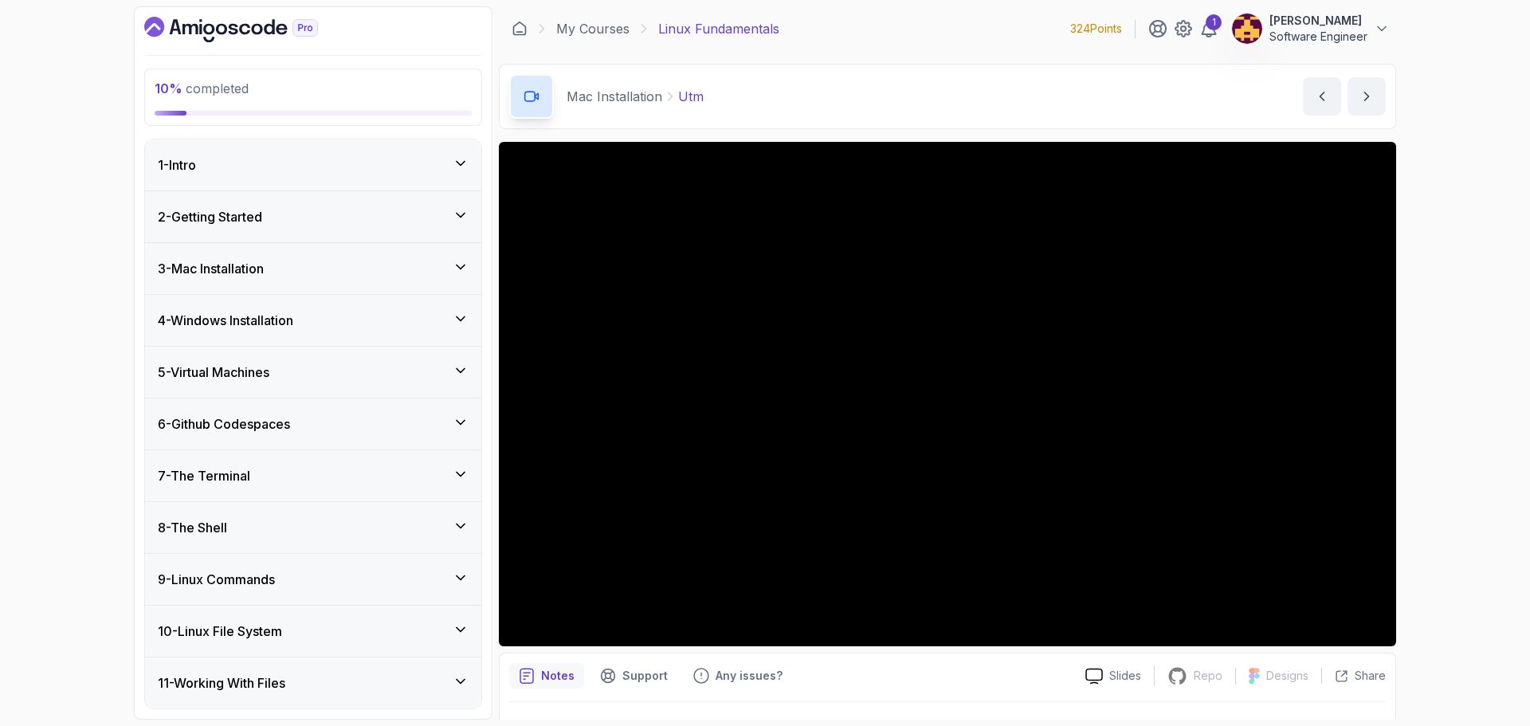
click at [453, 304] on div "4 - Windows Installation" at bounding box center [313, 320] width 336 height 51
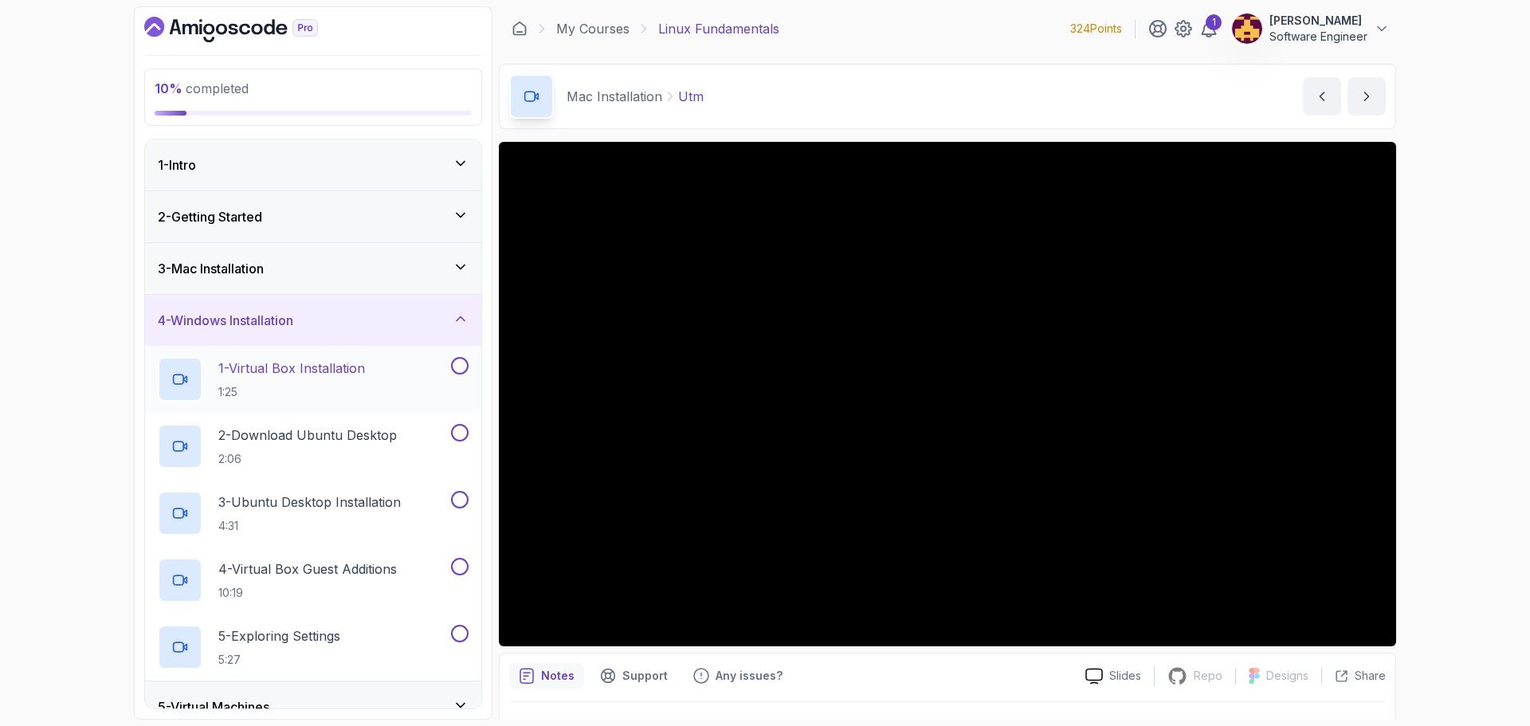
click at [410, 377] on div "1 - Virtual Box Installation 1:25" at bounding box center [303, 379] width 290 height 45
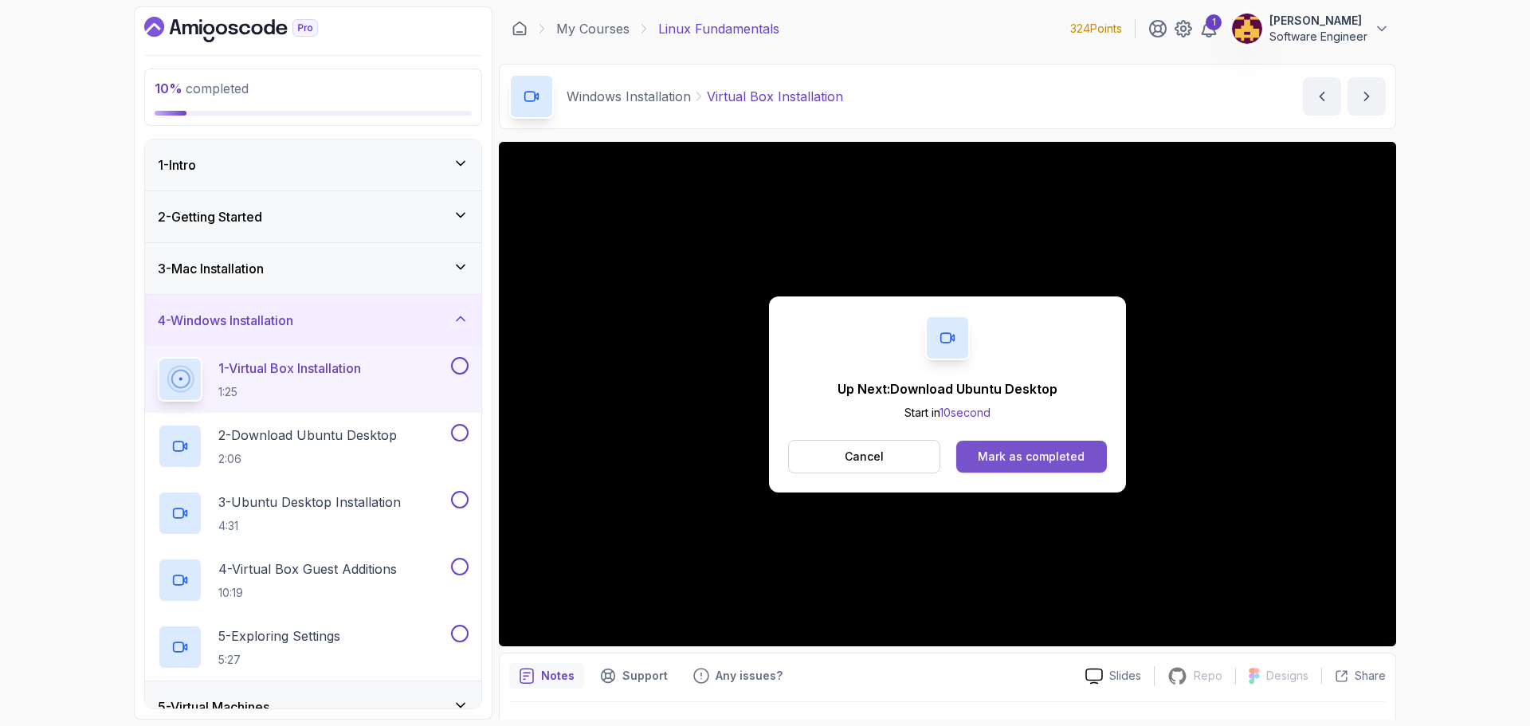
click at [1045, 455] on div "Mark as completed" at bounding box center [1031, 457] width 107 height 16
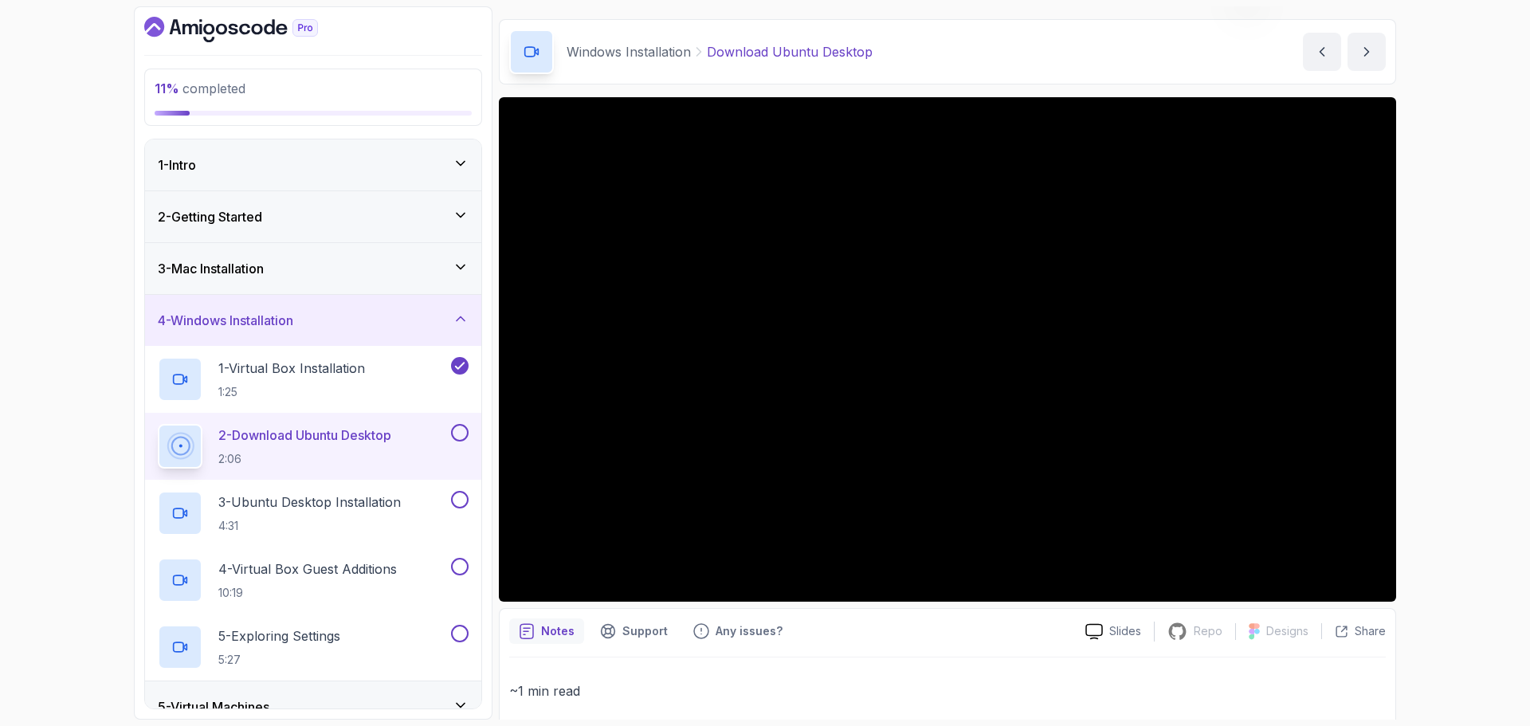
scroll to position [22, 0]
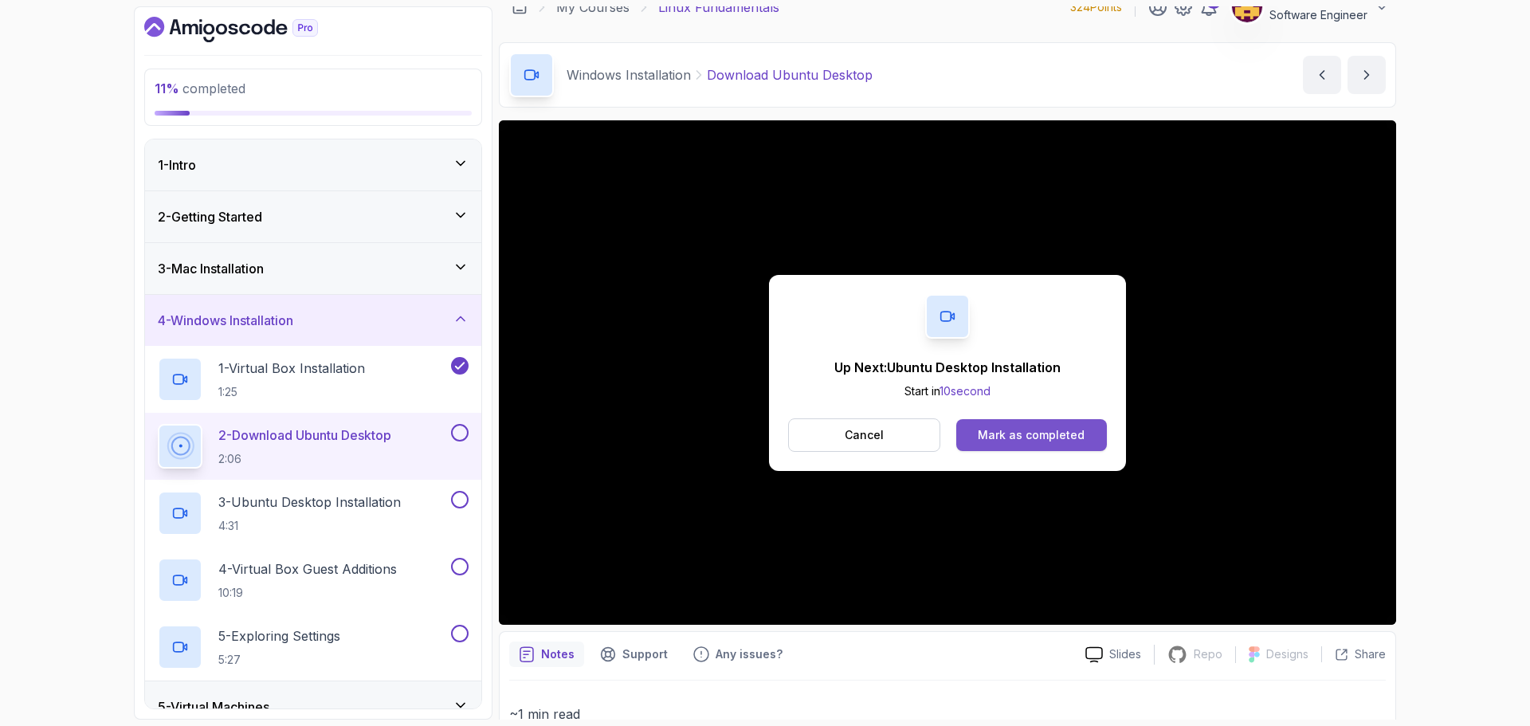
click at [1051, 430] on div "Mark as completed" at bounding box center [1031, 435] width 107 height 16
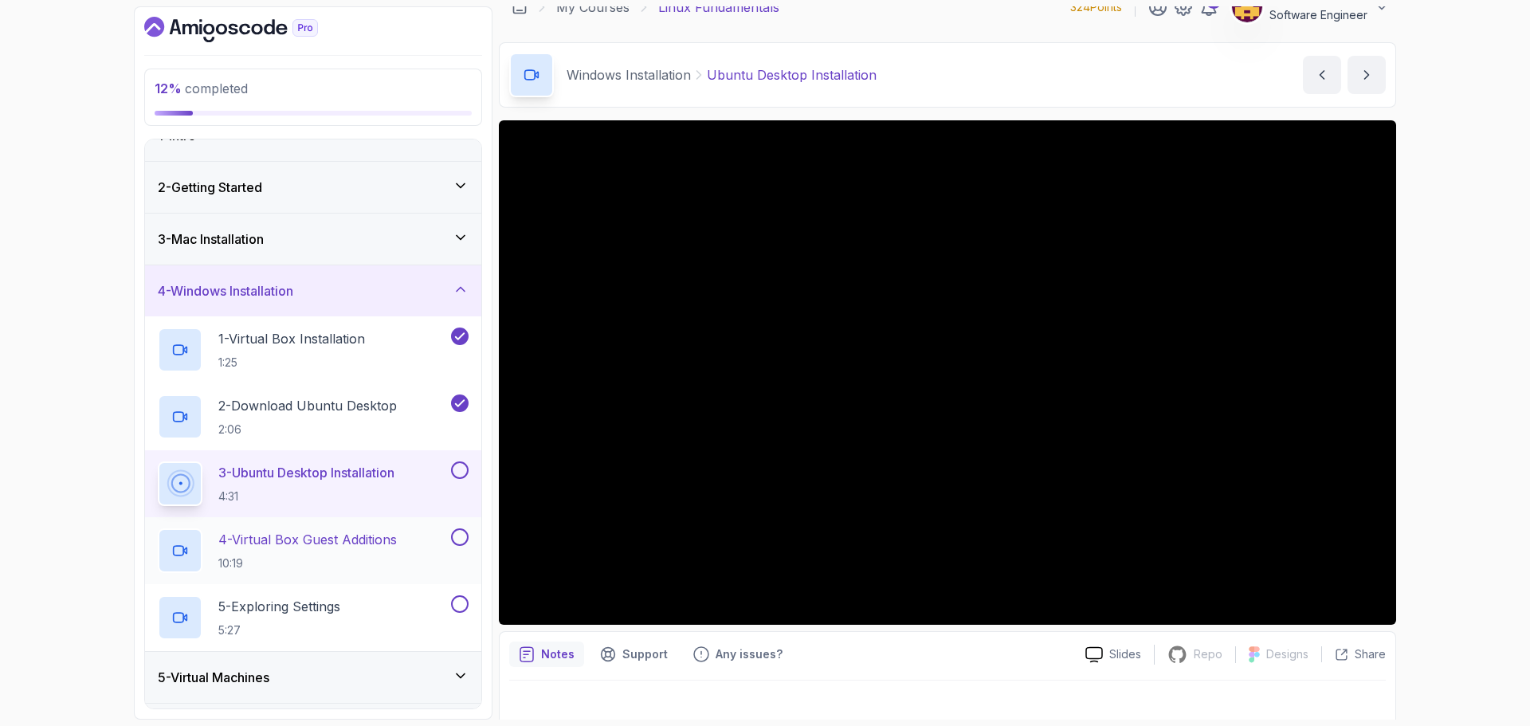
scroll to position [80, 0]
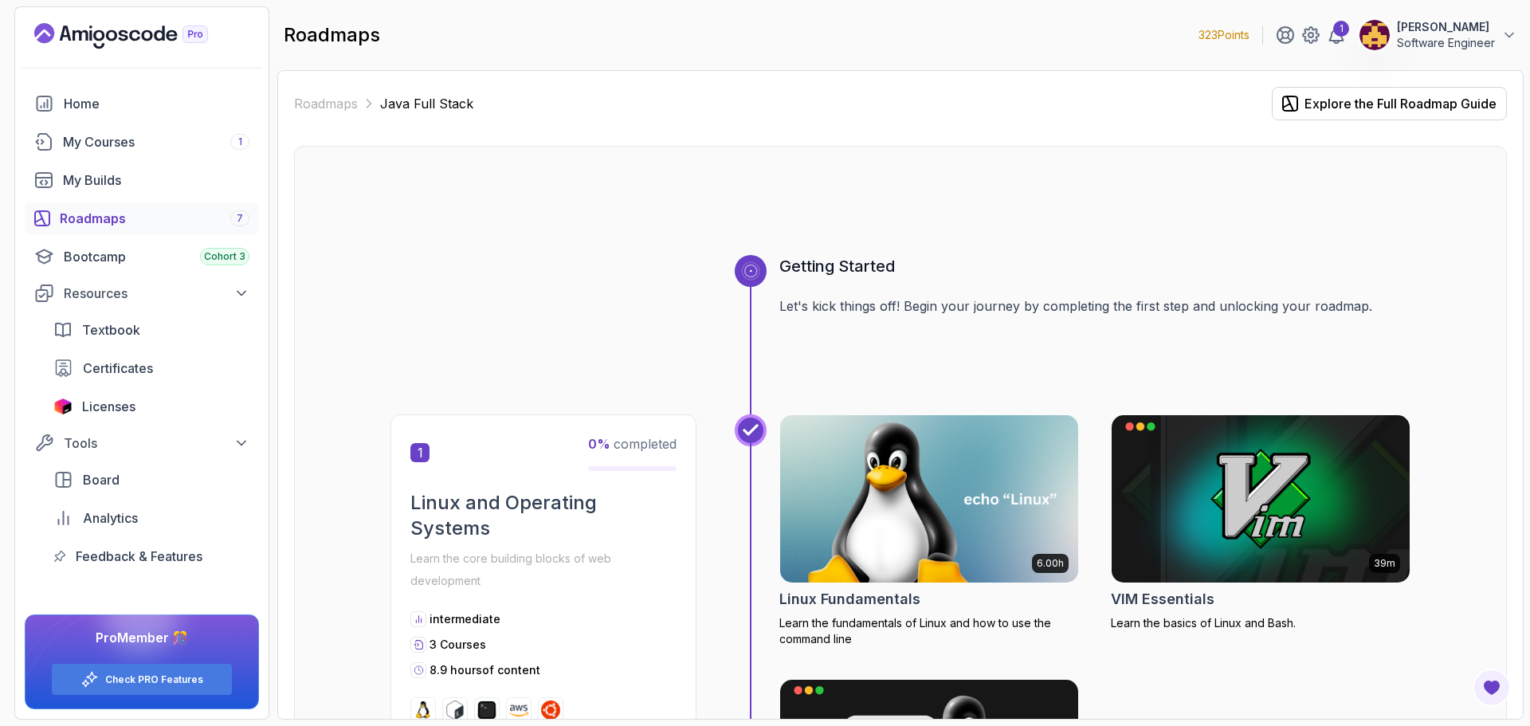
scroll to position [239, 0]
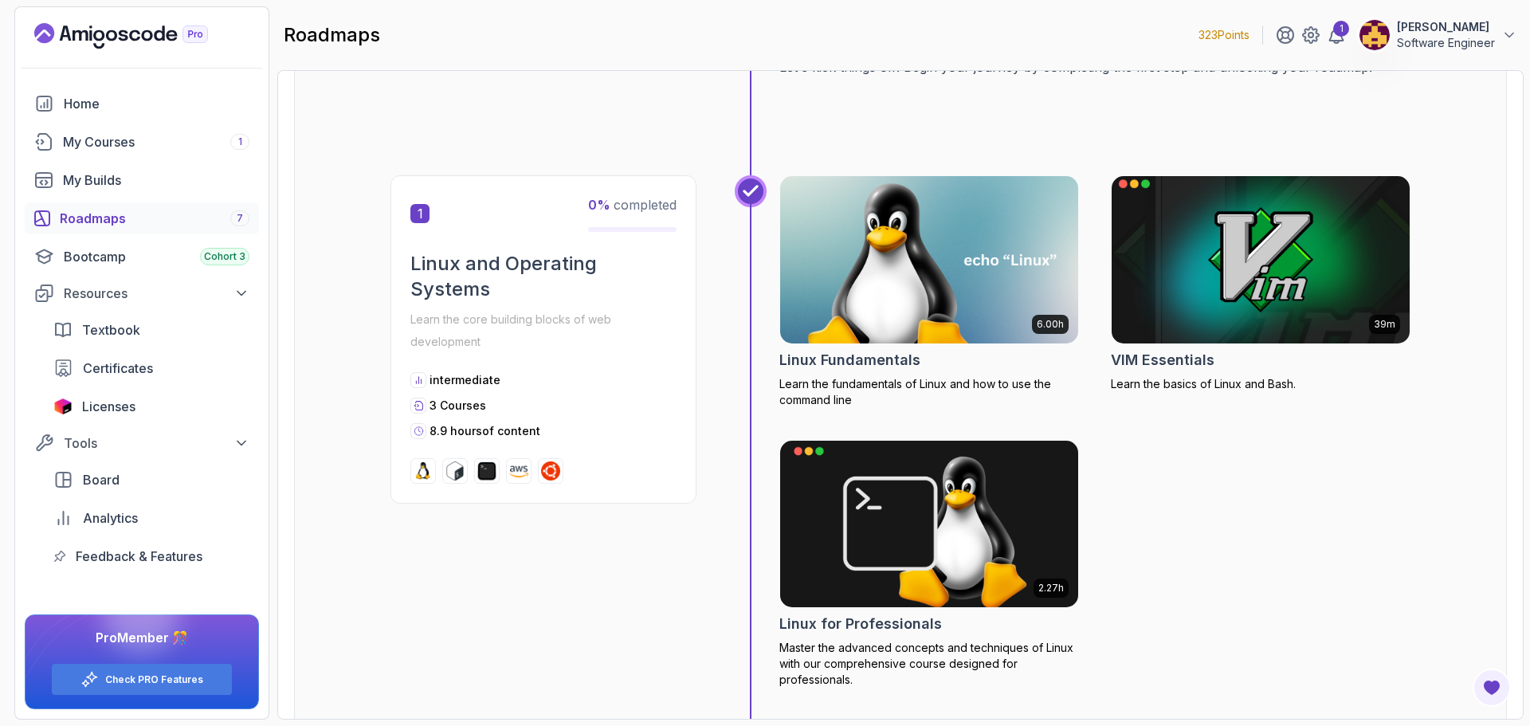
drag, startPoint x: 0, startPoint y: 0, endPoint x: 1226, endPoint y: 311, distance: 1265.0
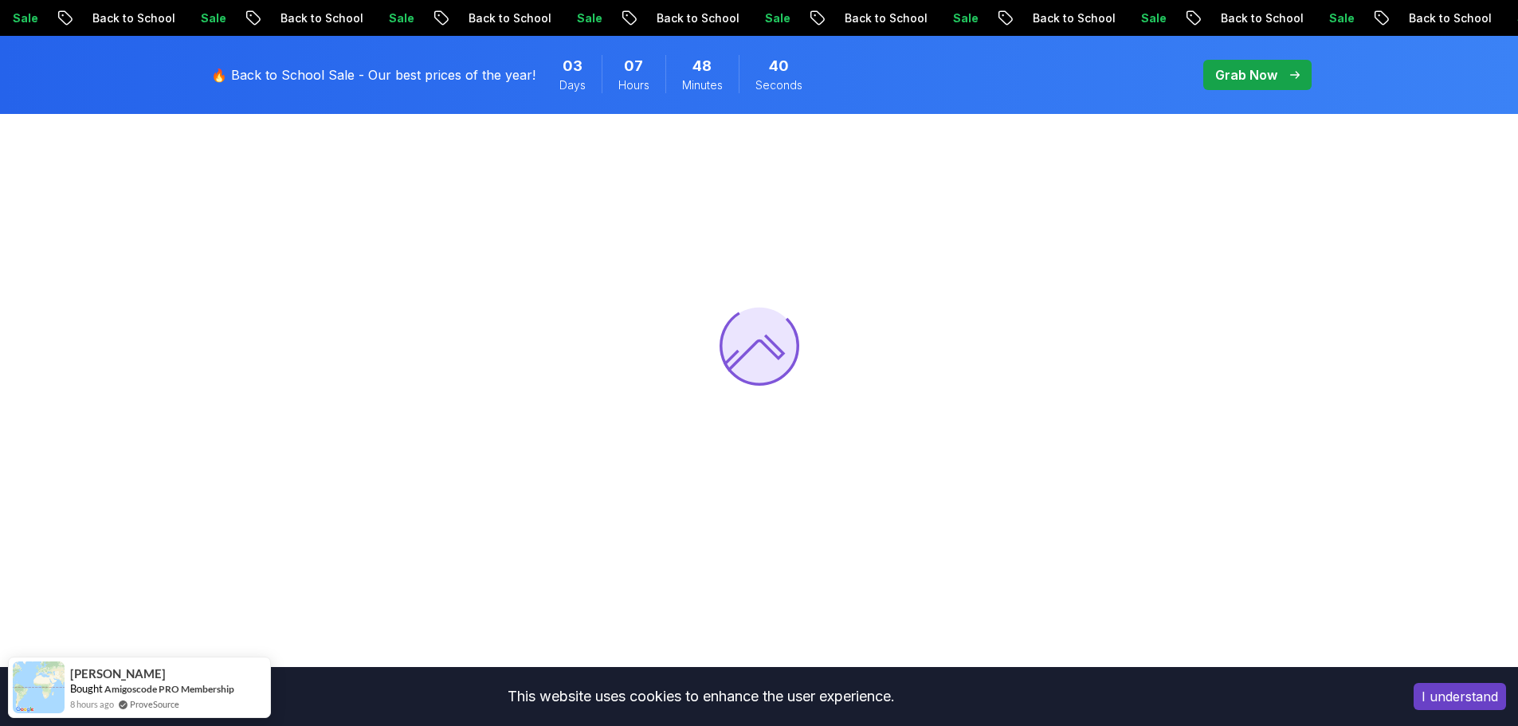
scroll to position [239, 0]
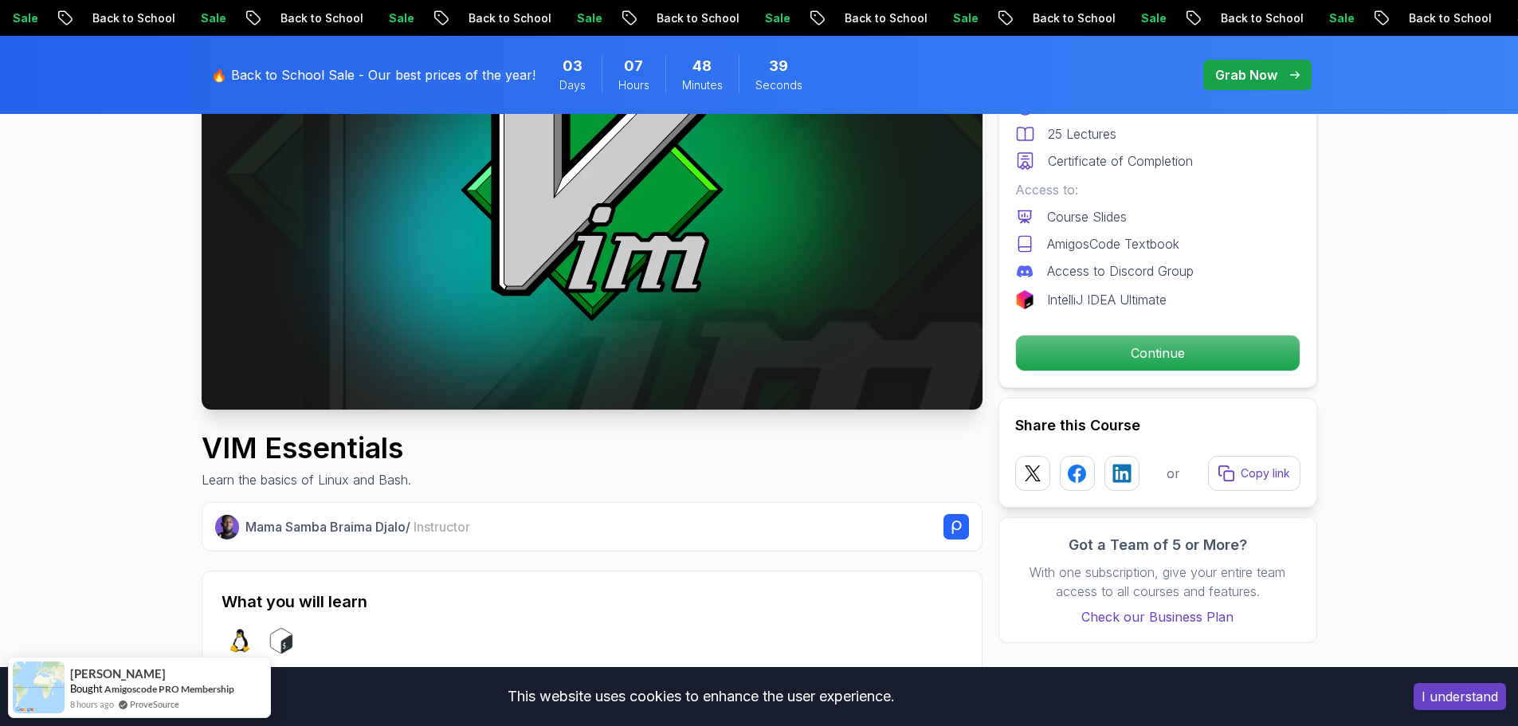
click at [1449, 696] on button "I understand" at bounding box center [1459, 696] width 92 height 27
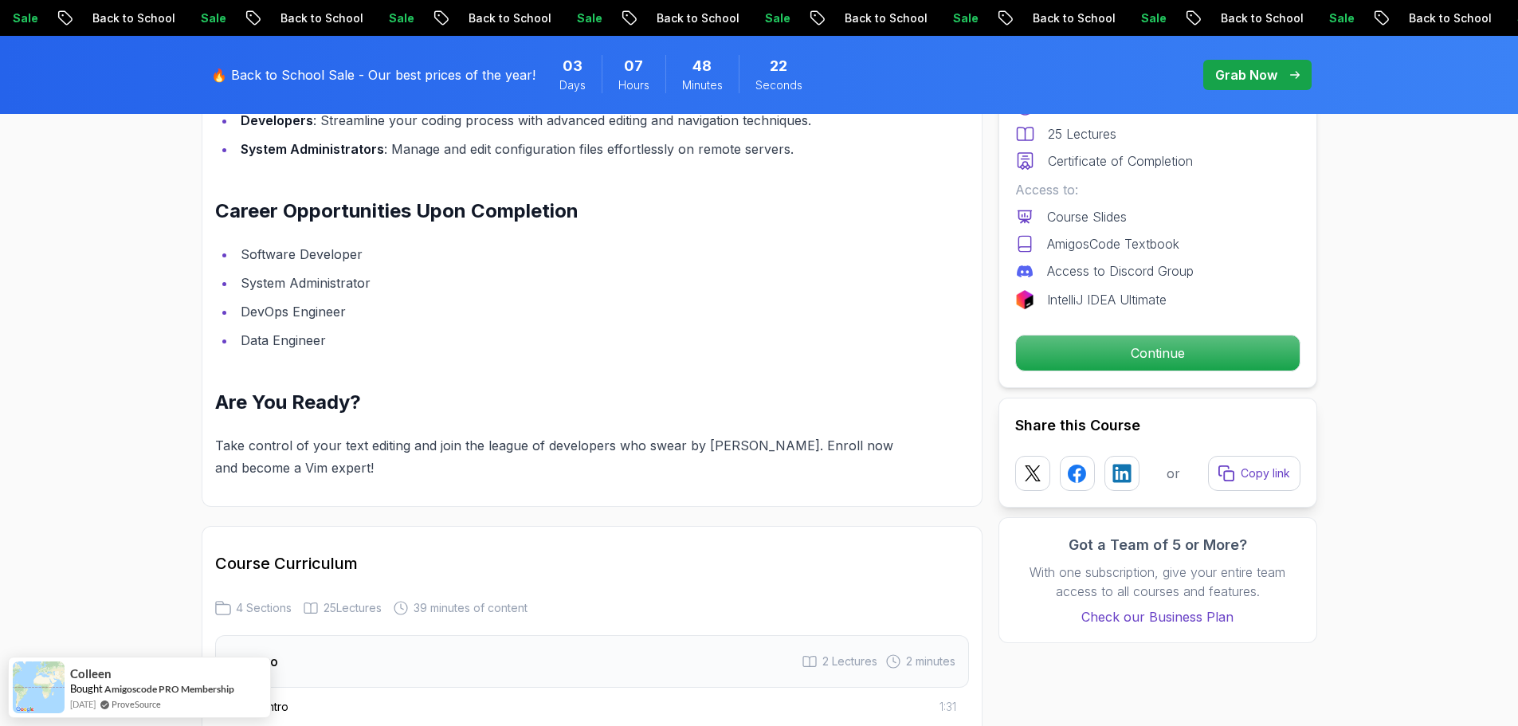
scroll to position [1912, 0]
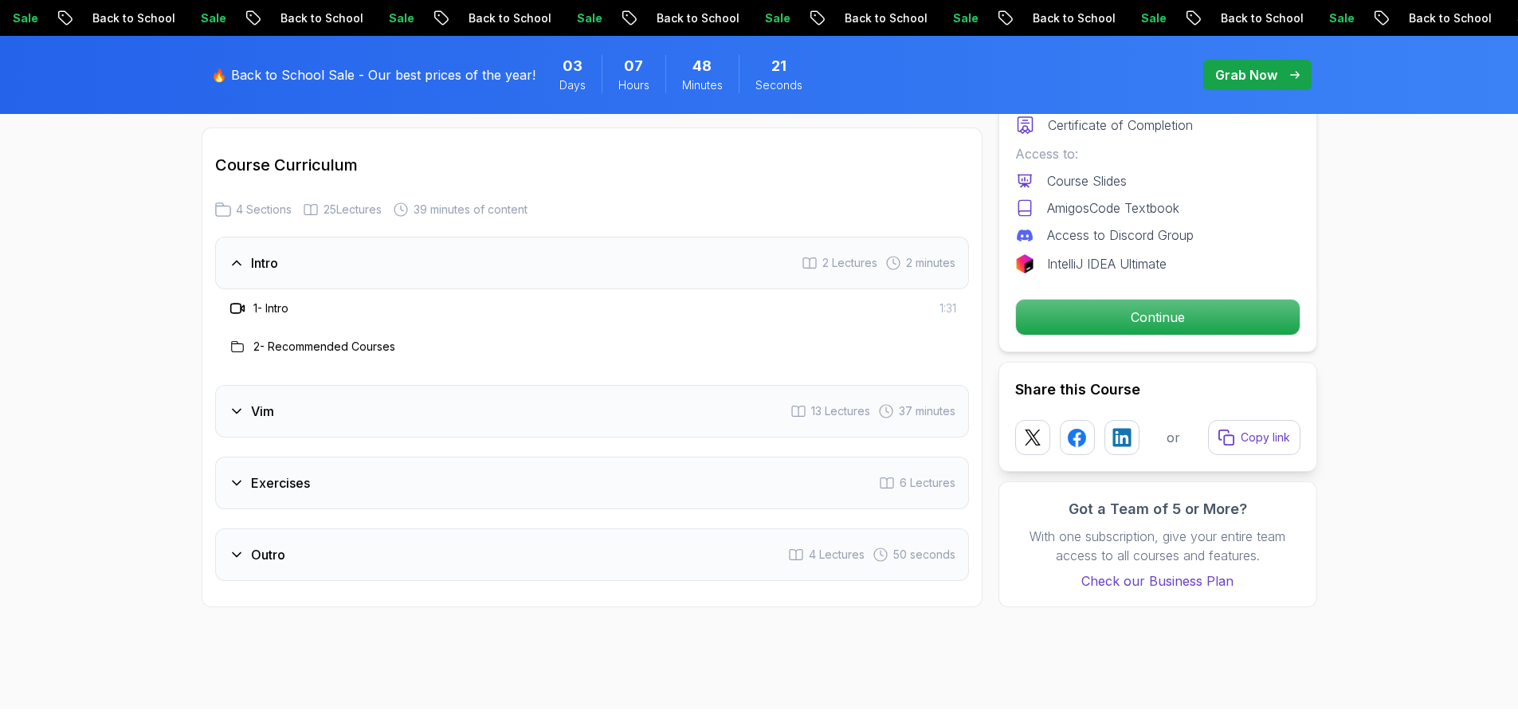
click at [328, 410] on div "Vim 13 Lectures 37 minutes" at bounding box center [592, 411] width 754 height 53
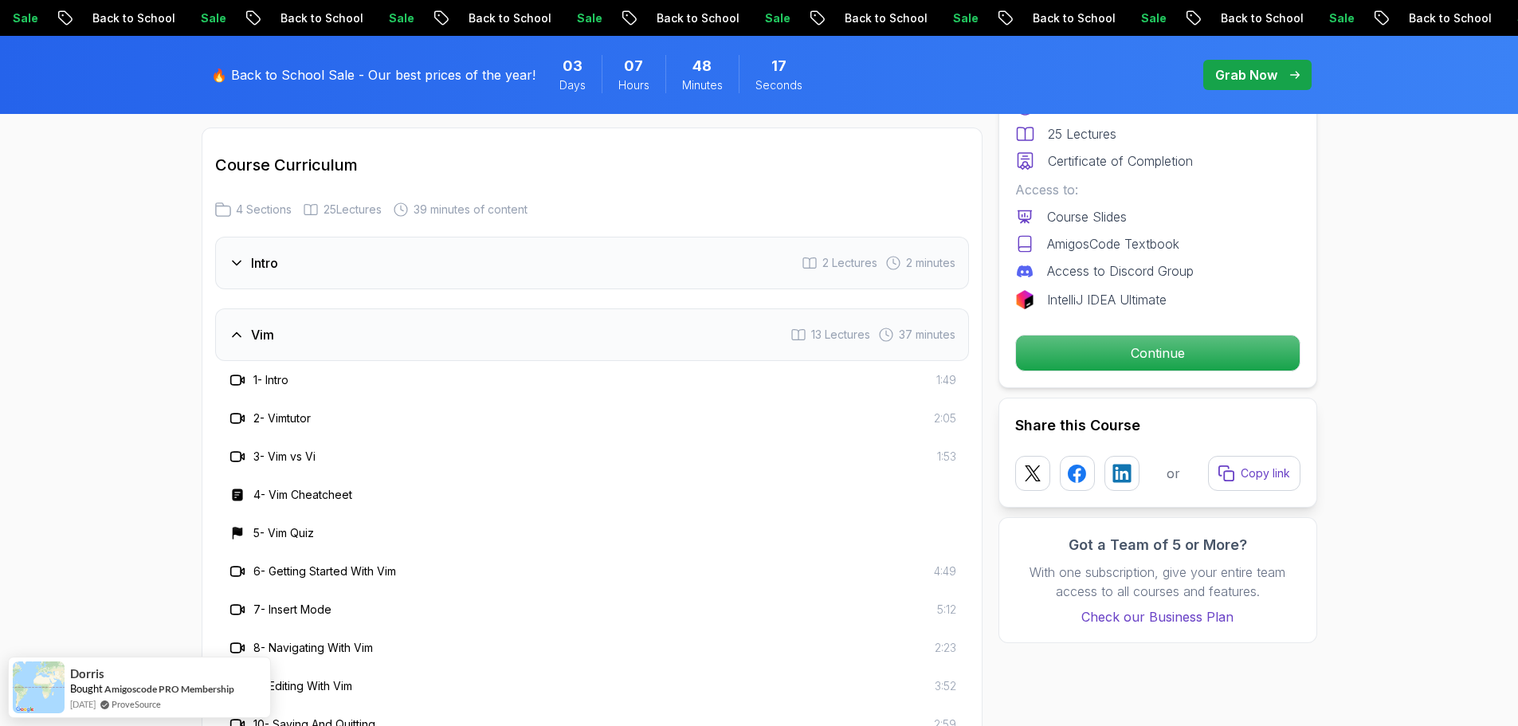
click at [363, 349] on div "Vim 13 Lectures 37 minutes" at bounding box center [592, 334] width 754 height 53
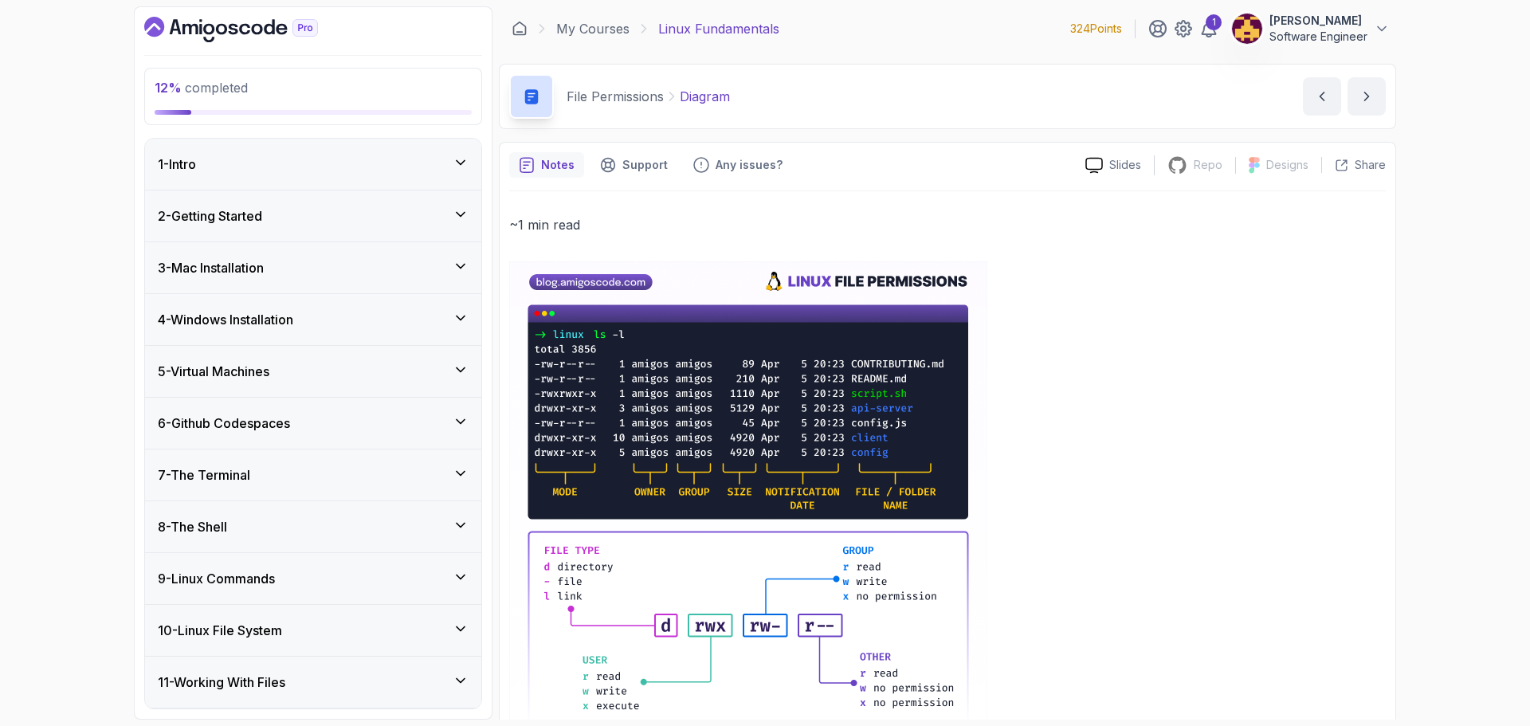
click at [380, 209] on div "2 - Getting Started" at bounding box center [313, 215] width 311 height 19
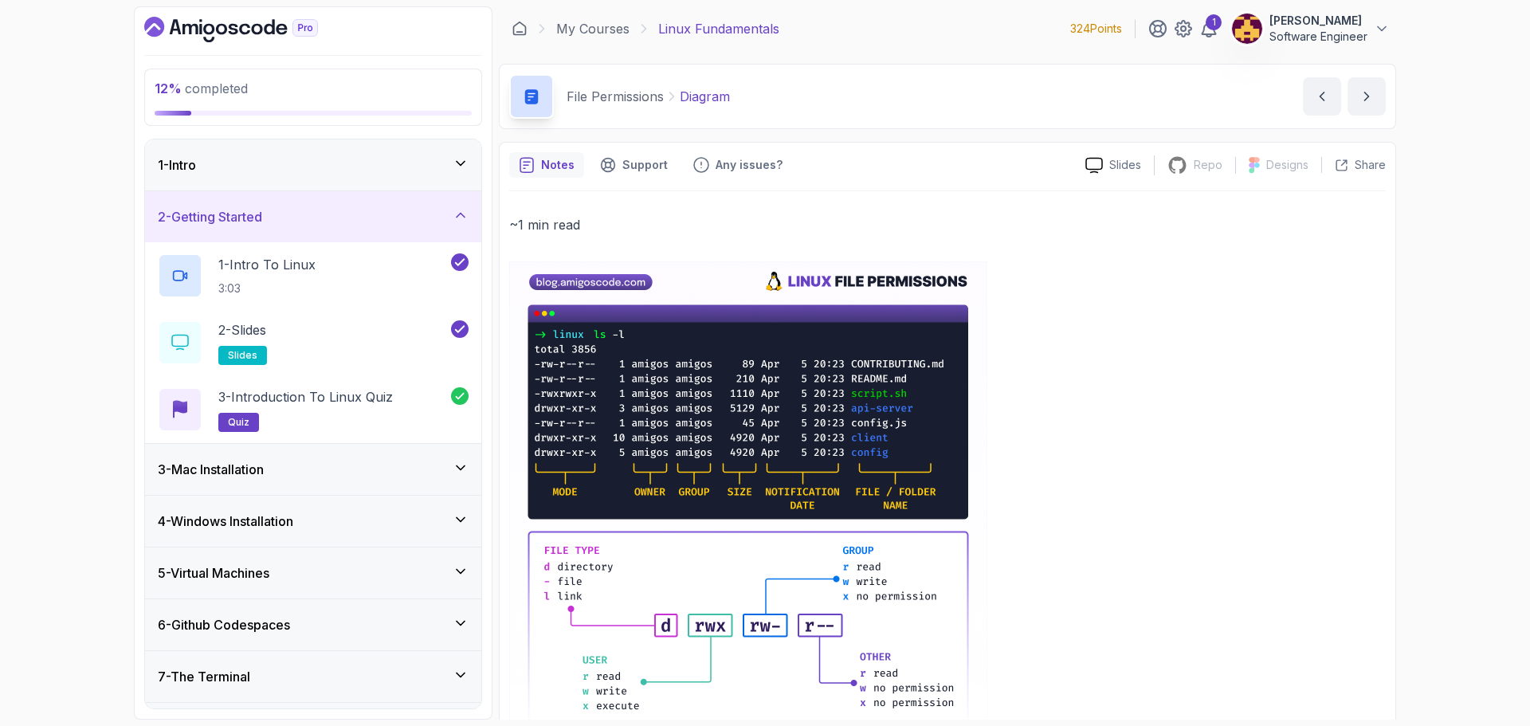
click at [421, 223] on div "2 - Getting Started" at bounding box center [313, 216] width 311 height 19
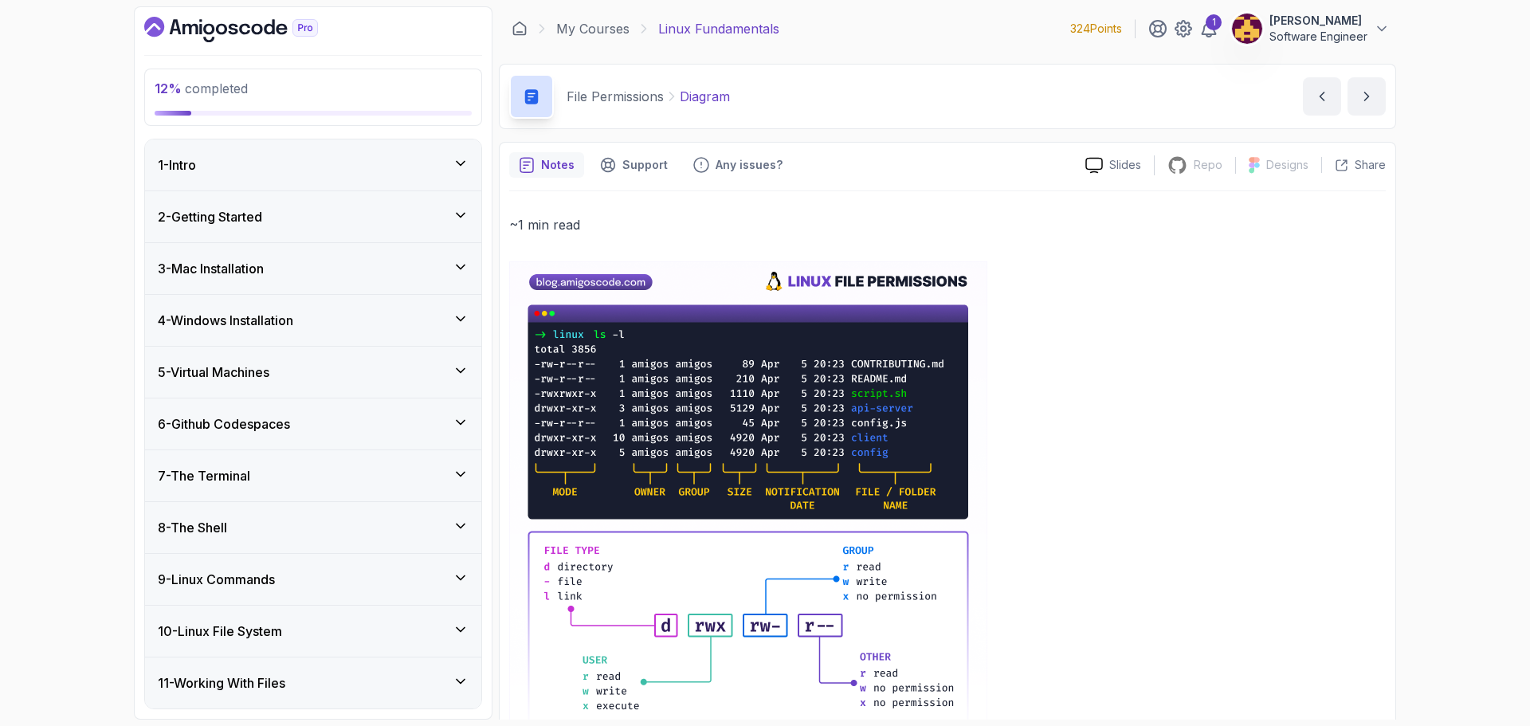
click at [441, 281] on div "3 - Mac Installation" at bounding box center [313, 268] width 336 height 51
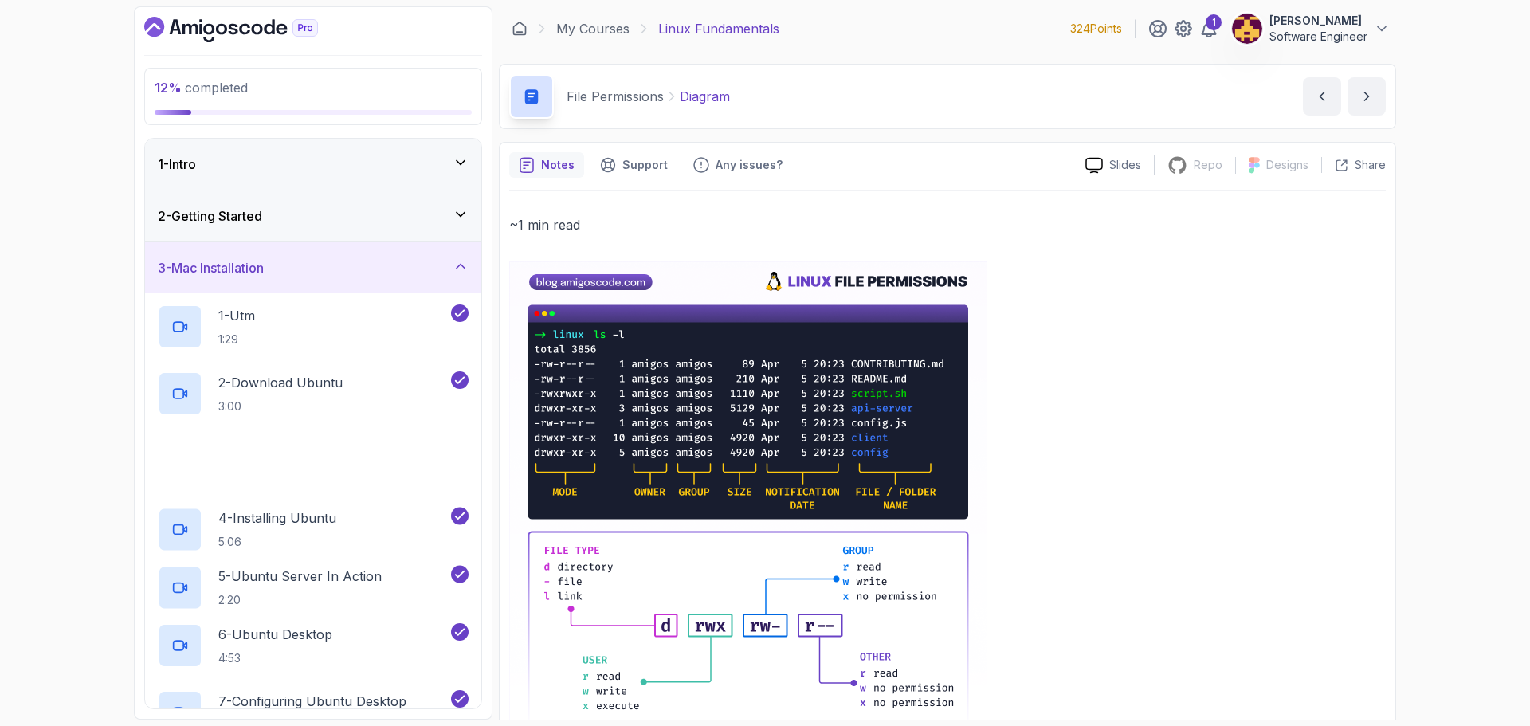
click at [444, 279] on div "3 - Mac Installation" at bounding box center [313, 267] width 336 height 51
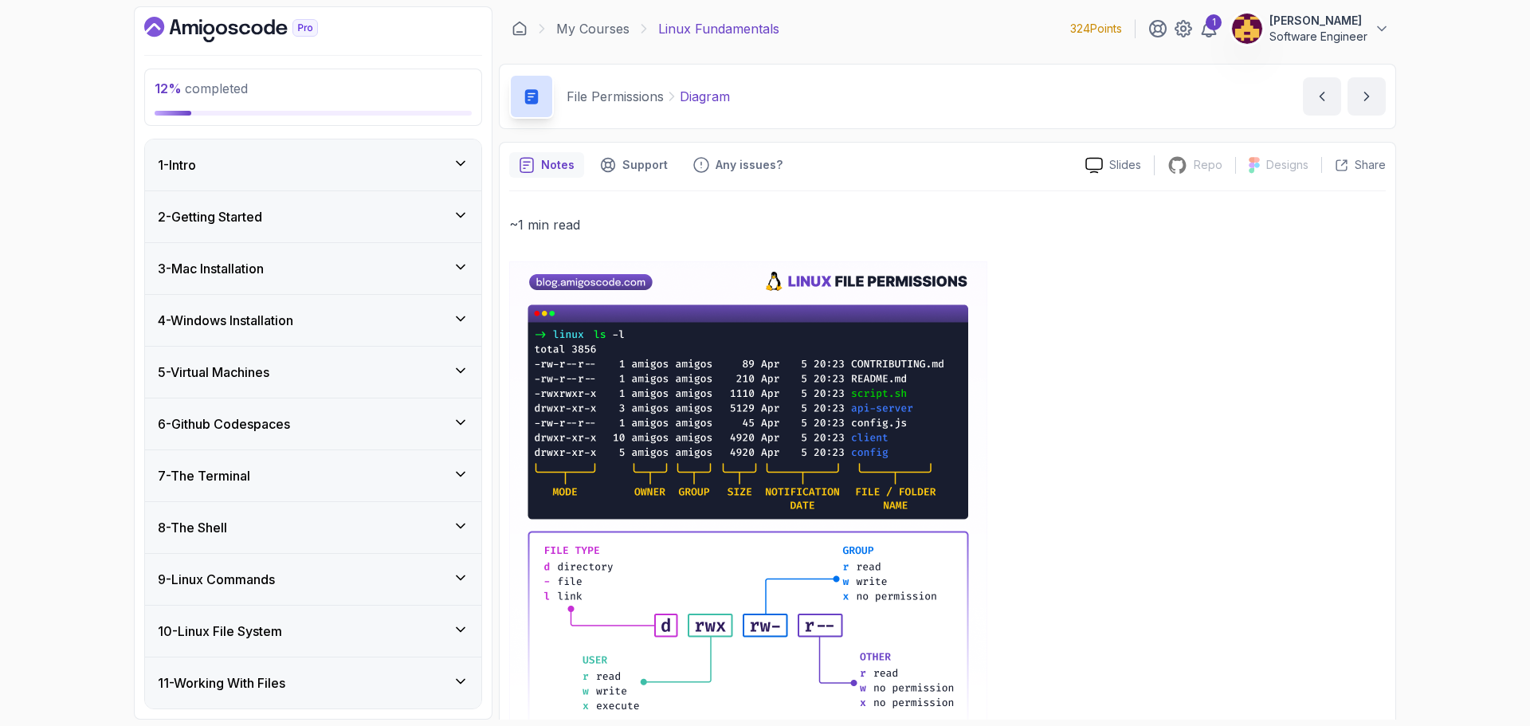
click at [445, 318] on div "4 - Windows Installation" at bounding box center [313, 320] width 311 height 19
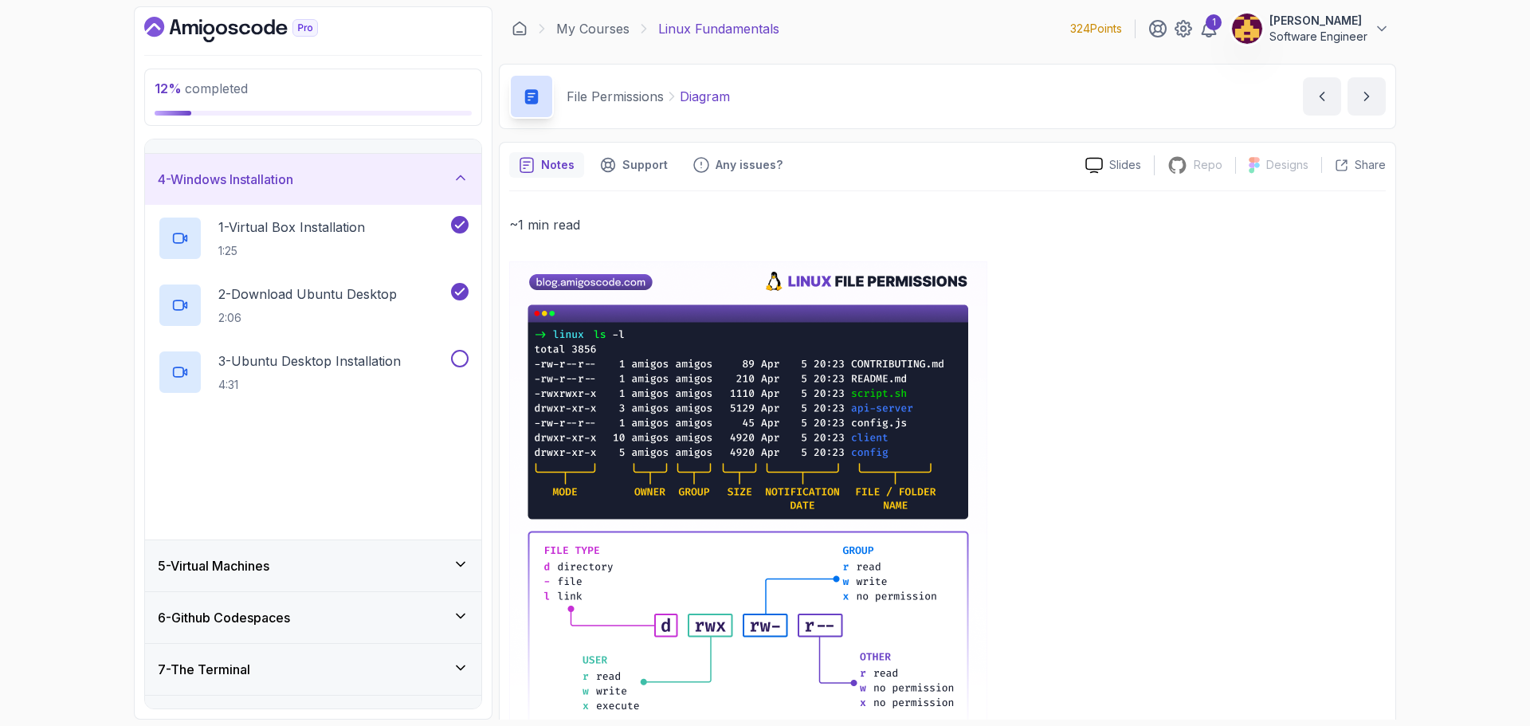
scroll to position [159, 0]
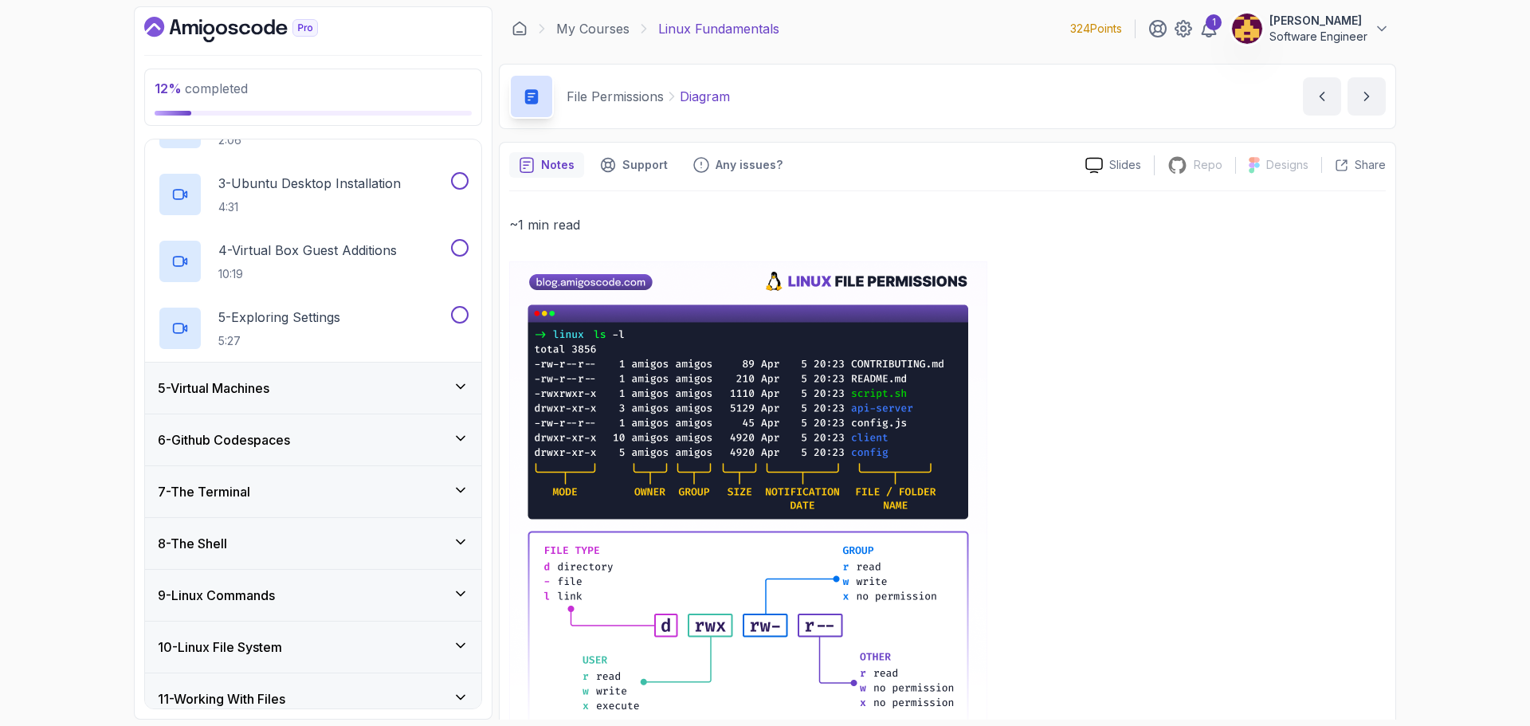
click at [421, 398] on div "5 - Virtual Machines" at bounding box center [313, 388] width 336 height 51
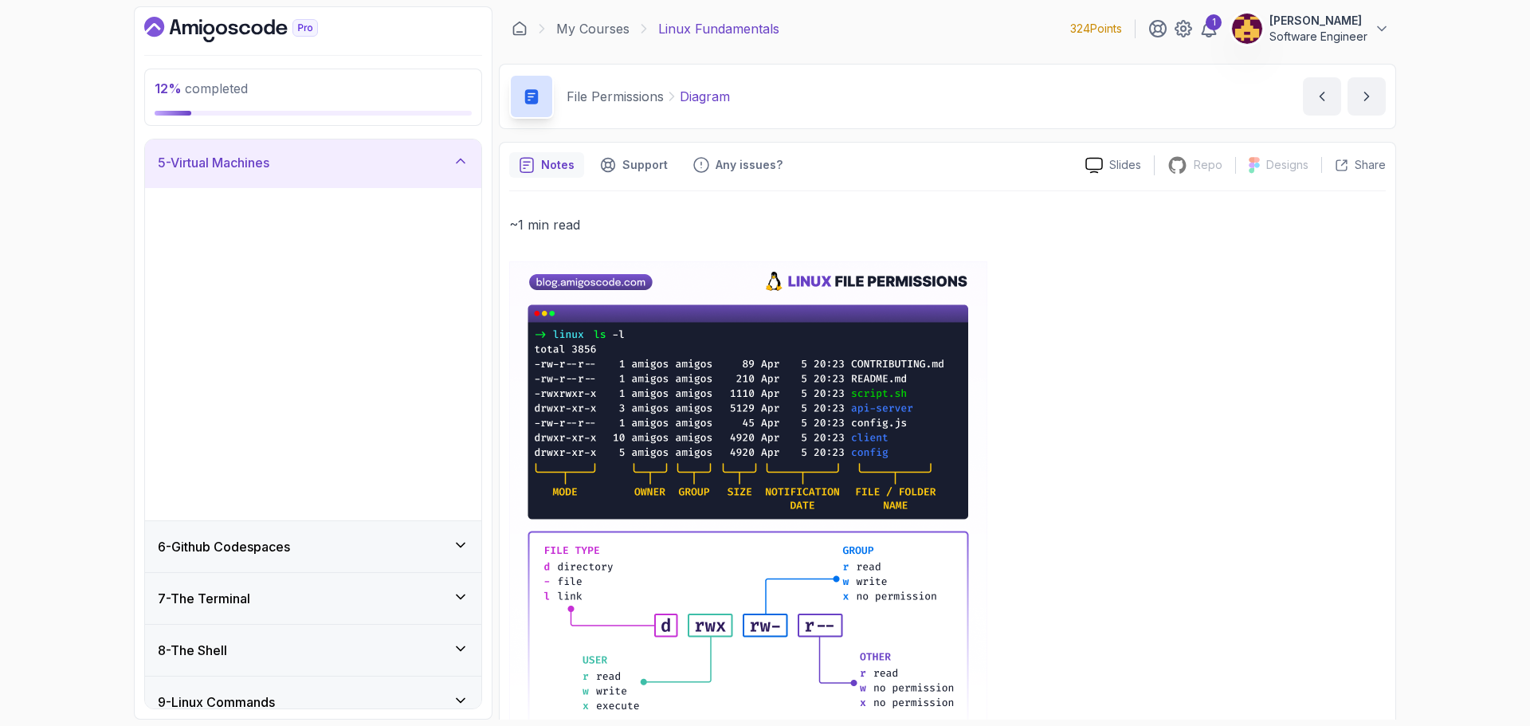
scroll to position [207, 0]
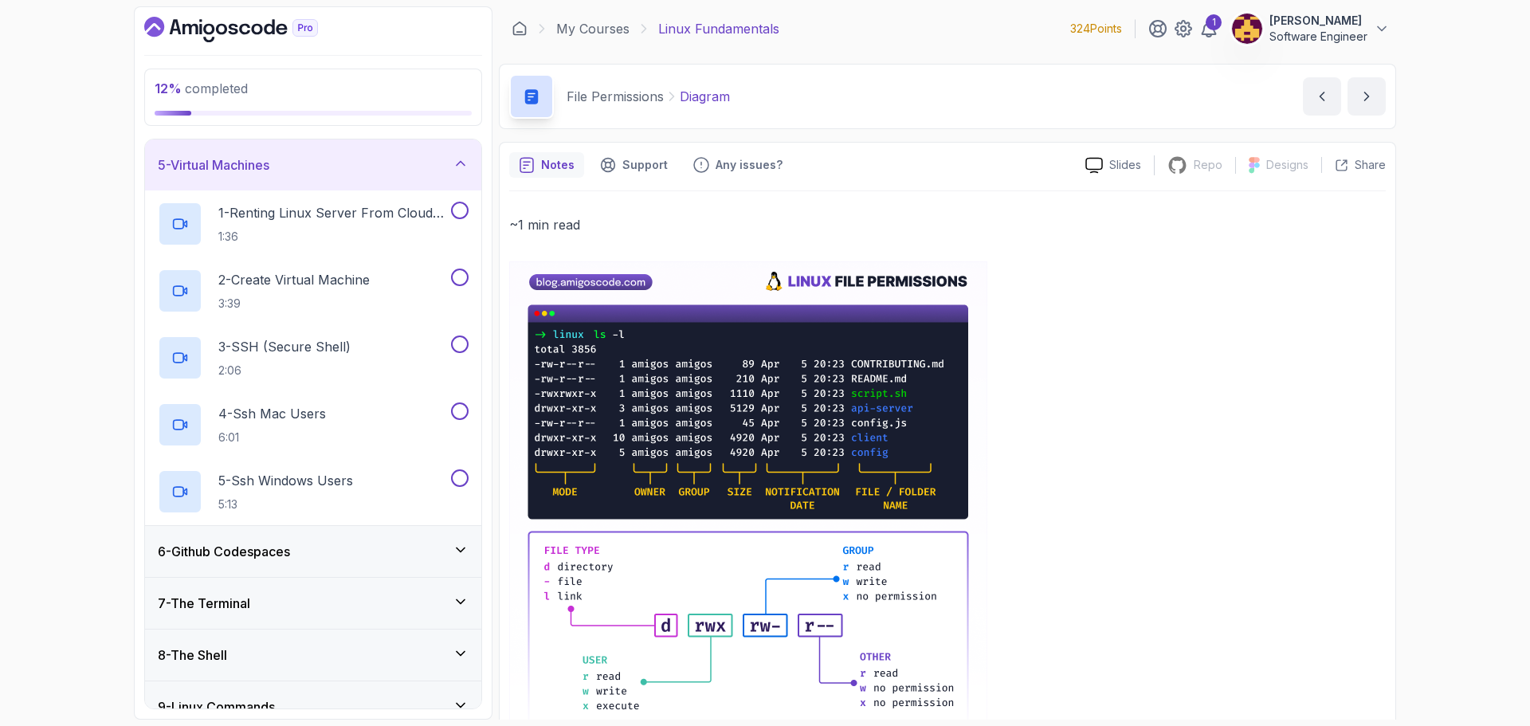
click at [446, 160] on div "5 - Virtual Machines" at bounding box center [313, 164] width 311 height 19
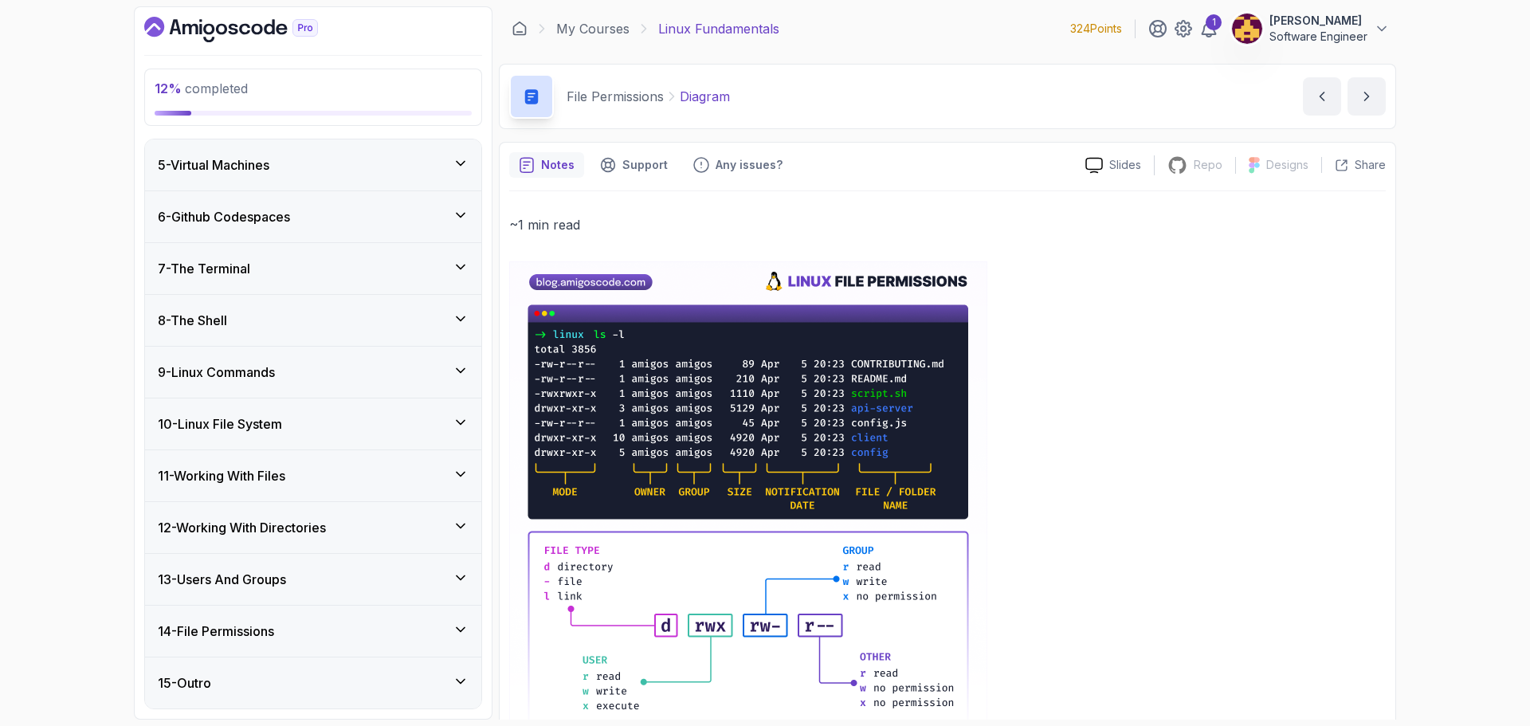
click at [457, 217] on icon at bounding box center [461, 215] width 16 height 16
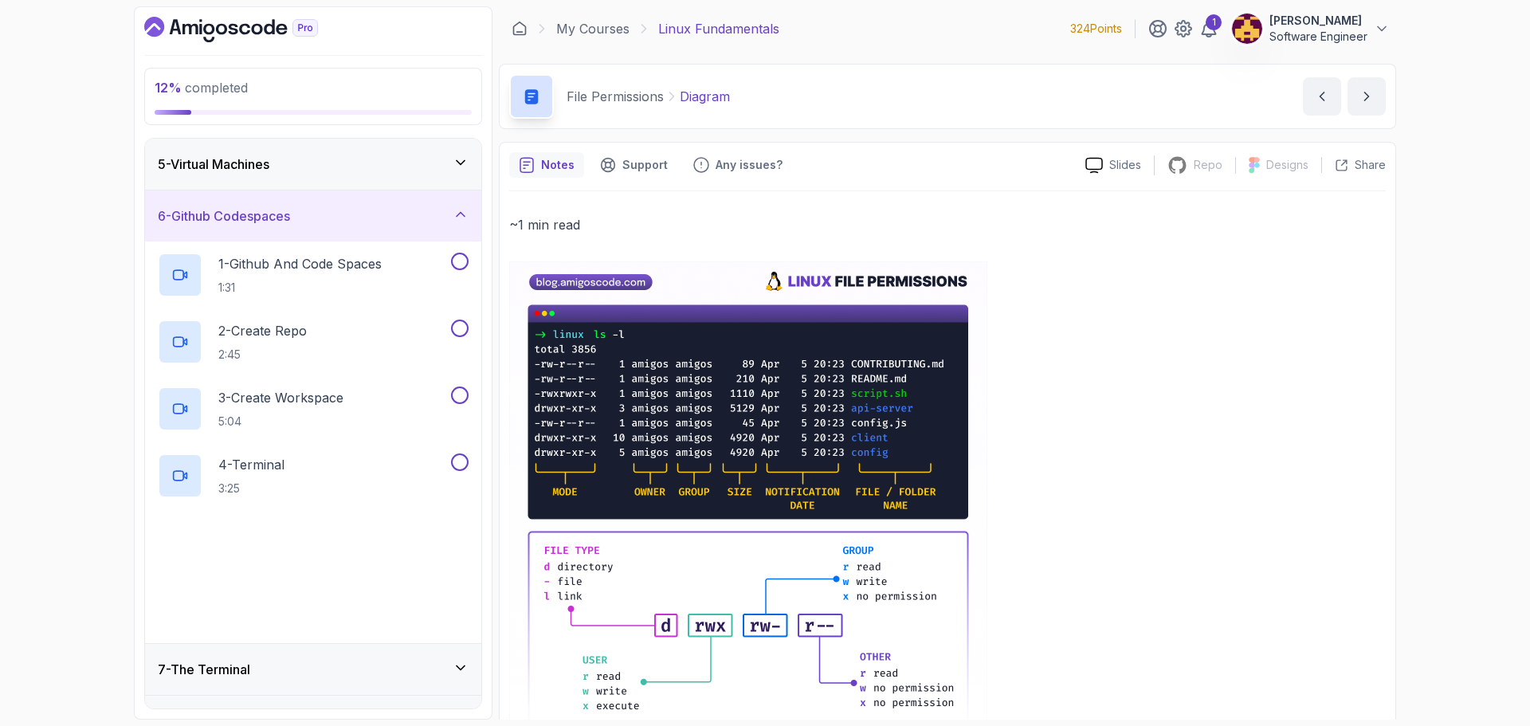
click at [457, 217] on icon at bounding box center [461, 214] width 16 height 16
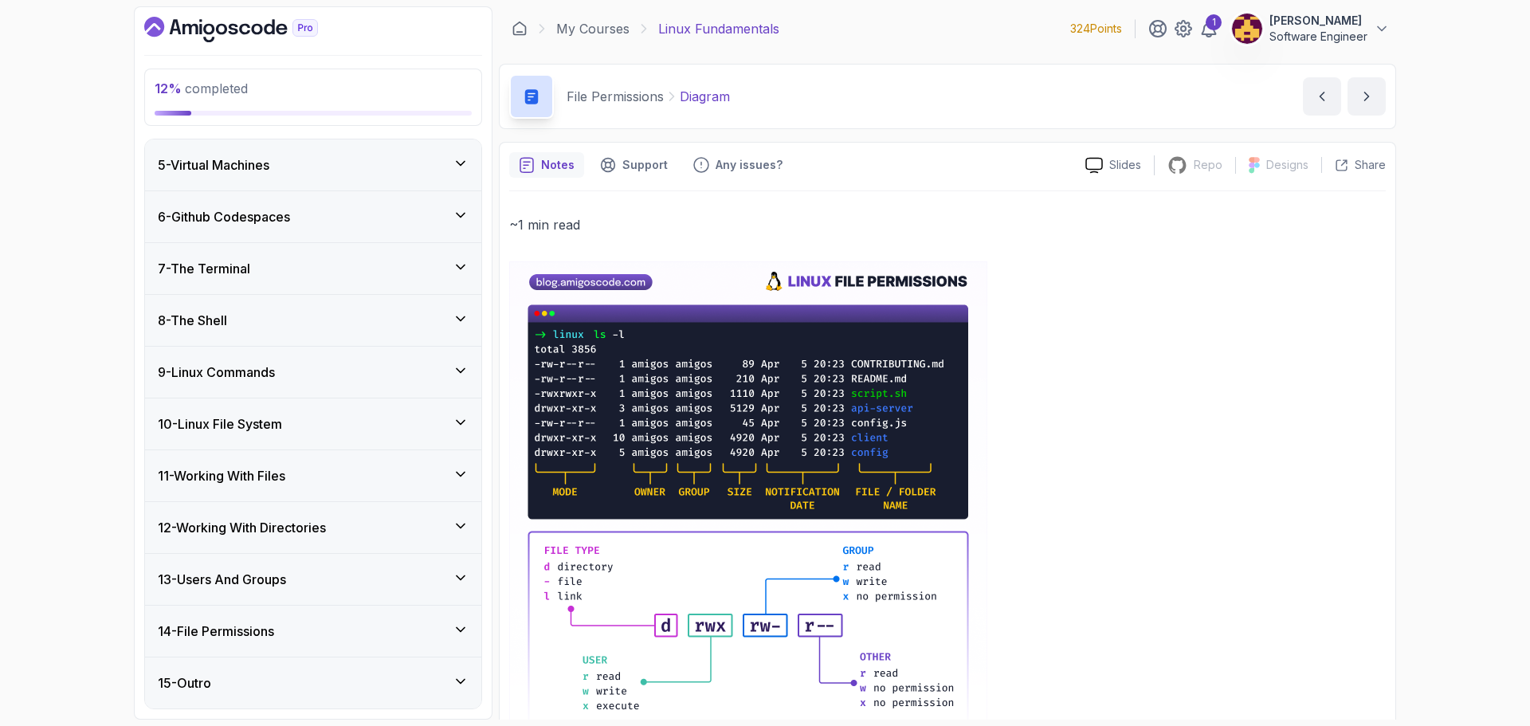
click at [457, 258] on div "7 - The Terminal" at bounding box center [313, 268] width 336 height 51
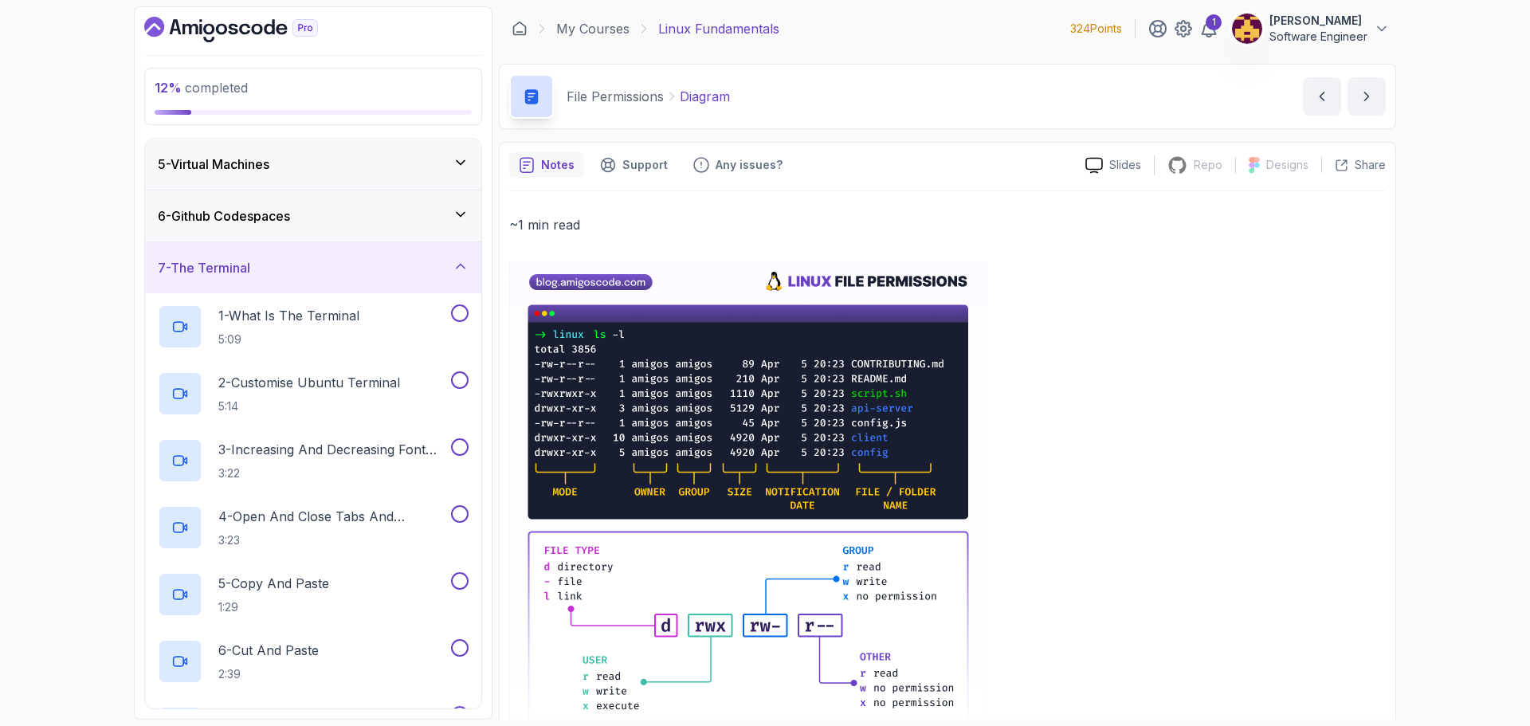
click at [457, 258] on icon at bounding box center [461, 266] width 16 height 16
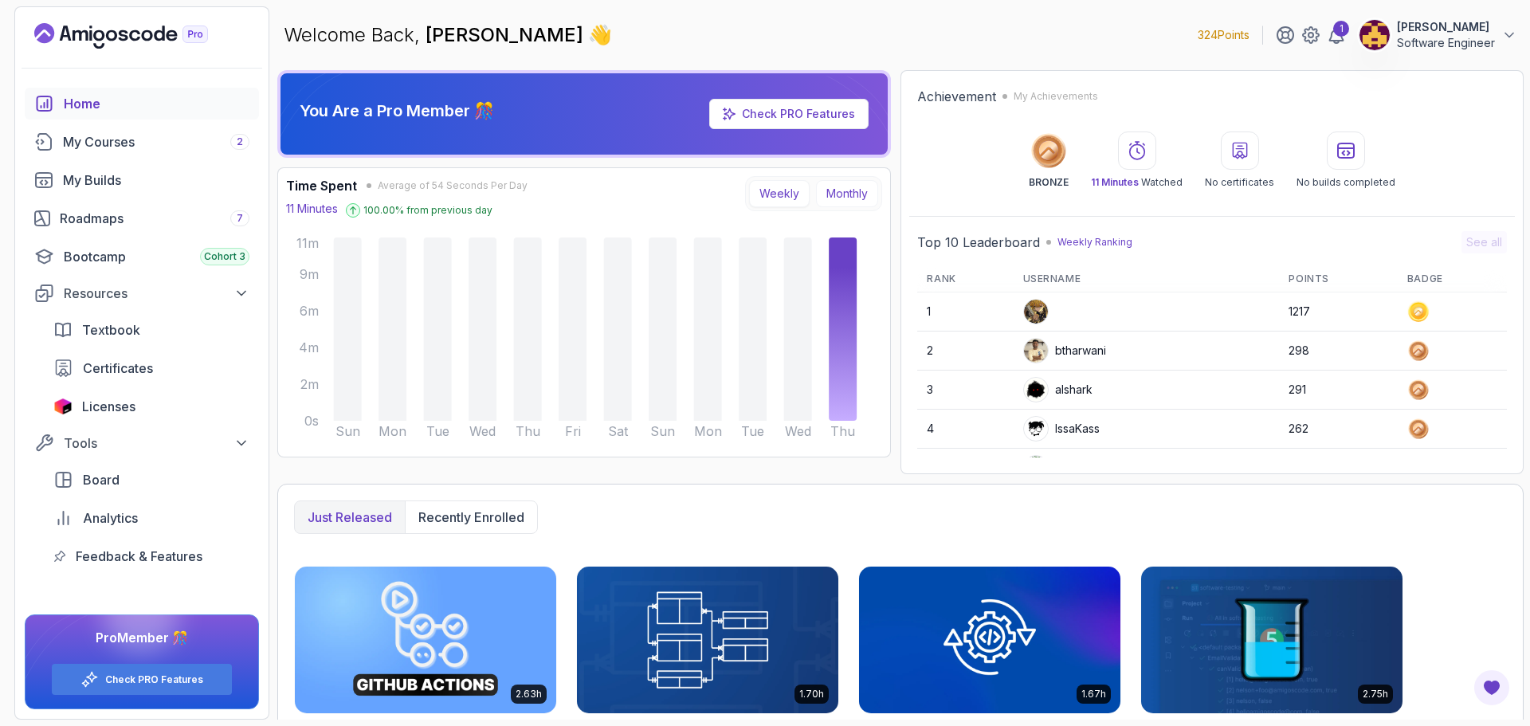
click at [844, 194] on button "Monthly" at bounding box center [847, 193] width 62 height 27
click at [782, 193] on button "Weekly" at bounding box center [779, 193] width 61 height 27
click at [1344, 35] on div "1" at bounding box center [1341, 29] width 16 height 16
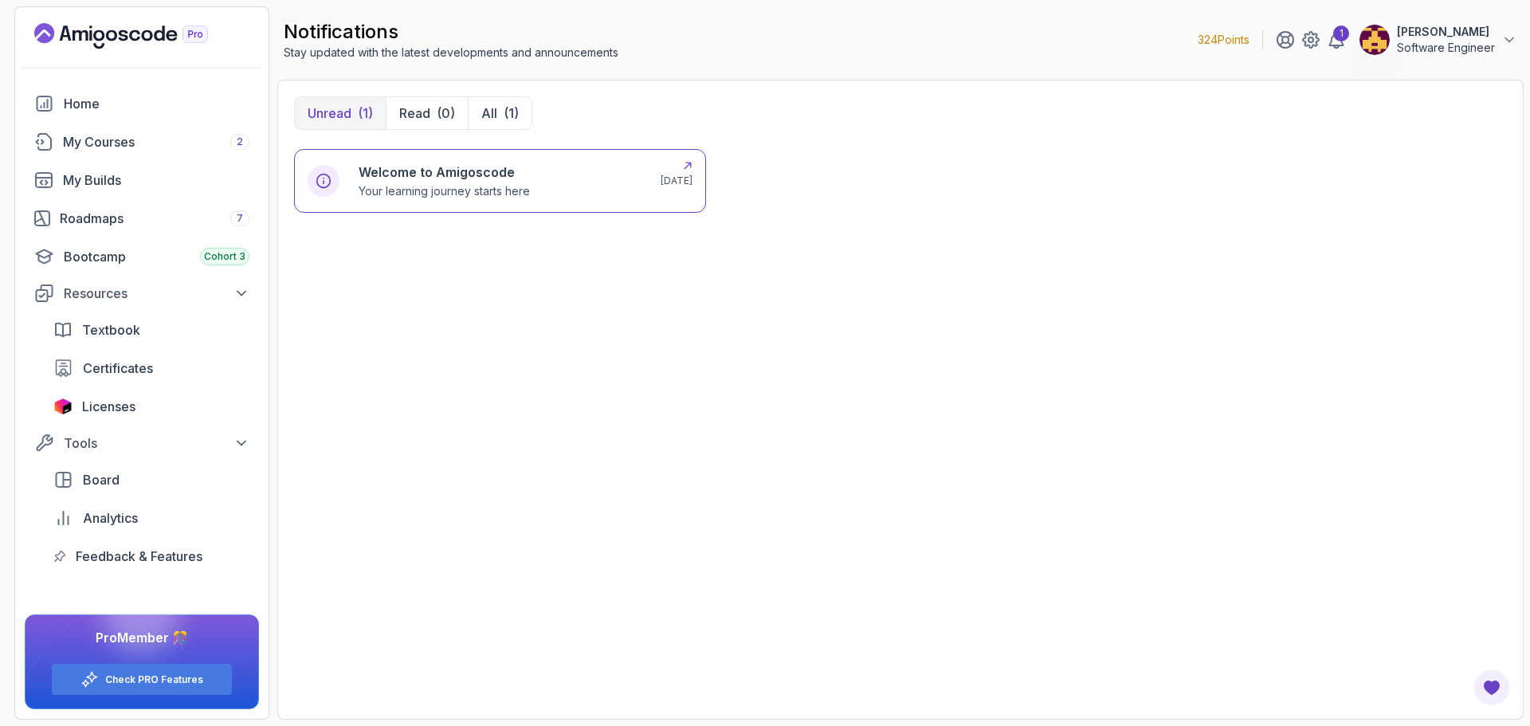
click at [448, 177] on h6 "Welcome to Amigoscode" at bounding box center [444, 172] width 171 height 19
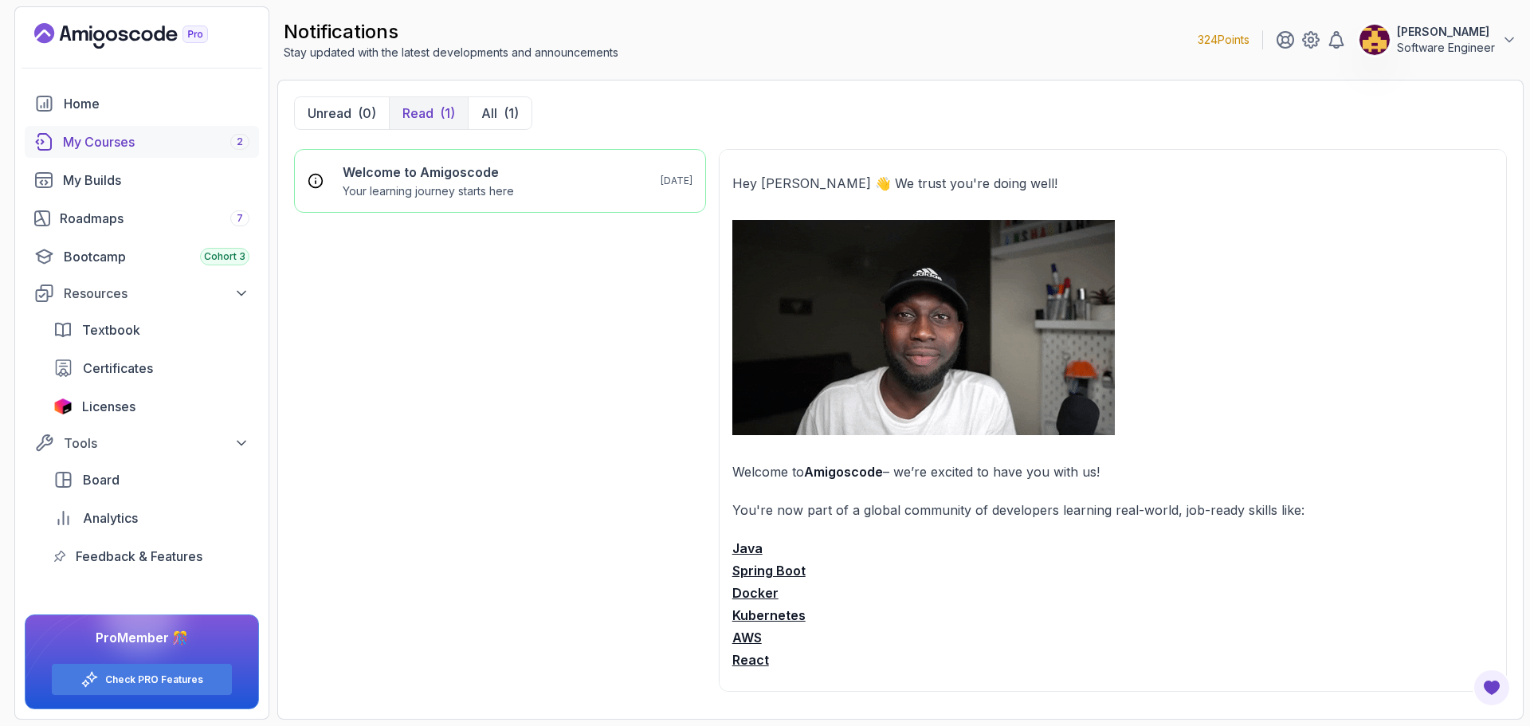
click at [109, 139] on div "My Courses 2" at bounding box center [156, 141] width 186 height 19
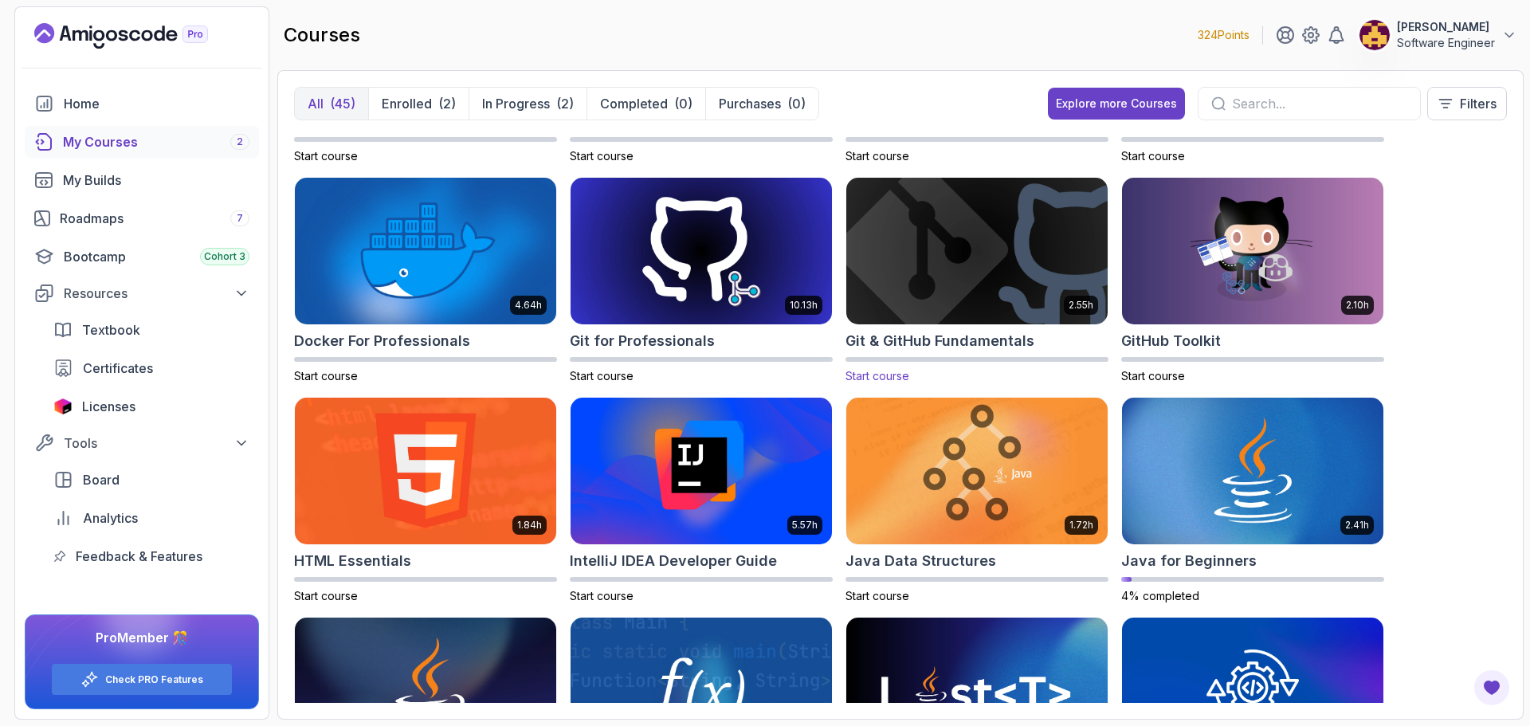
scroll to position [398, 0]
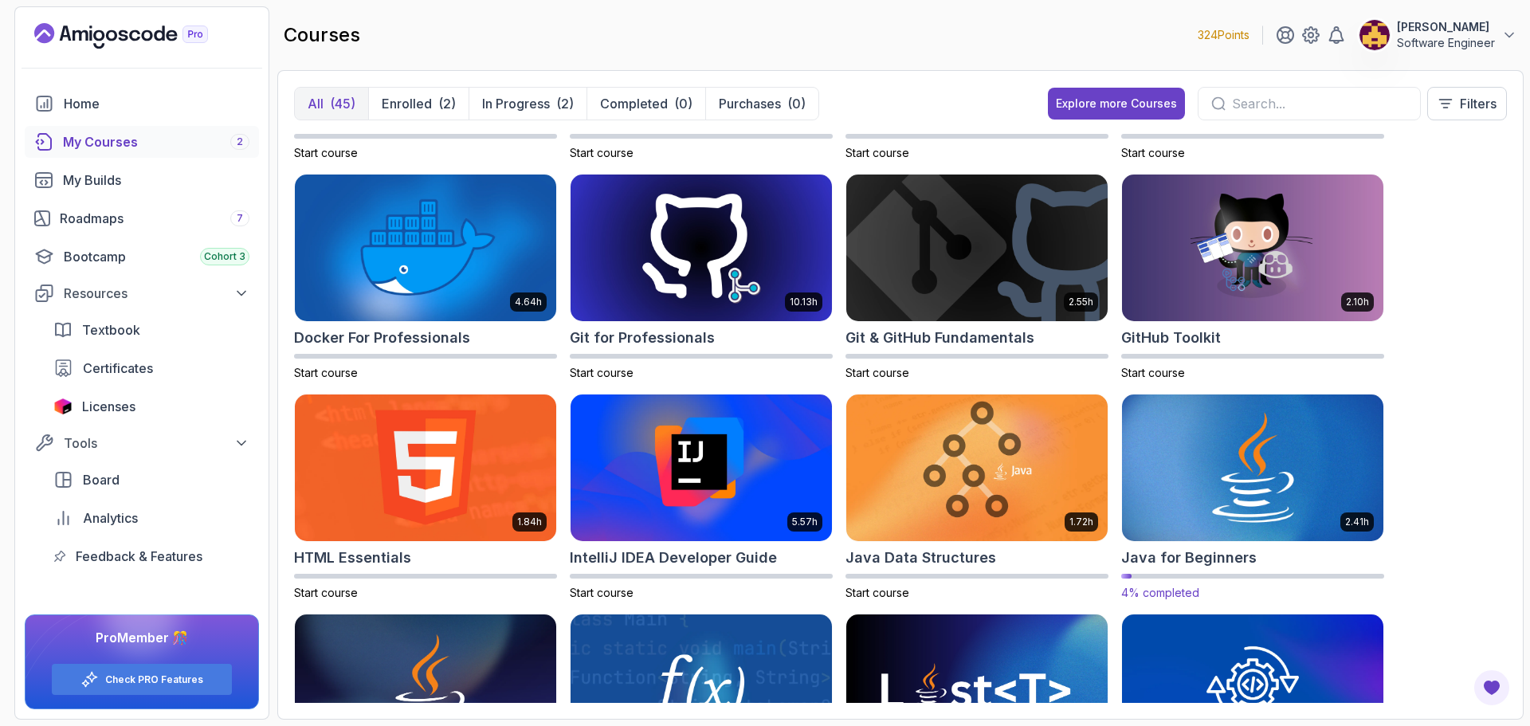
click at [1220, 461] on img at bounding box center [1252, 467] width 274 height 154
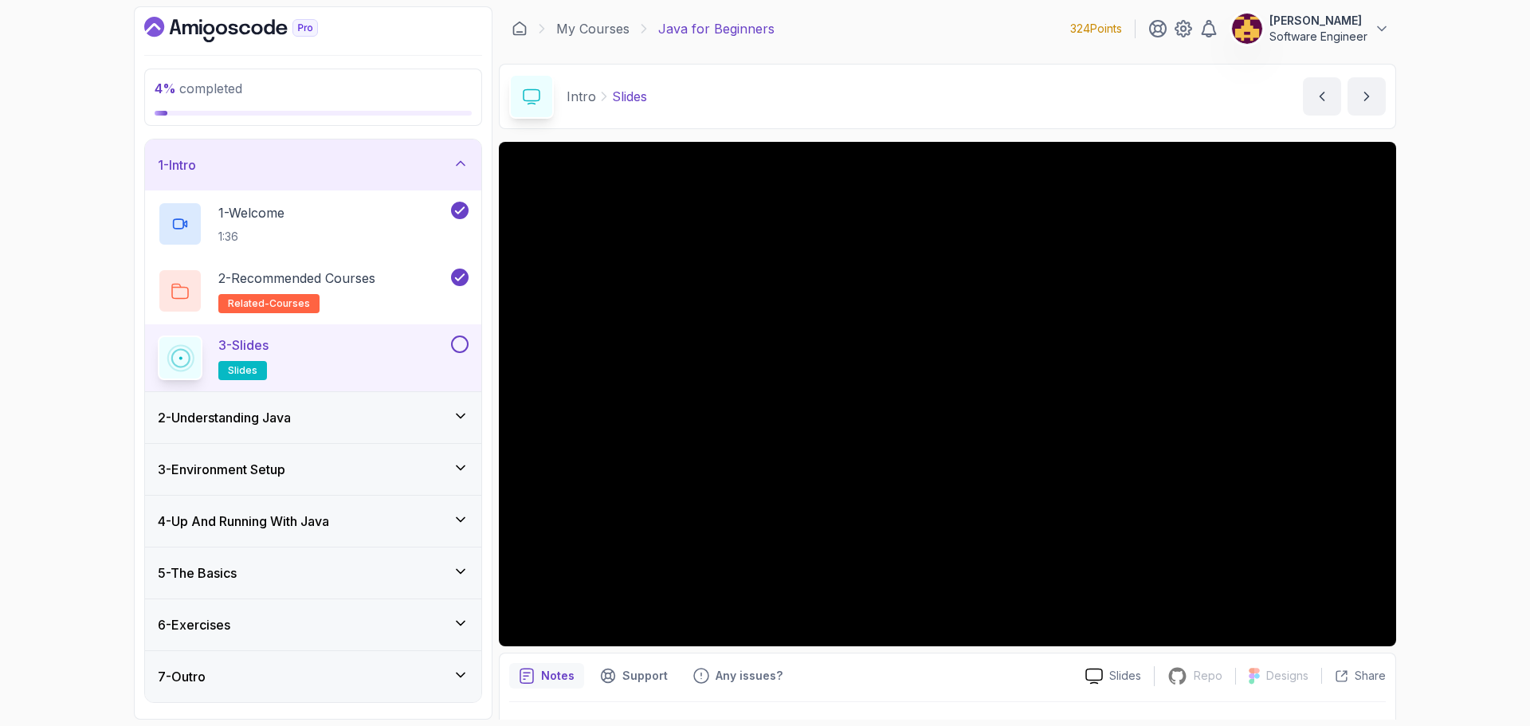
scroll to position [37, 0]
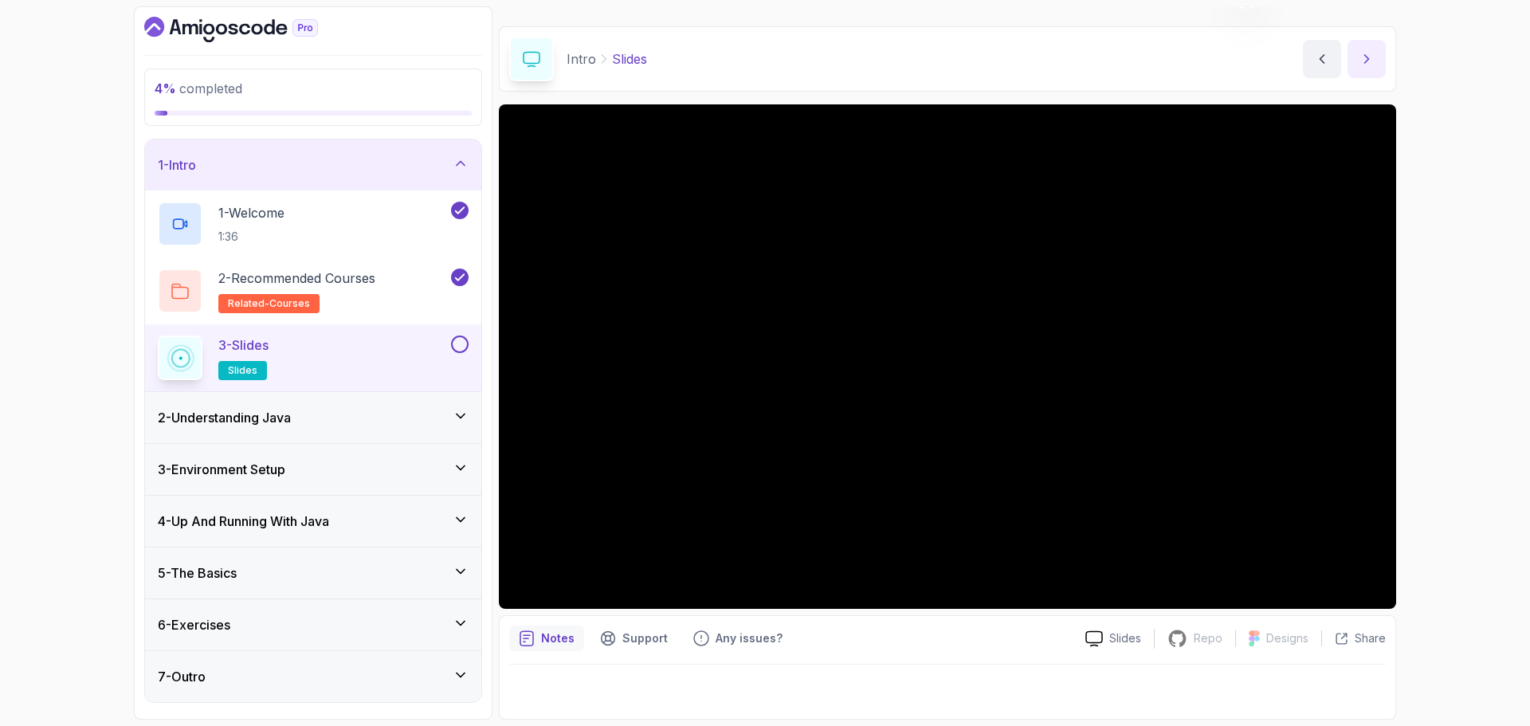
click at [1370, 51] on icon "next content" at bounding box center [1366, 59] width 16 height 16
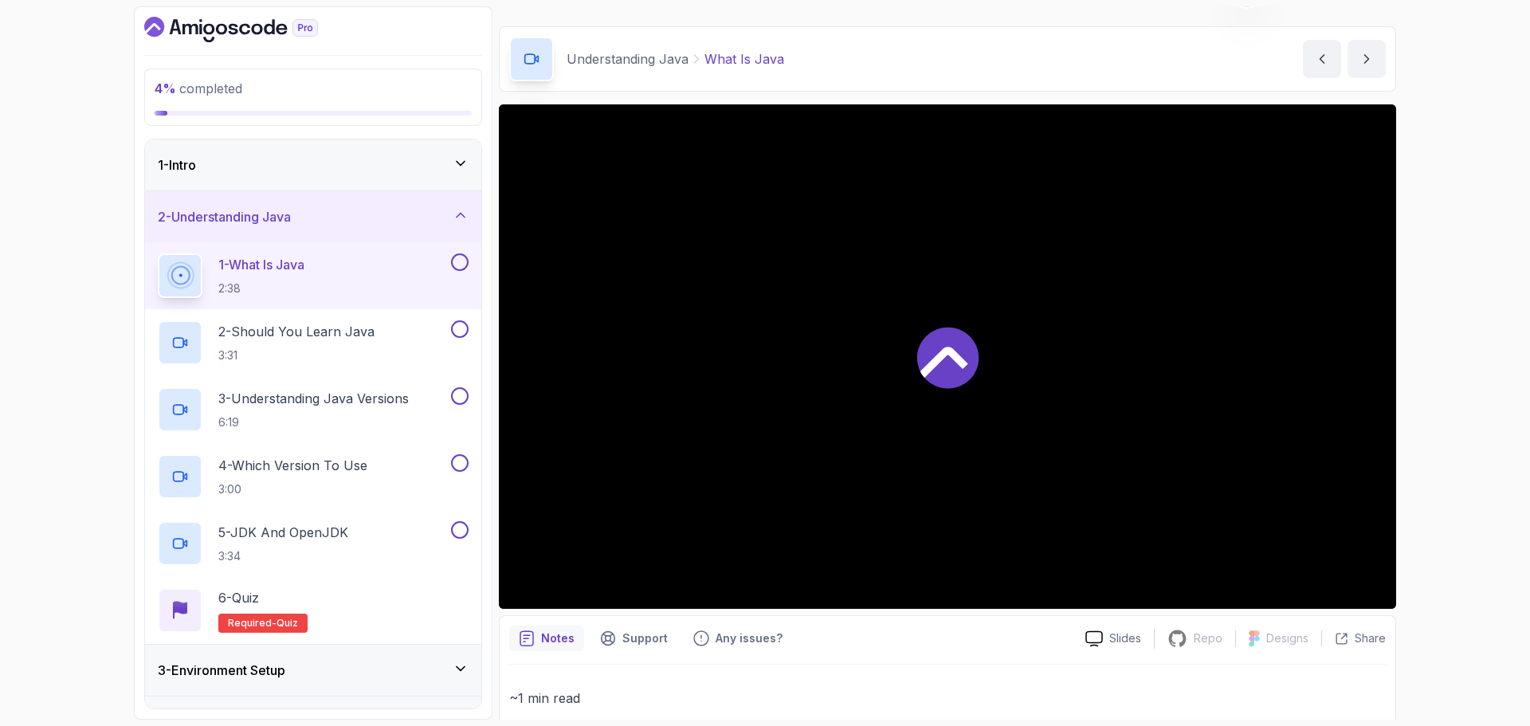
click at [460, 167] on icon at bounding box center [461, 163] width 16 height 16
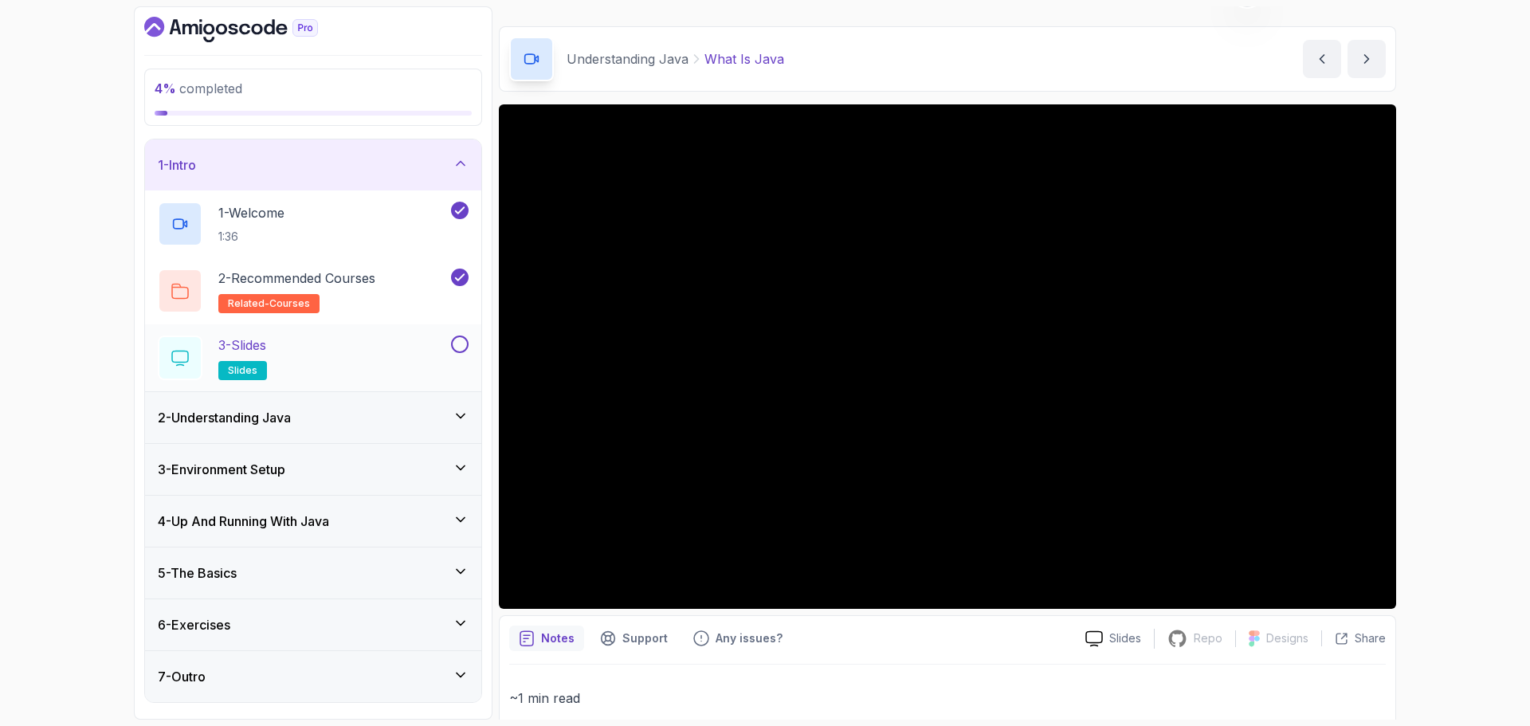
click at [459, 348] on button at bounding box center [460, 344] width 18 height 18
click at [459, 164] on icon at bounding box center [461, 163] width 16 height 16
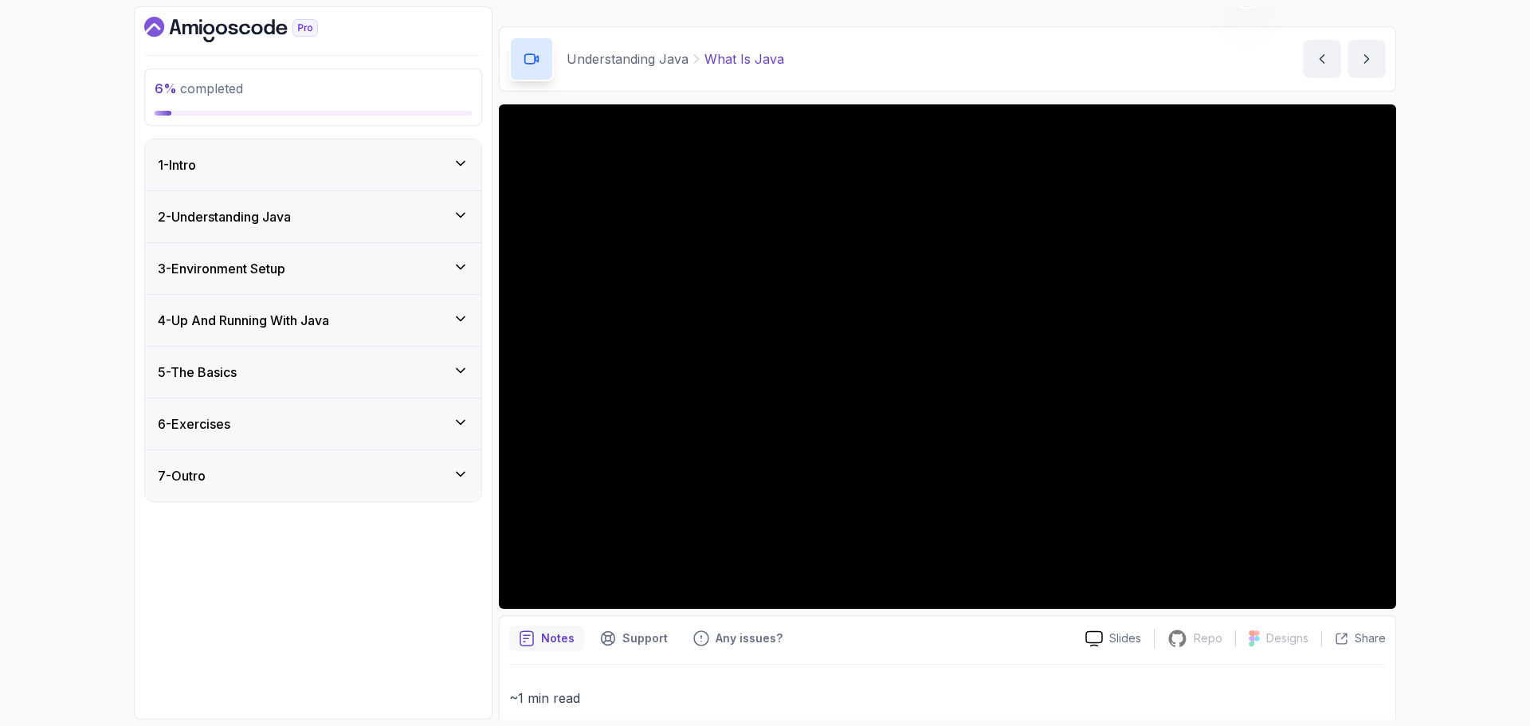
click at [457, 220] on icon at bounding box center [461, 215] width 16 height 16
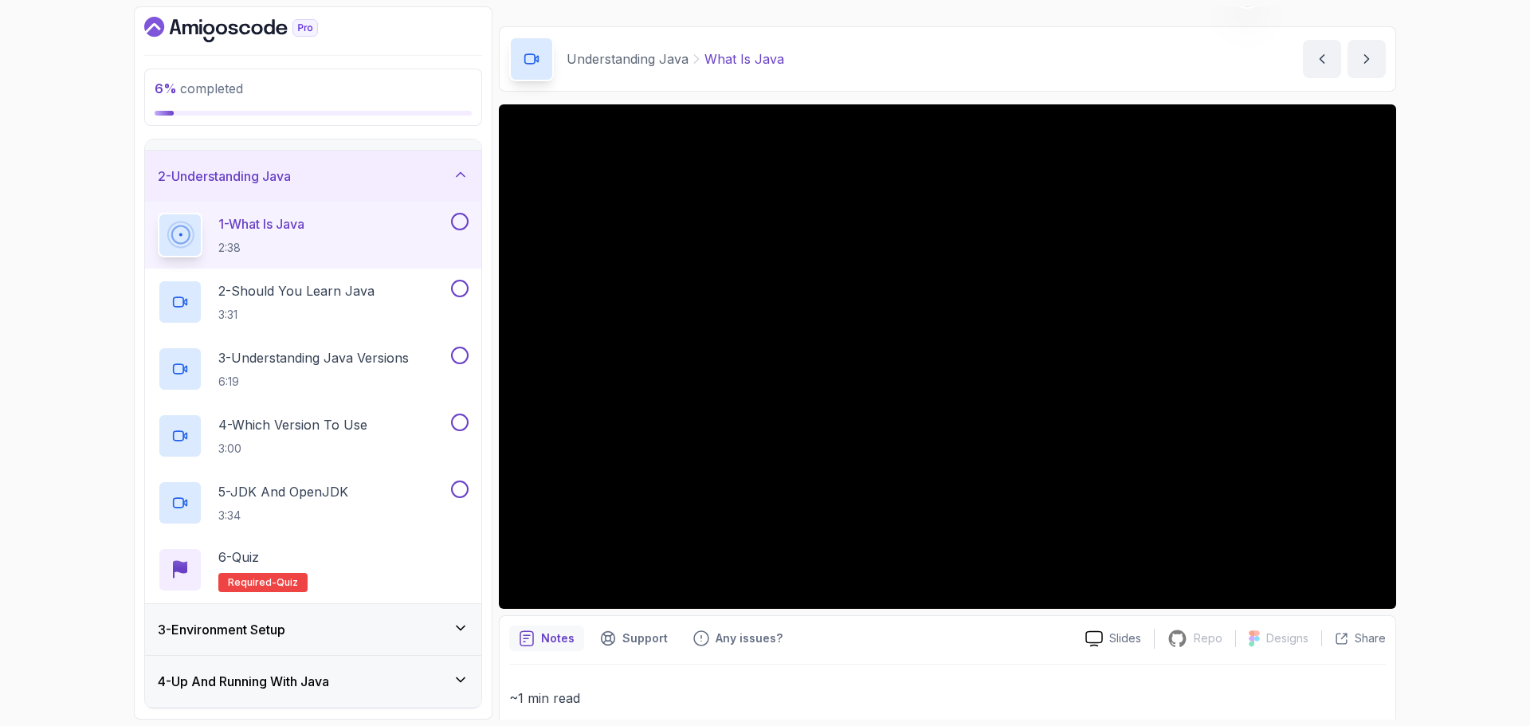
scroll to position [35, 0]
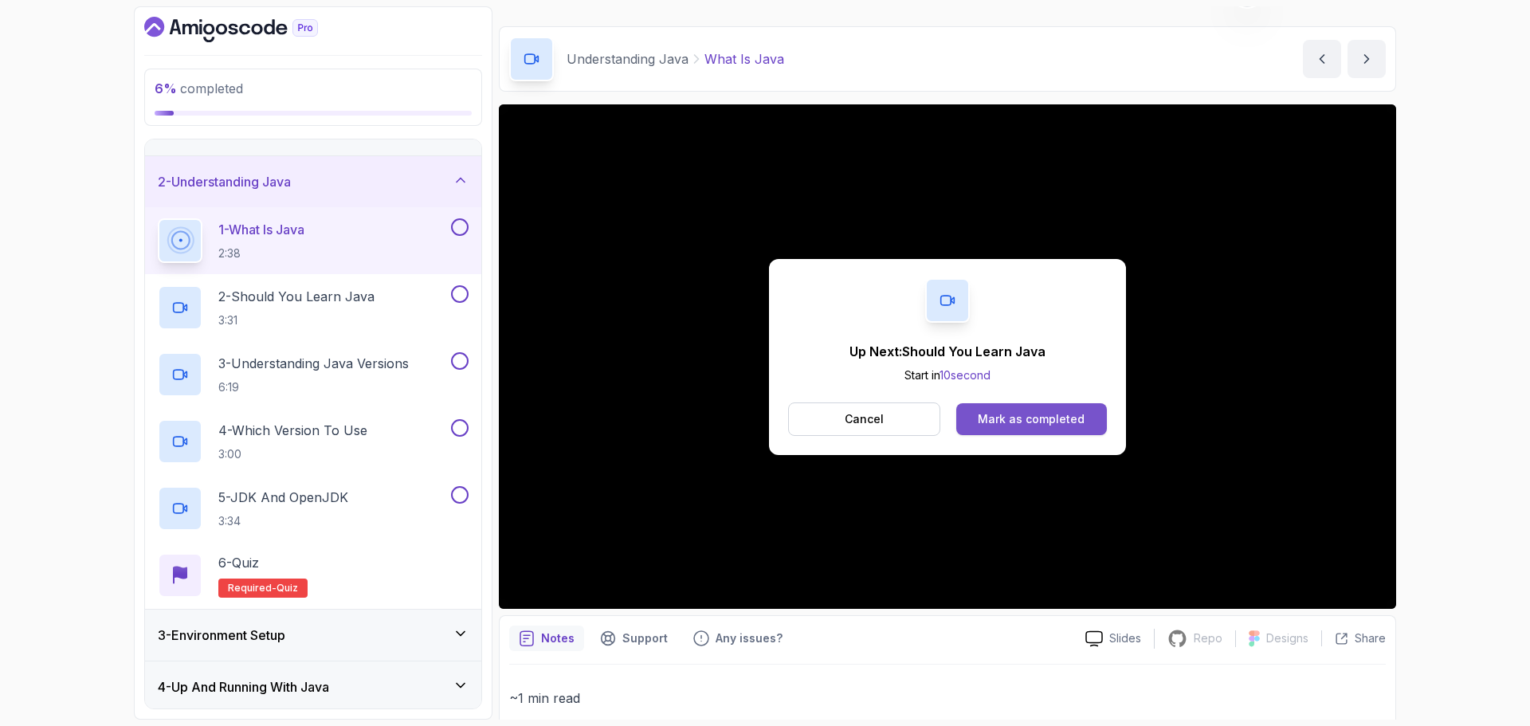
click at [1002, 406] on button "Mark as completed" at bounding box center [1031, 419] width 151 height 32
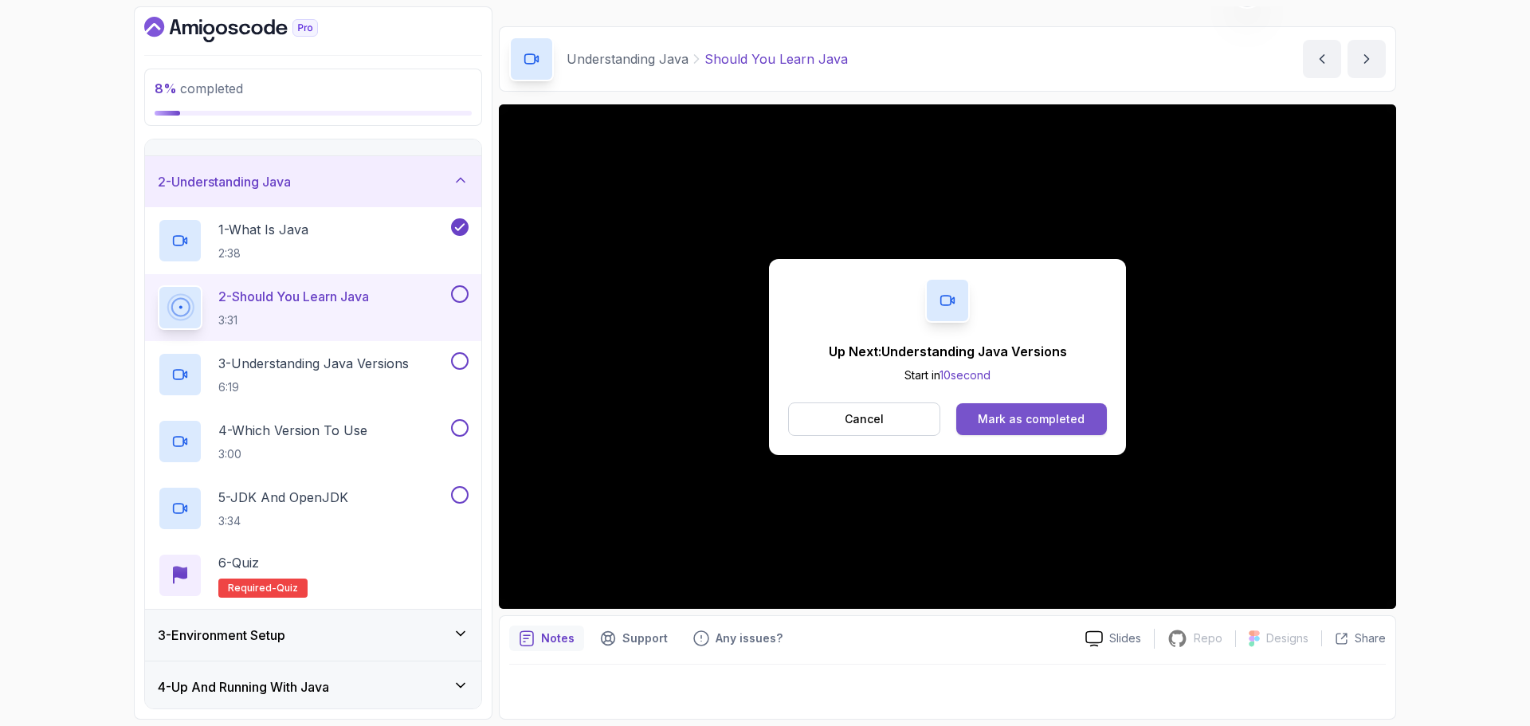
click at [1021, 411] on div "Mark as completed" at bounding box center [1031, 419] width 107 height 16
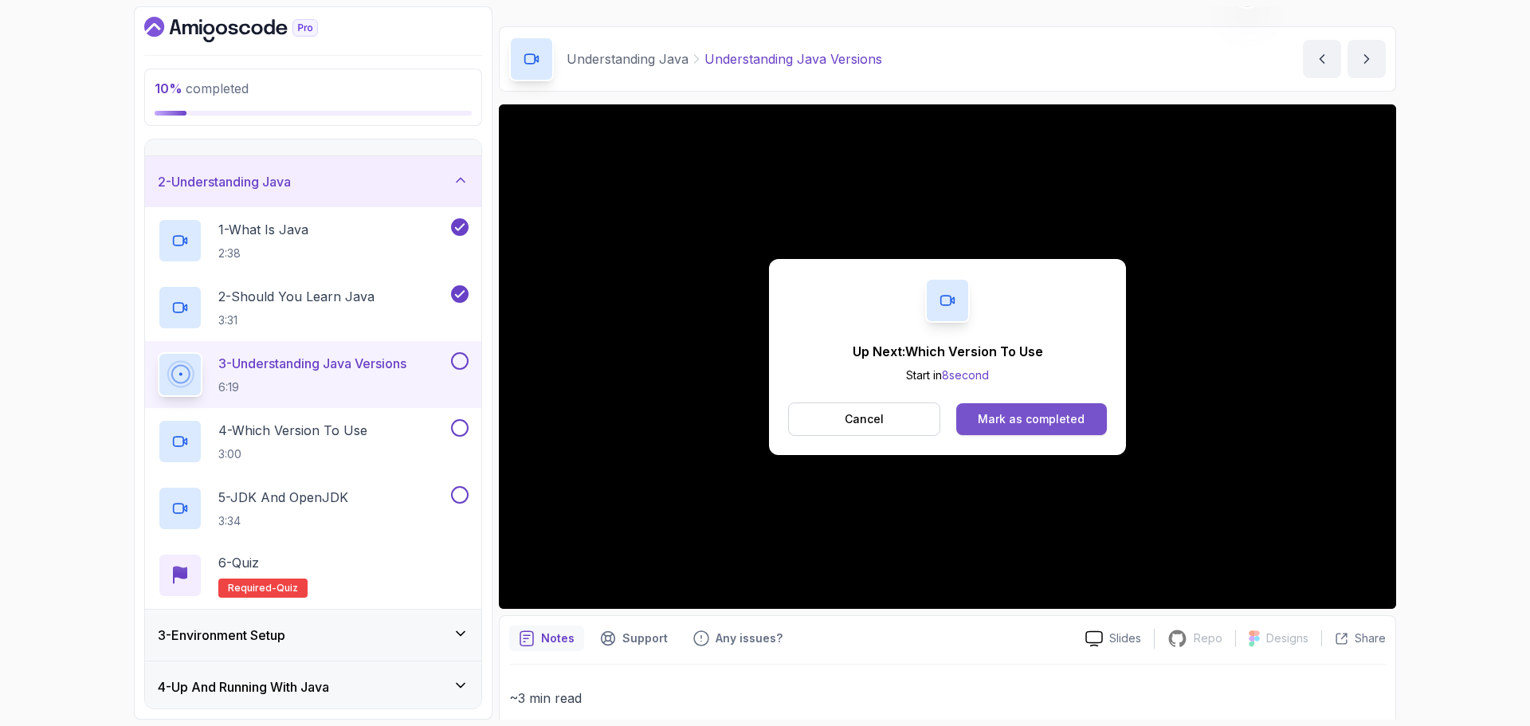
click at [1065, 412] on div "Mark as completed" at bounding box center [1031, 419] width 107 height 16
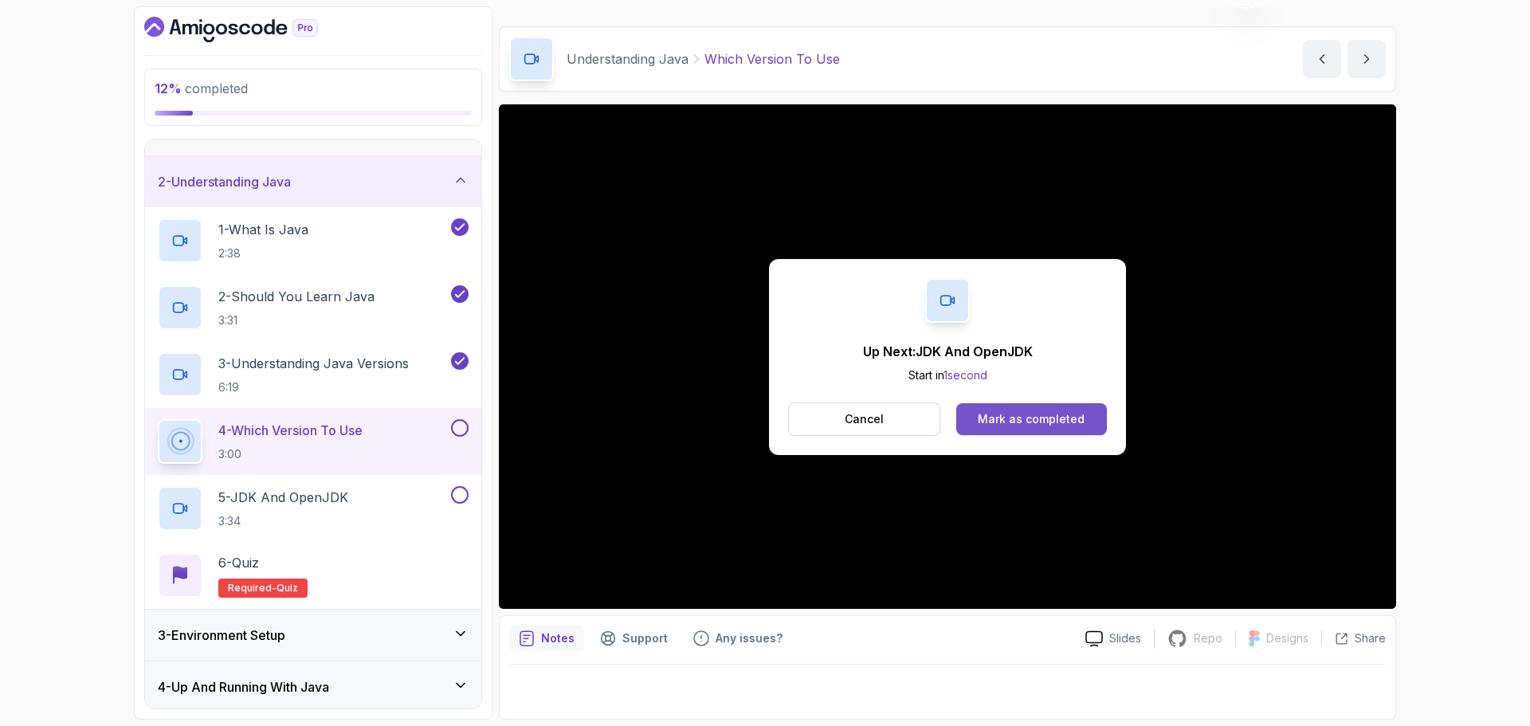
click at [1061, 428] on button "Mark as completed" at bounding box center [1031, 419] width 151 height 32
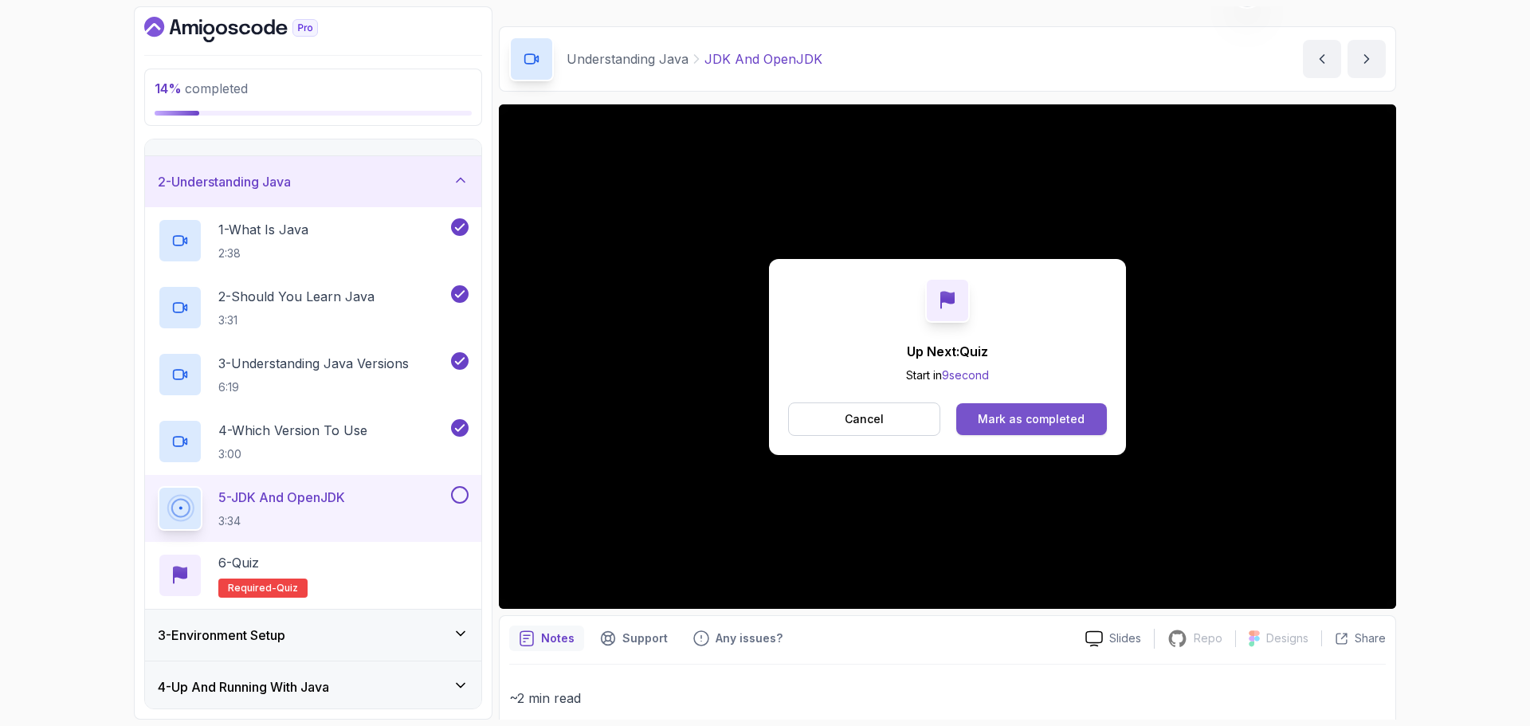
click at [1045, 421] on div "Mark as completed" at bounding box center [1031, 419] width 107 height 16
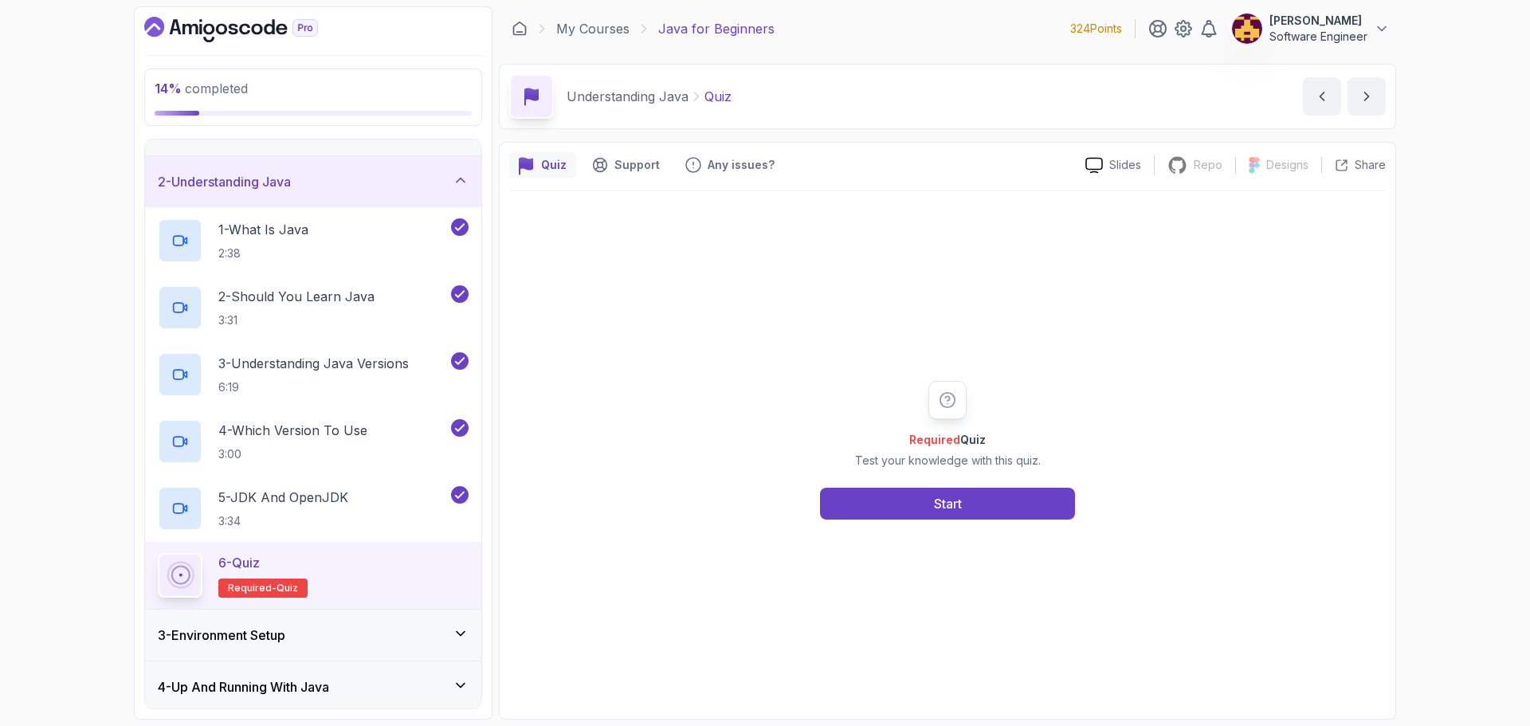
click at [961, 521] on div "Required Quiz Test your knowledge with this quiz. Start" at bounding box center [947, 450] width 876 height 518
click at [962, 519] on button "Start" at bounding box center [947, 504] width 255 height 32
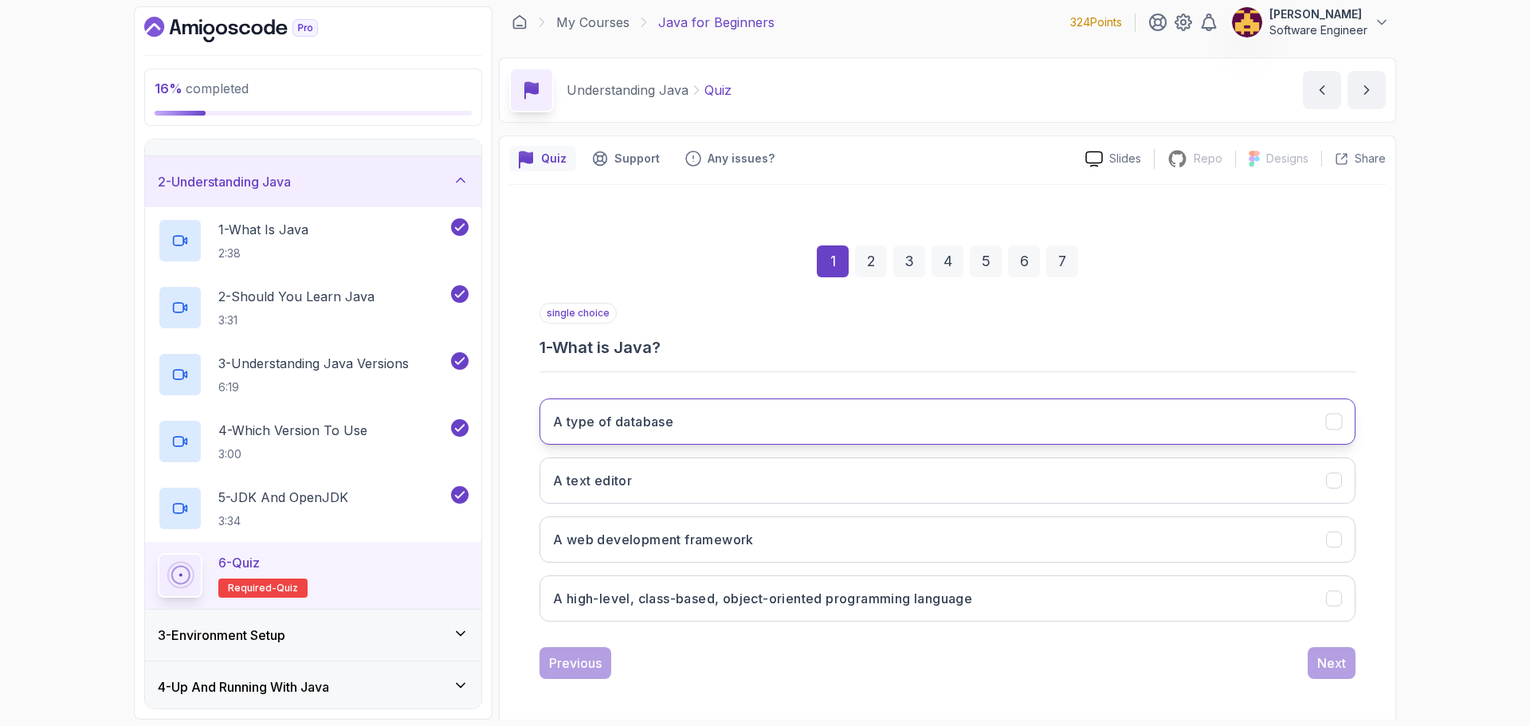
scroll to position [11, 0]
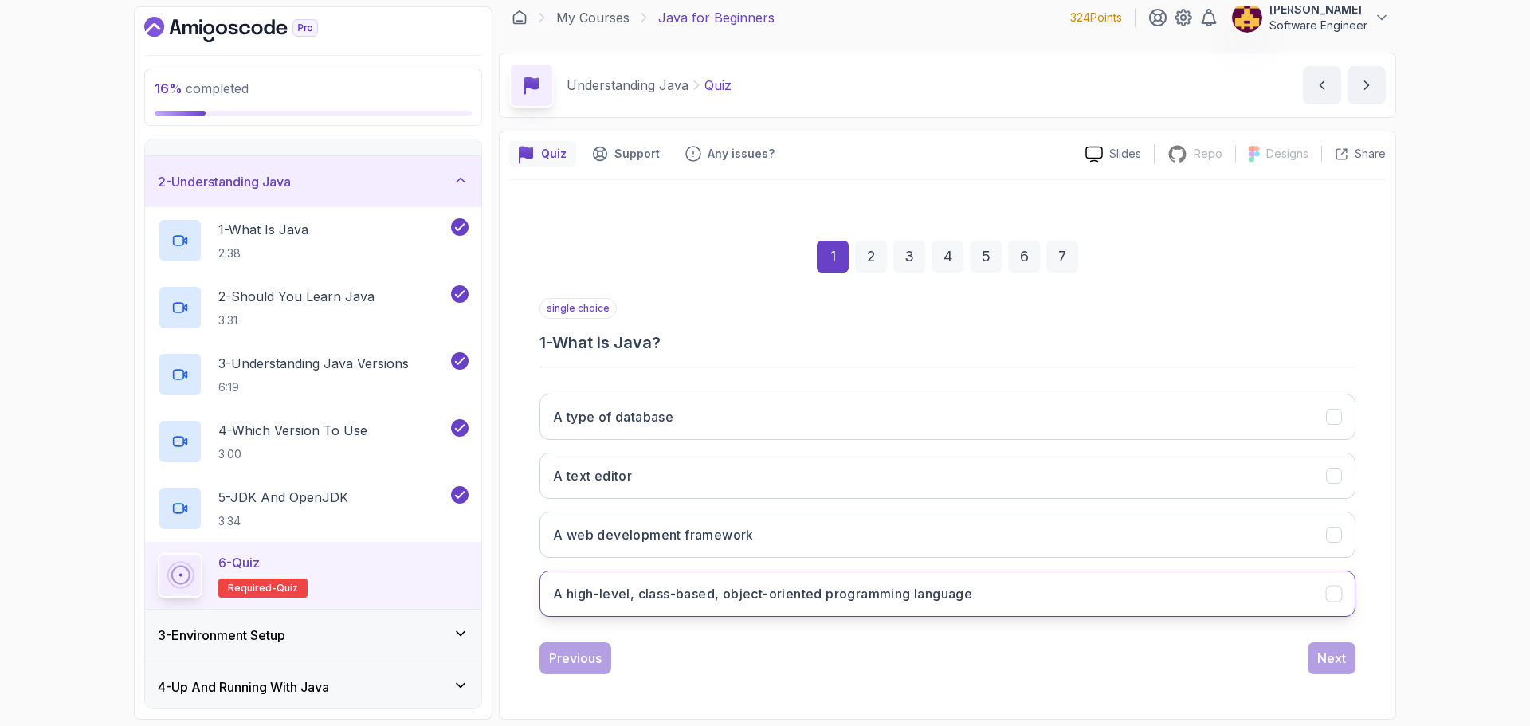
click at [801, 594] on h3 "A high-level, class-based, object-oriented programming language" at bounding box center [762, 593] width 419 height 19
click at [1336, 656] on div "Next" at bounding box center [1331, 658] width 29 height 19
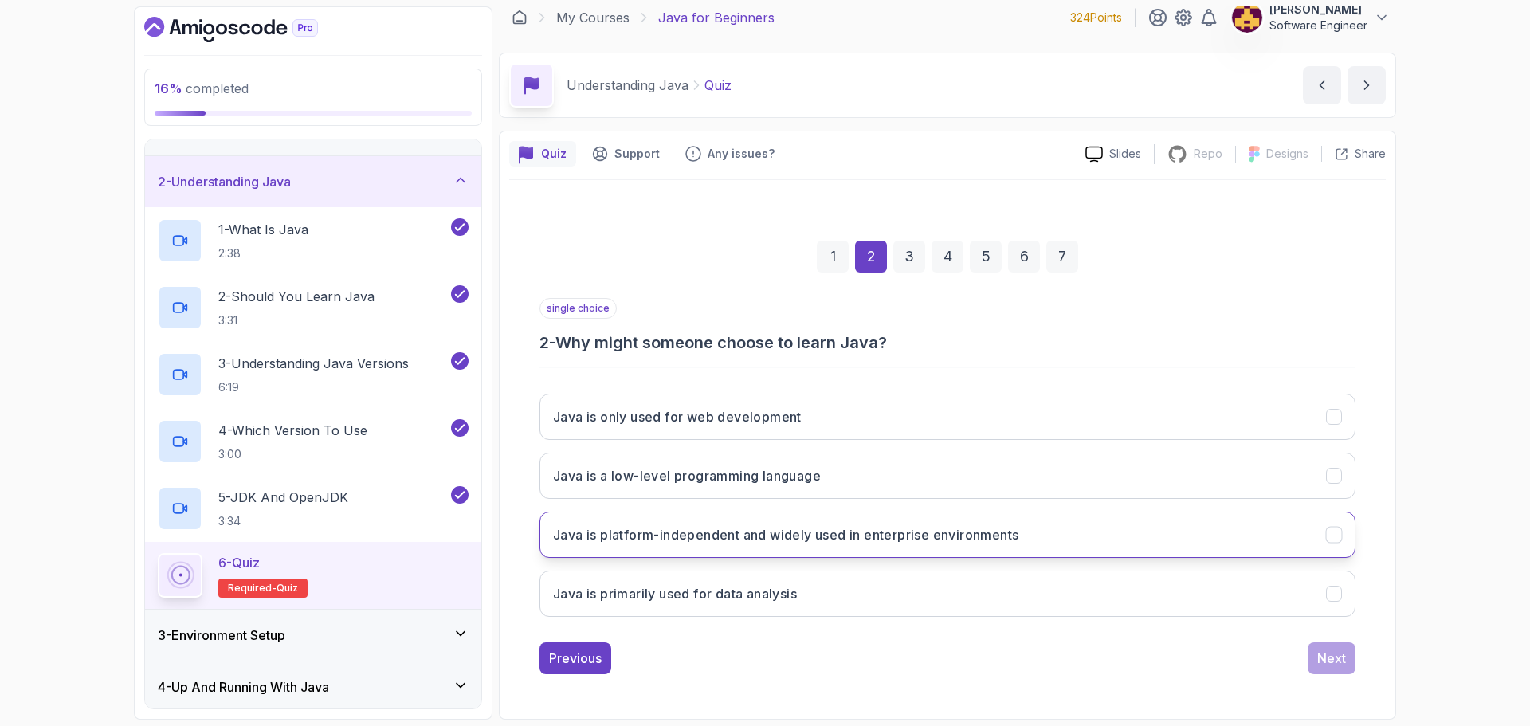
click at [768, 536] on h3 "Java is platform-independent and widely used in enterprise environments" at bounding box center [785, 534] width 465 height 19
click at [1343, 668] on button "Next" at bounding box center [1331, 658] width 48 height 32
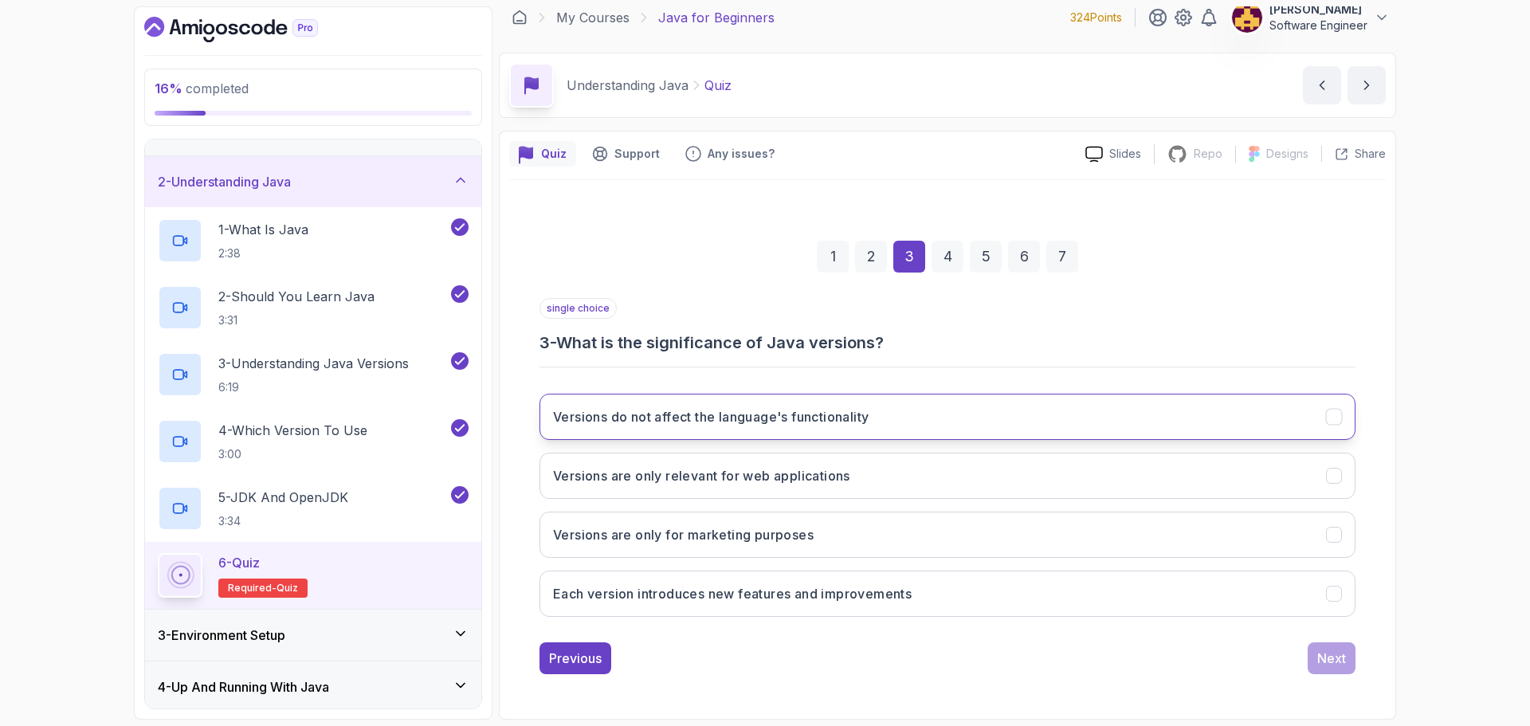
click at [861, 410] on h3 "Versions do not affect the language's functionality" at bounding box center [711, 416] width 316 height 19
click at [1319, 657] on div "Next" at bounding box center [1331, 658] width 29 height 19
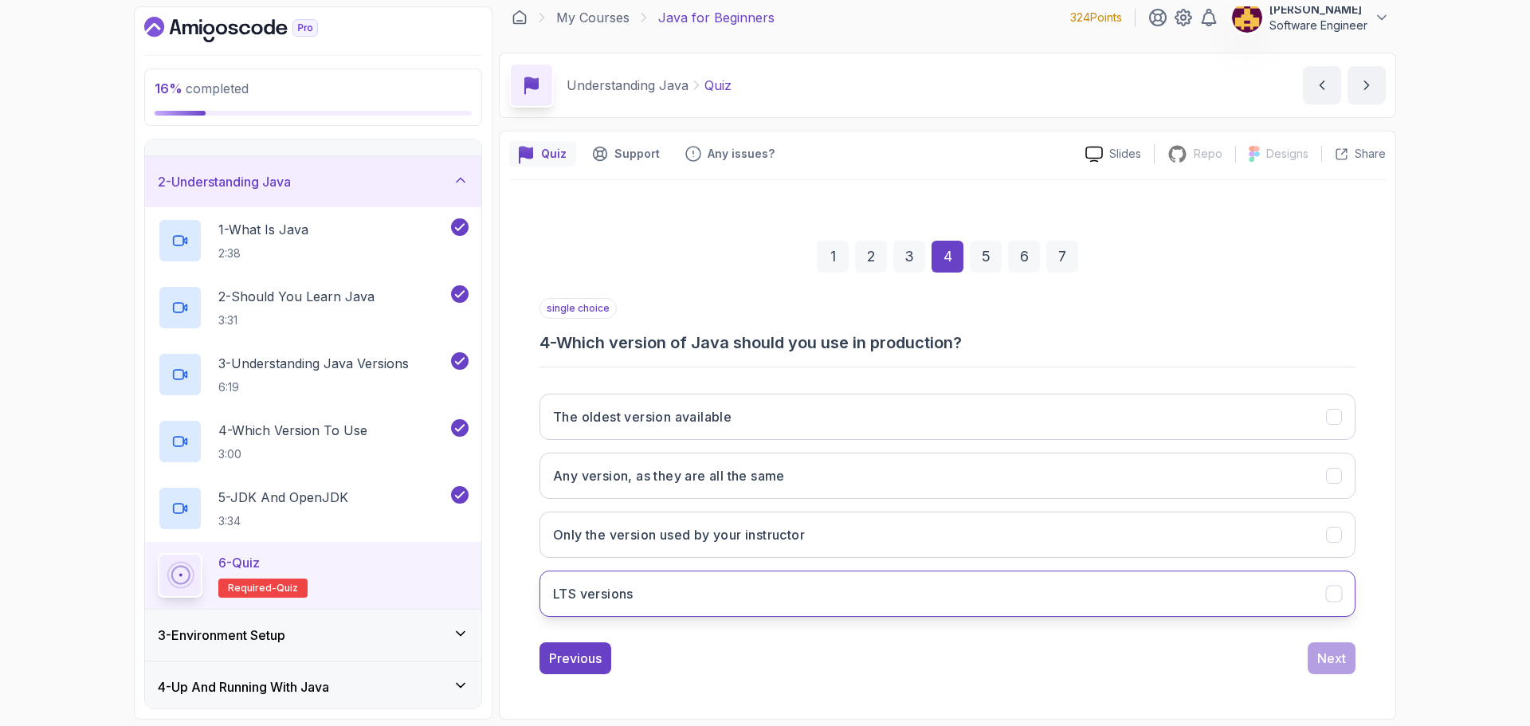
click at [927, 612] on button "LTS versions" at bounding box center [947, 593] width 816 height 46
click at [1339, 649] on div "Next" at bounding box center [1331, 658] width 29 height 19
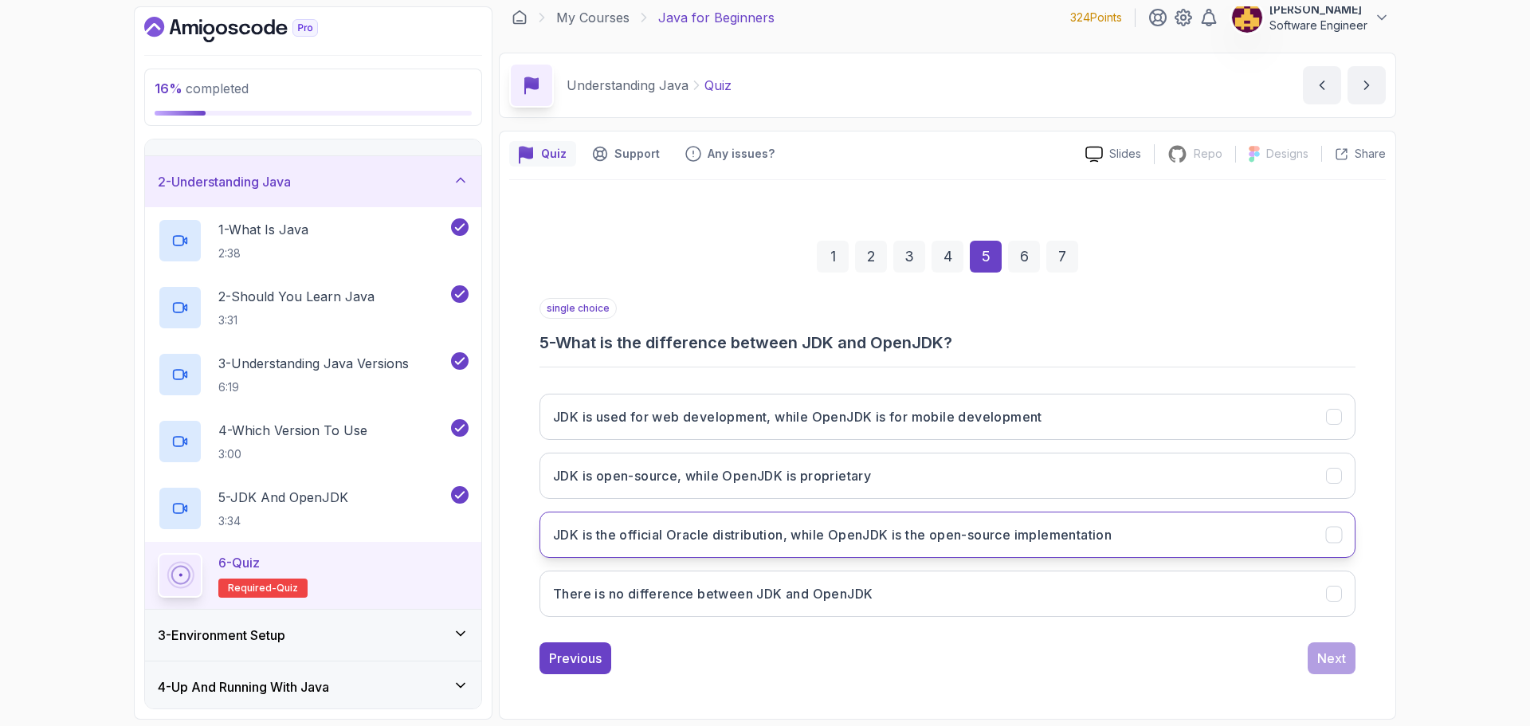
click at [1030, 537] on h3 "JDK is the official Oracle distribution, while OpenJDK is the open-source imple…" at bounding box center [832, 534] width 559 height 19
click at [1337, 663] on div "Next" at bounding box center [1331, 658] width 29 height 19
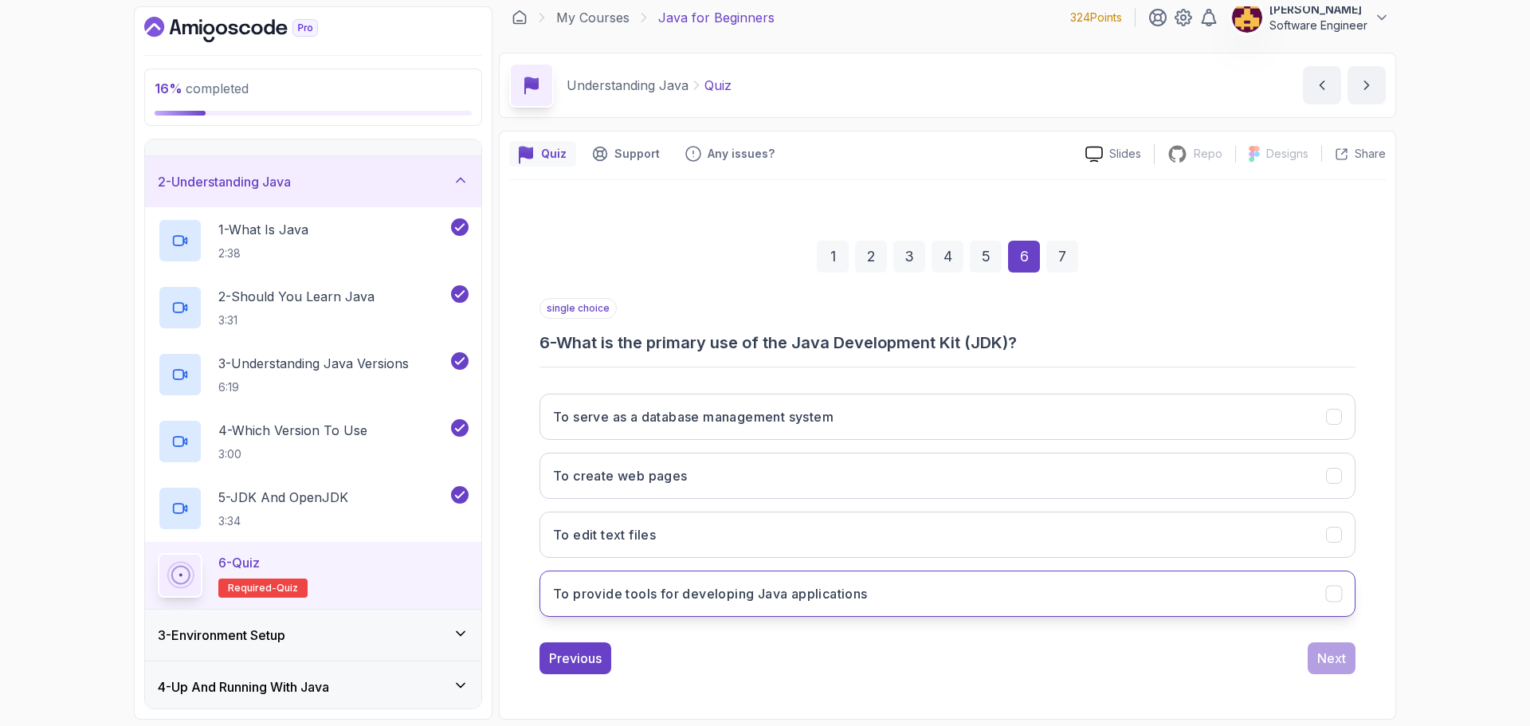
click at [756, 591] on h3 "To provide tools for developing Java applications" at bounding box center [710, 593] width 315 height 19
click at [1345, 659] on div "Next" at bounding box center [1331, 658] width 29 height 19
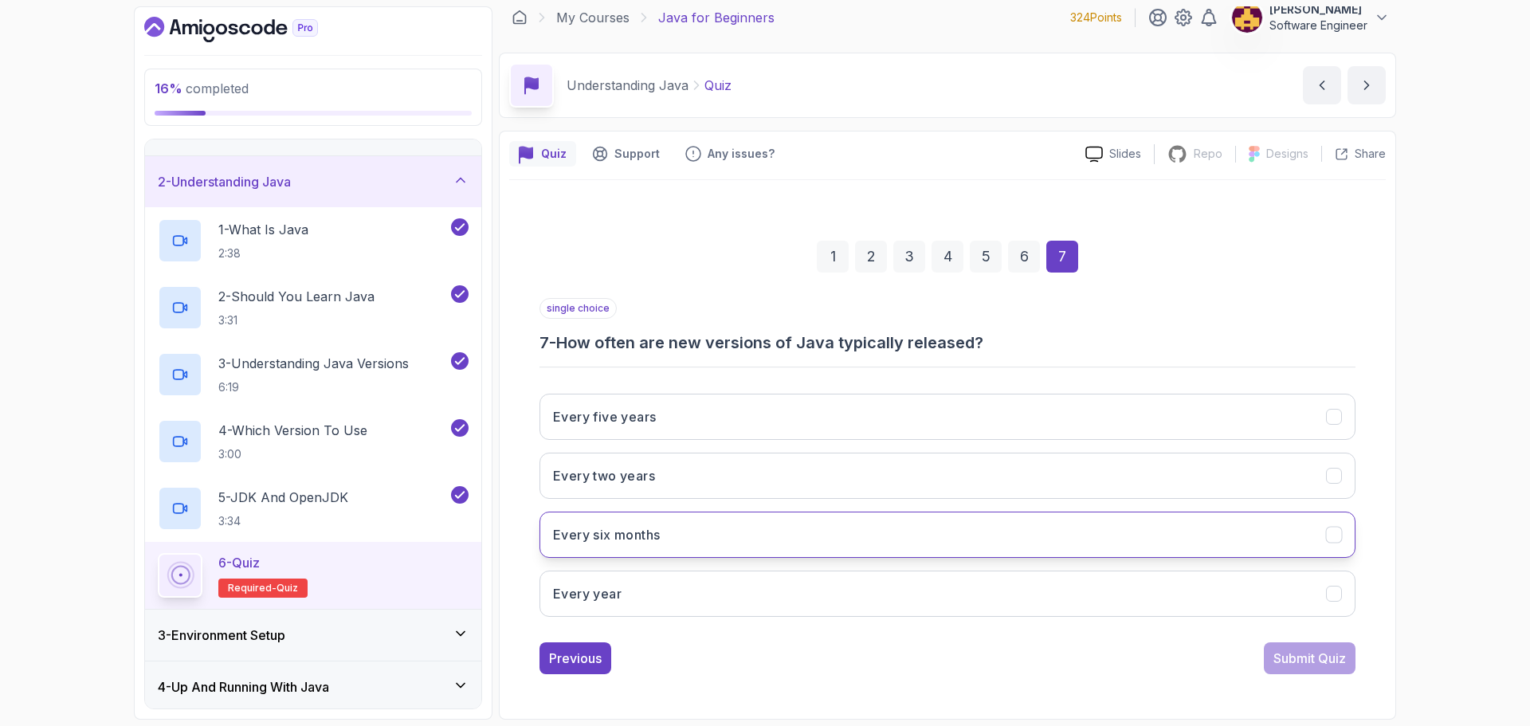
click at [637, 532] on h3 "Every six months" at bounding box center [606, 534] width 107 height 19
click at [1332, 663] on div "Submit Quiz" at bounding box center [1309, 658] width 73 height 19
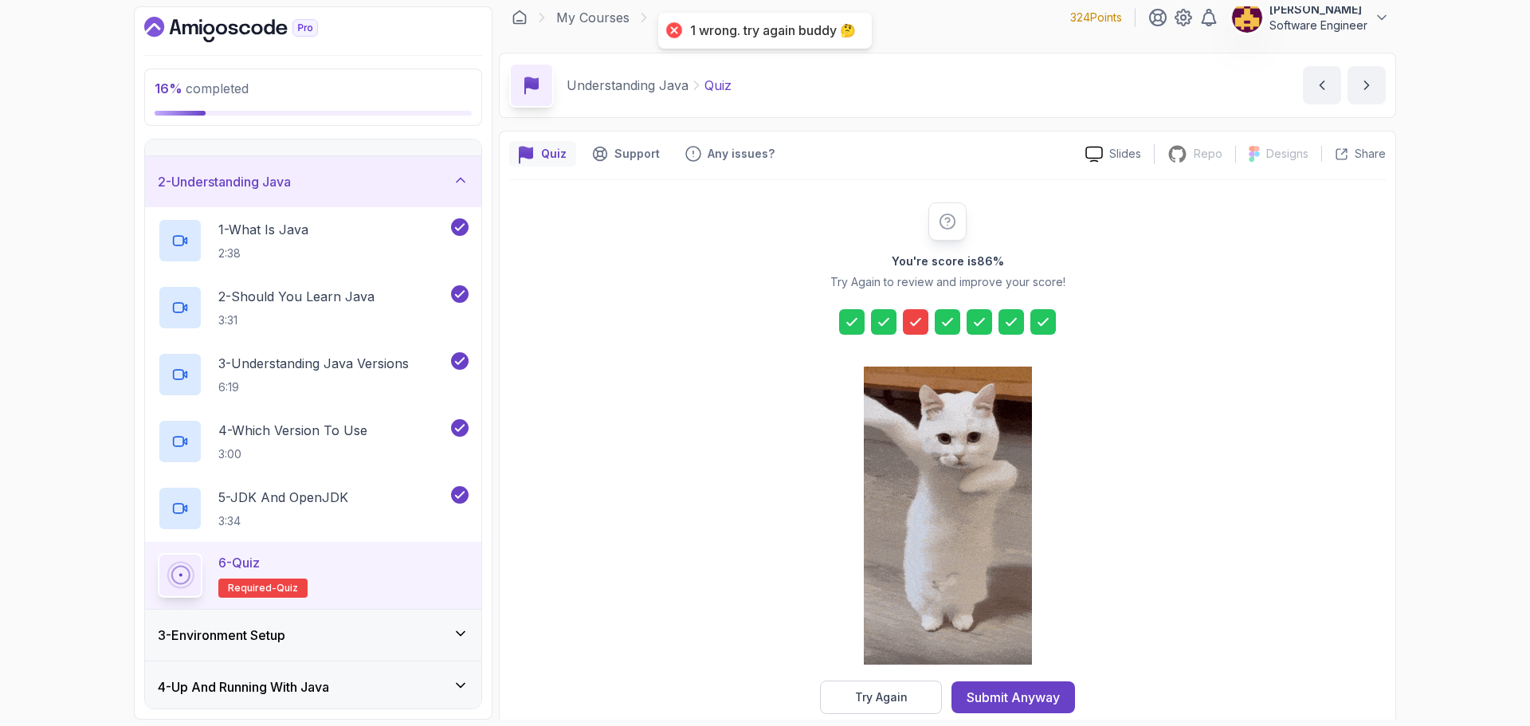
click at [919, 320] on icon at bounding box center [916, 322] width 10 height 6
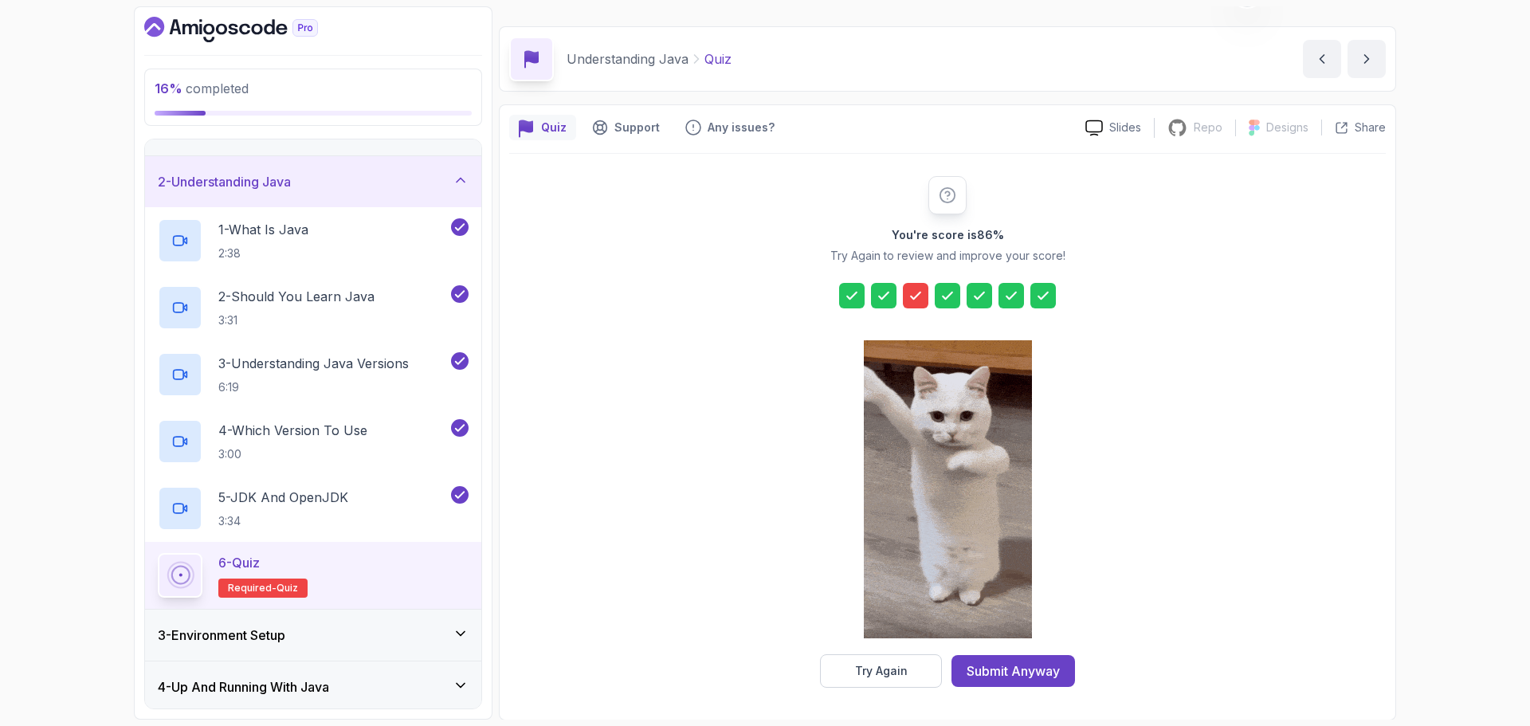
scroll to position [38, 0]
click at [911, 295] on icon at bounding box center [916, 295] width 10 height 6
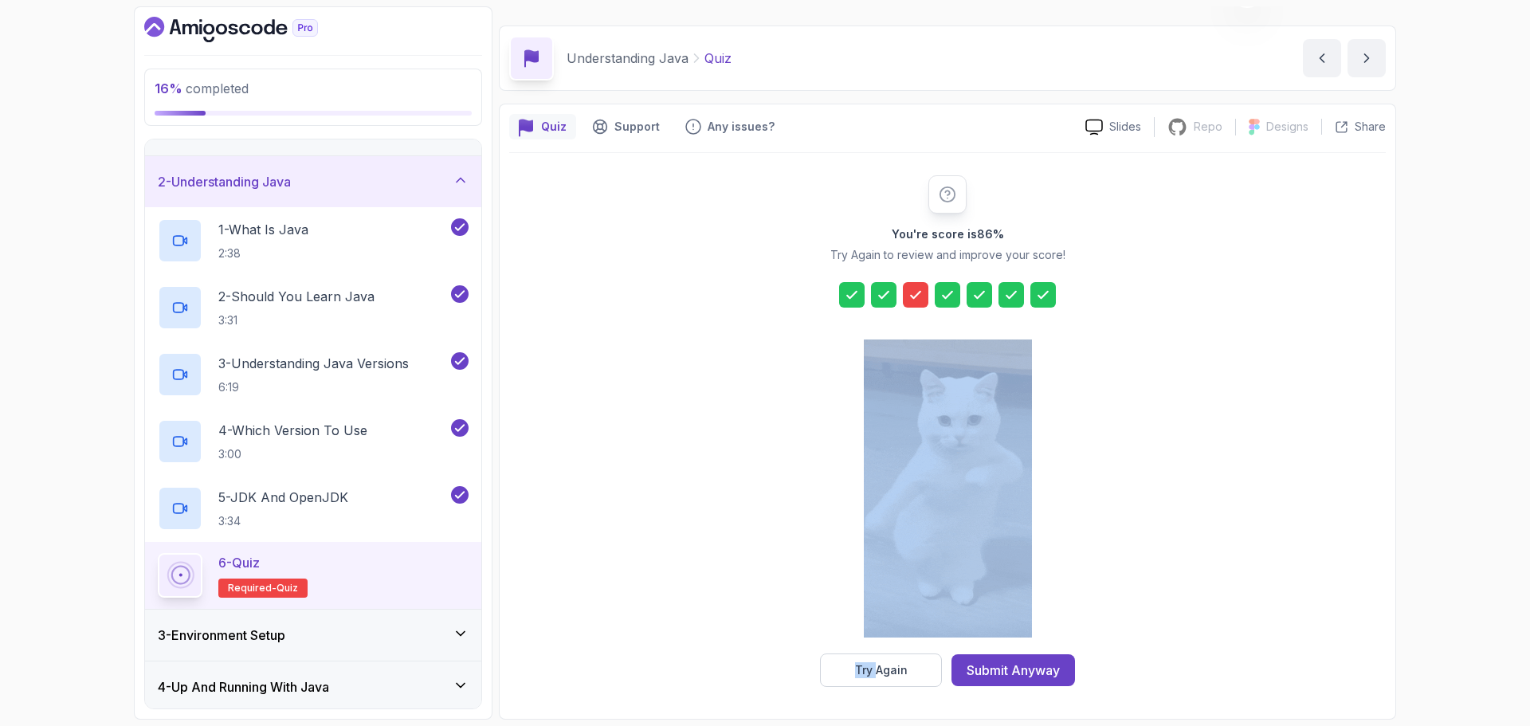
click at [911, 295] on icon at bounding box center [916, 295] width 10 height 6
click at [769, 399] on div "You're score is 86 % Try Again to review and improve your score! Try Again Subm…" at bounding box center [947, 431] width 876 height 512
click at [1198, 476] on div "You're score is 86 % Try Again to review and improve your score! Try Again Subm…" at bounding box center [947, 431] width 876 height 512
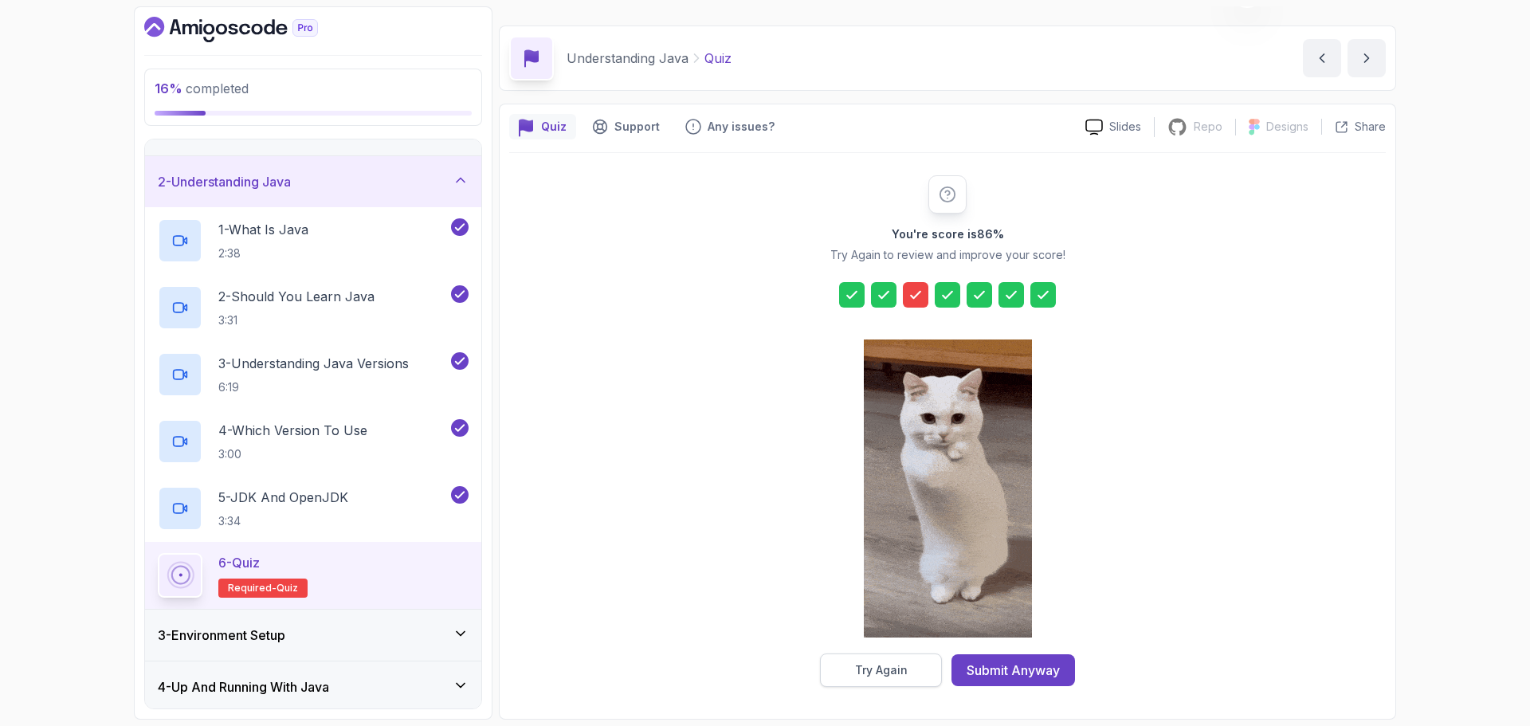
click at [900, 664] on div "Try Again" at bounding box center [881, 670] width 53 height 16
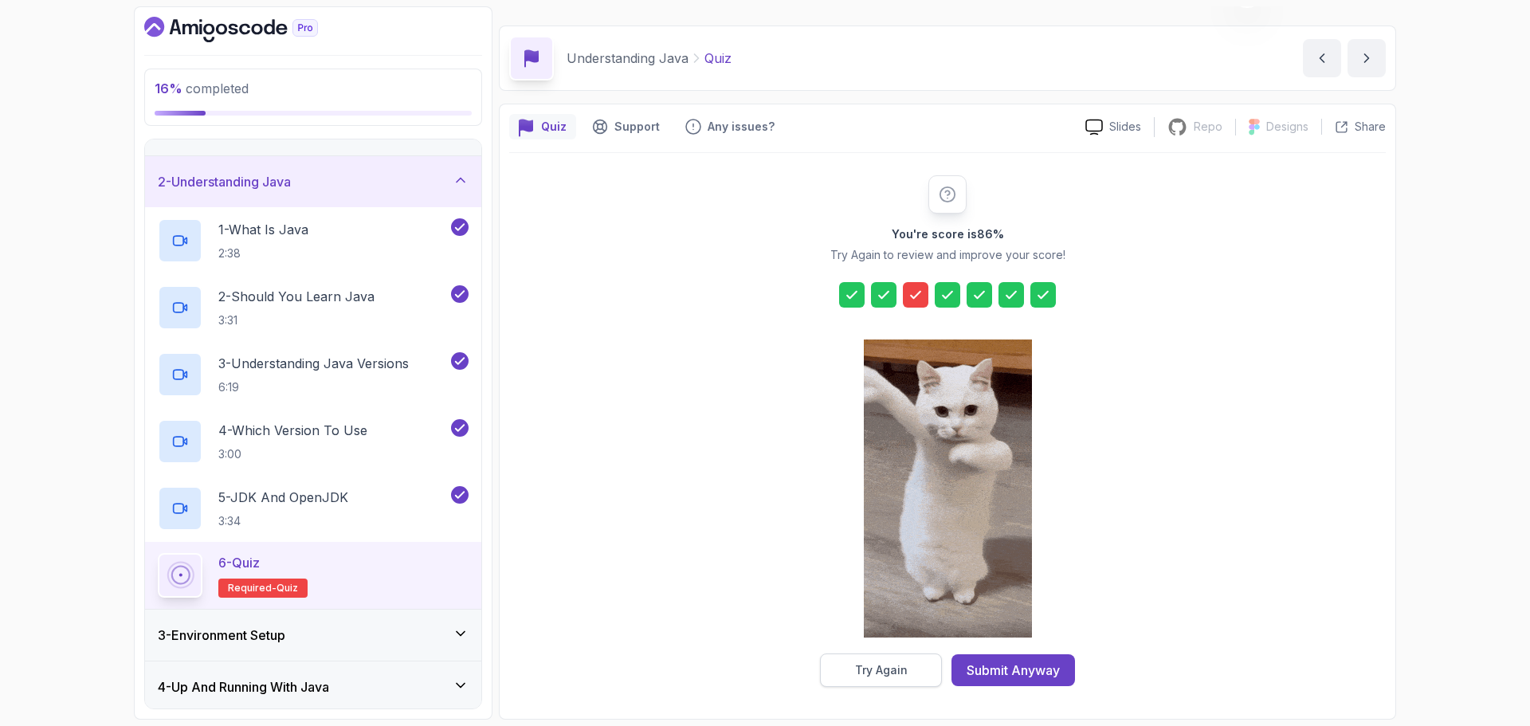
scroll to position [11, 0]
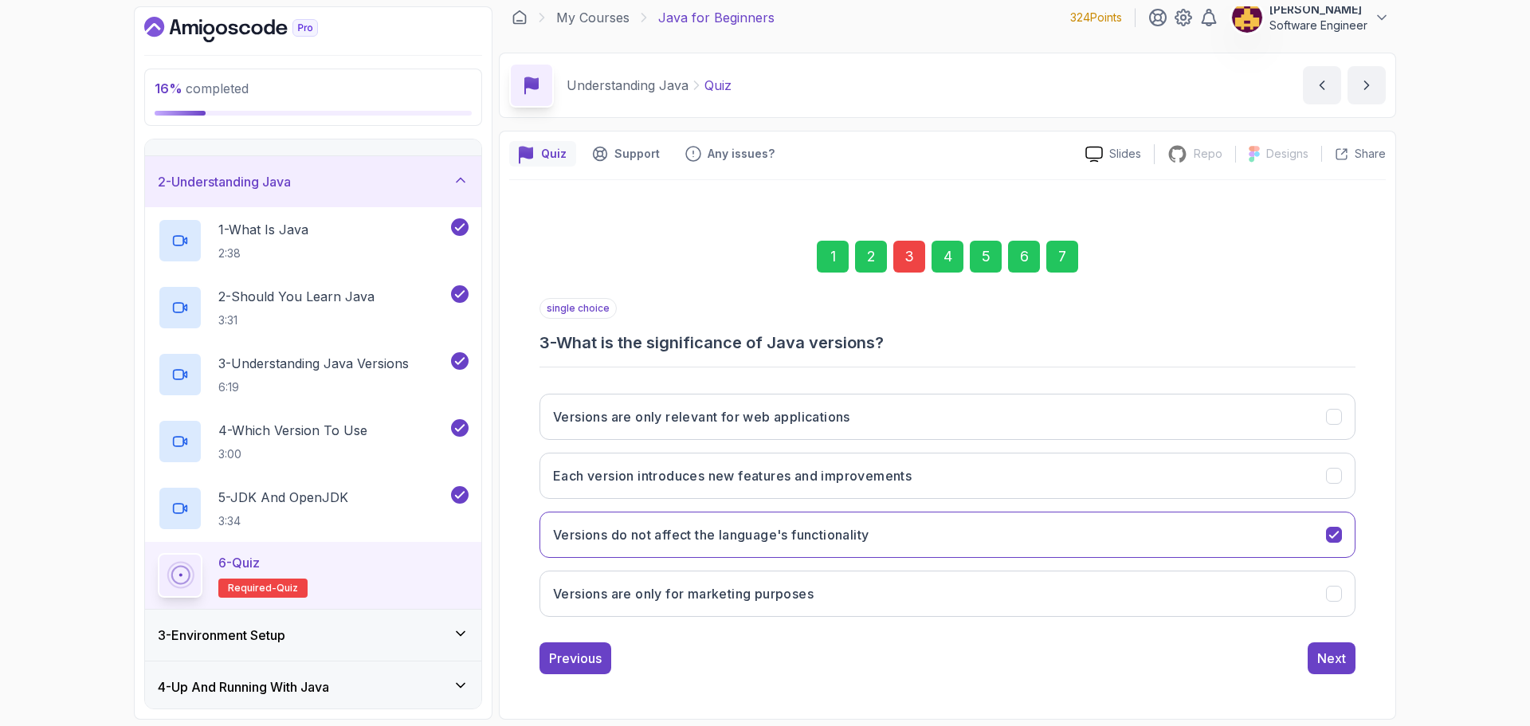
click at [904, 257] on div "3" at bounding box center [909, 257] width 32 height 32
click at [796, 482] on h3 "Each version introduces new features and improvements" at bounding box center [732, 475] width 359 height 19
click at [1342, 657] on div "Next" at bounding box center [1331, 658] width 29 height 19
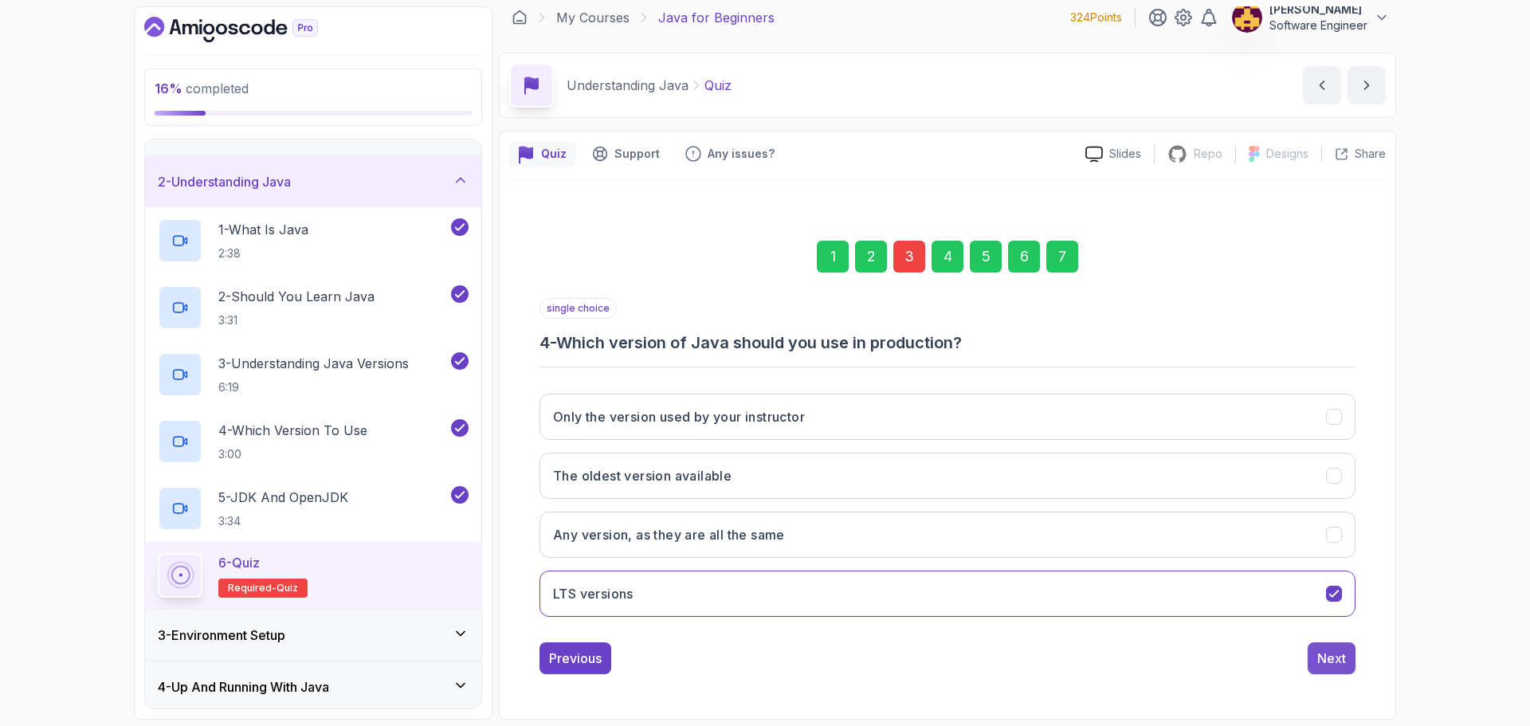
click at [1323, 649] on div "Next" at bounding box center [1331, 658] width 29 height 19
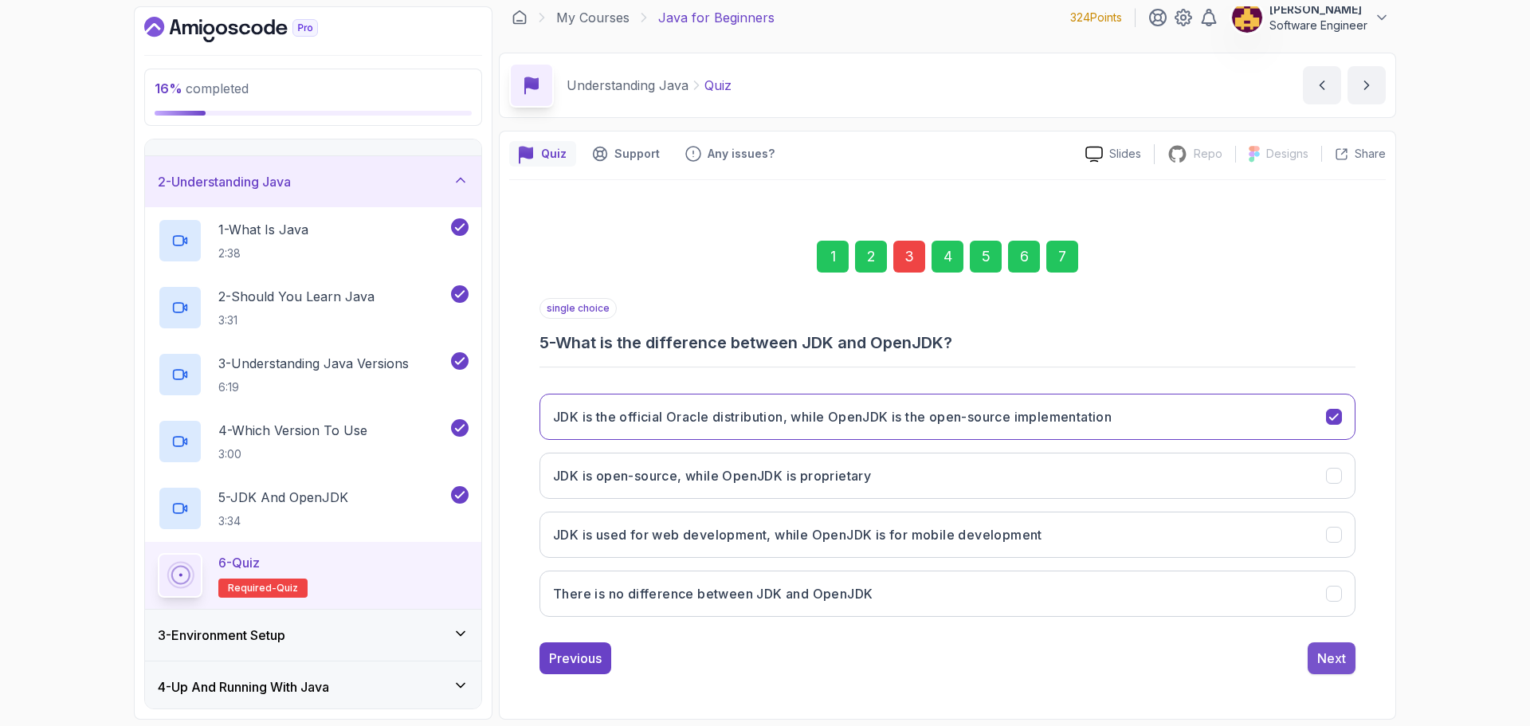
click at [1339, 659] on div "Next" at bounding box center [1331, 658] width 29 height 19
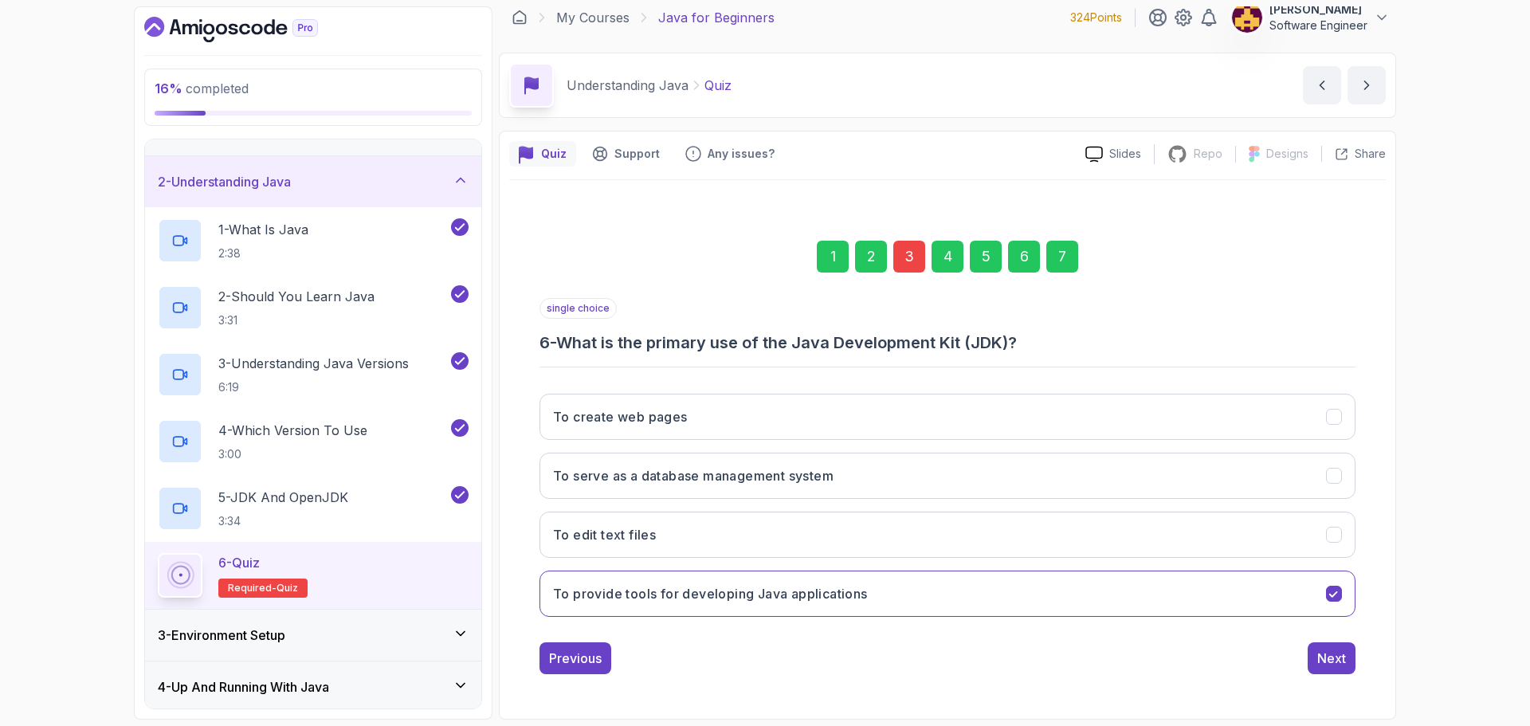
click at [1339, 659] on div "Next" at bounding box center [1331, 658] width 29 height 19
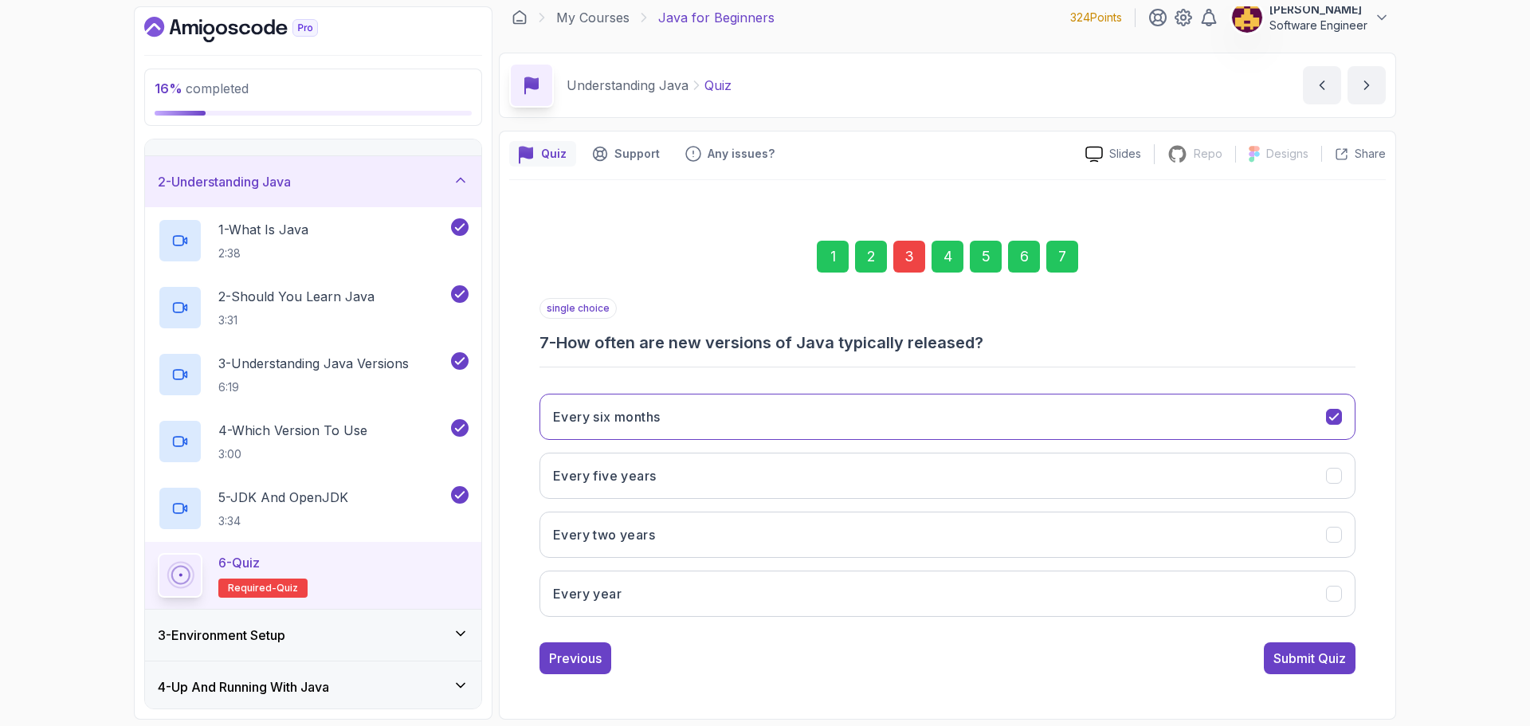
click at [1339, 659] on div "Submit Quiz" at bounding box center [1309, 658] width 73 height 19
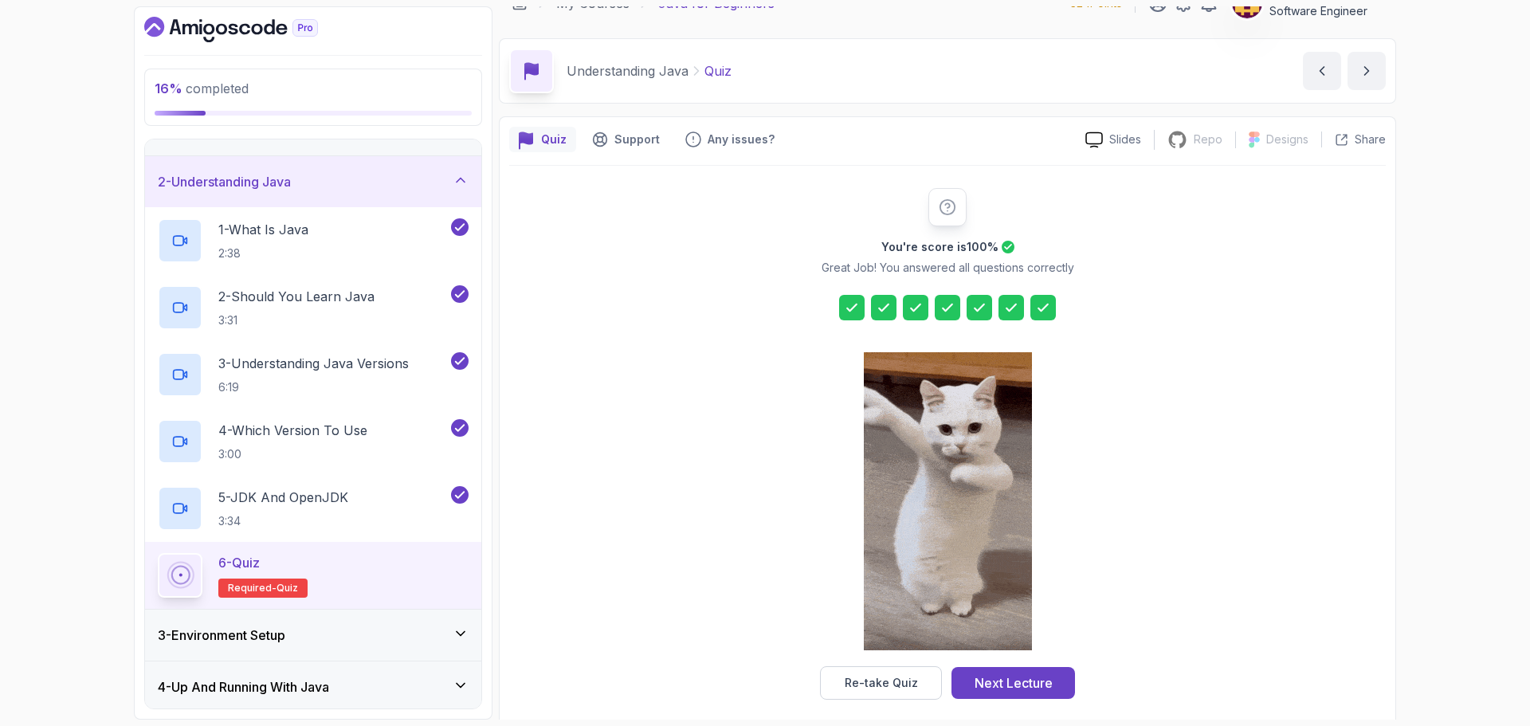
scroll to position [38, 0]
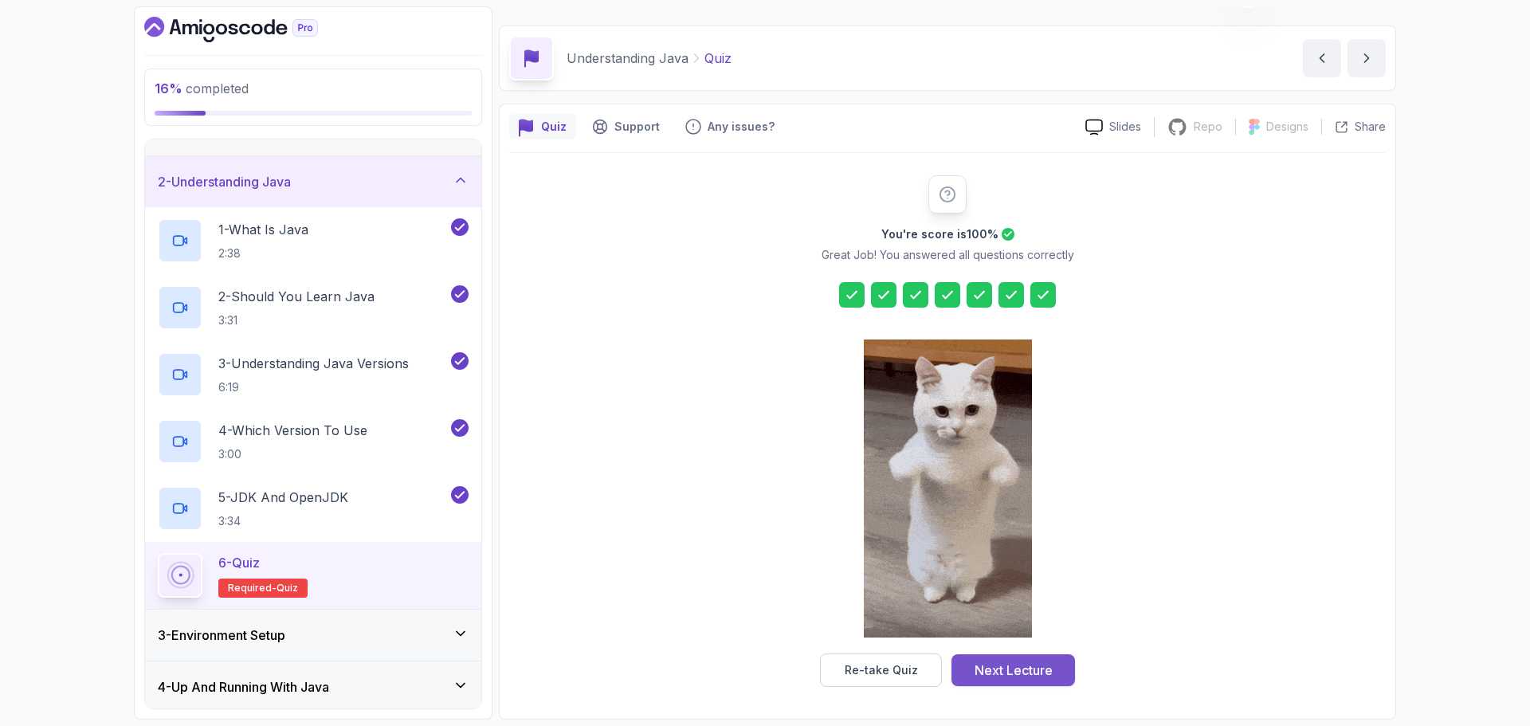
click at [1041, 670] on div "Next Lecture" at bounding box center [1013, 670] width 78 height 19
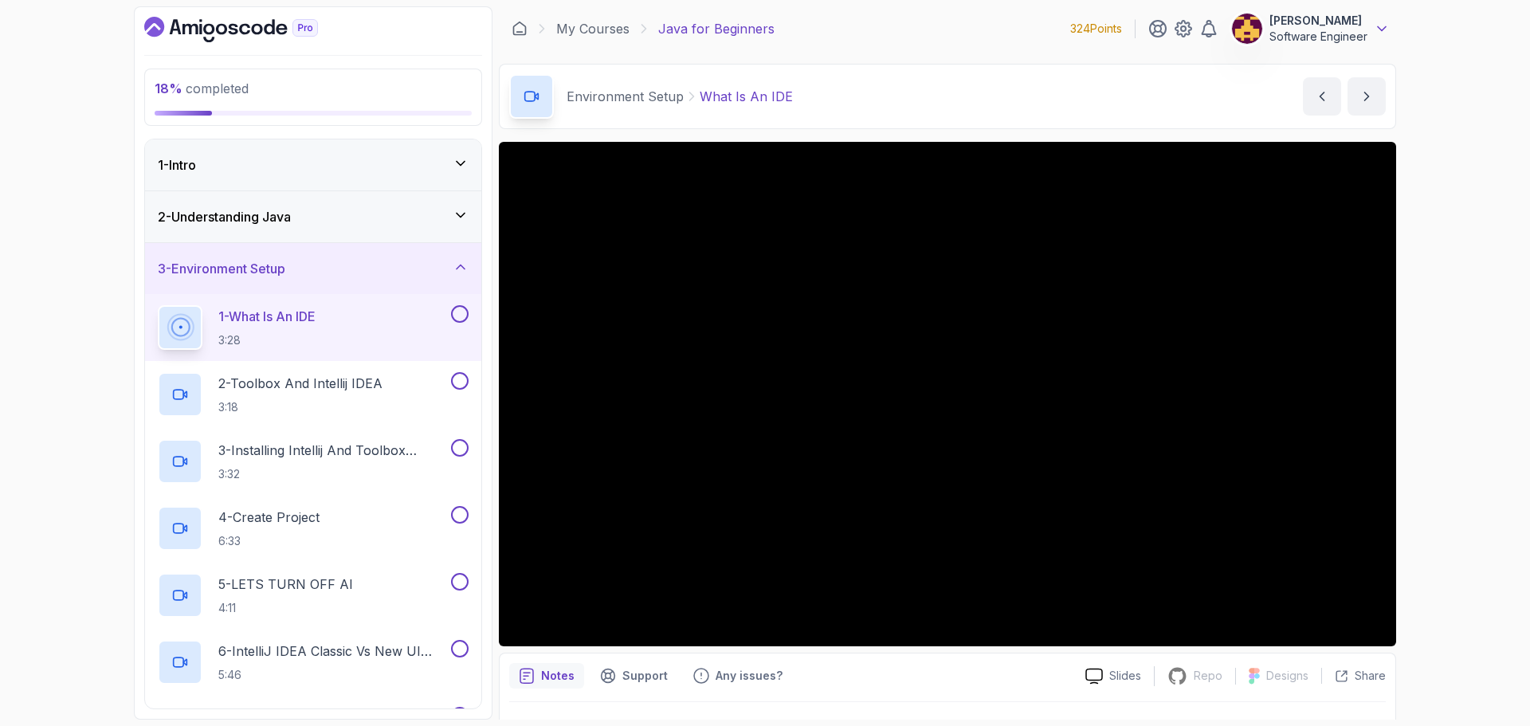
click at [1381, 25] on icon at bounding box center [1382, 29] width 16 height 16
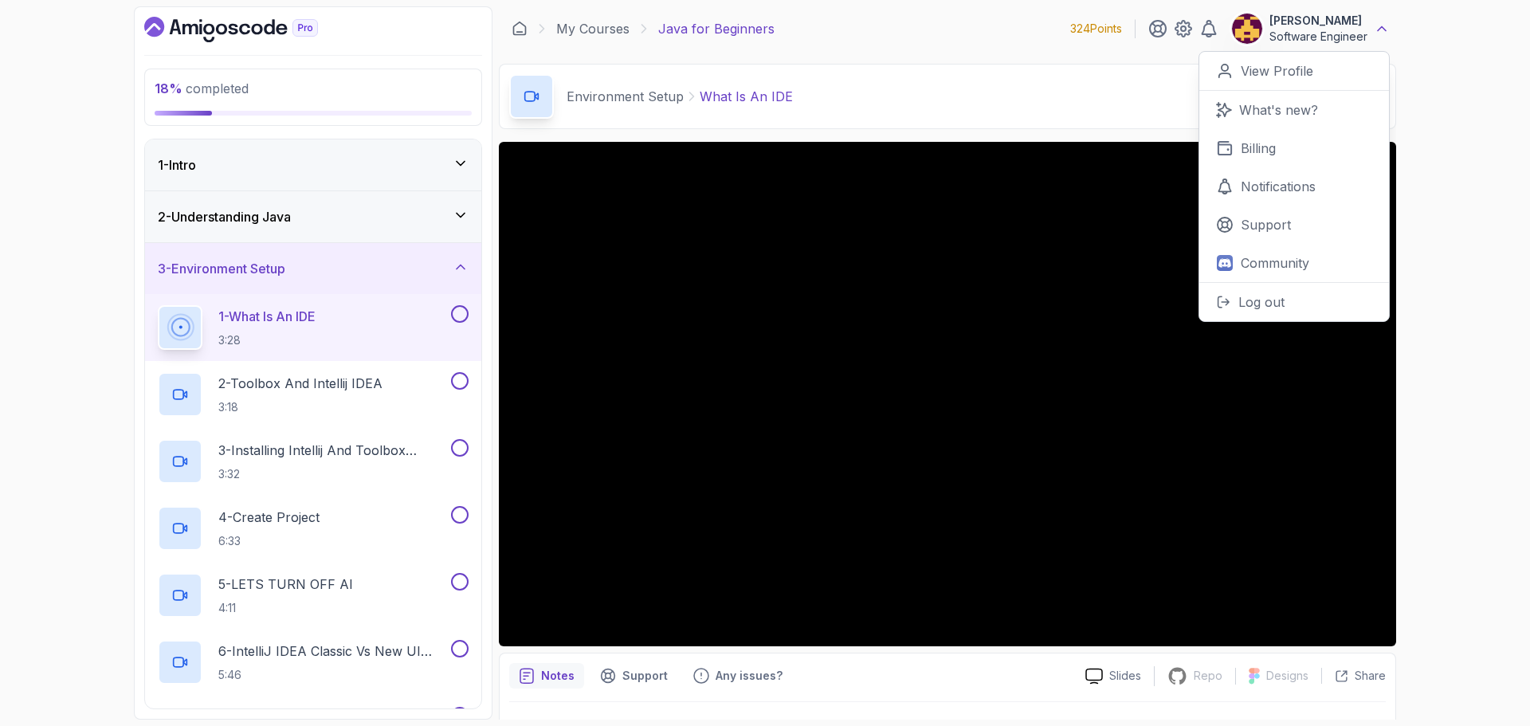
click at [1378, 27] on icon at bounding box center [1382, 29] width 16 height 16
